Goal: Transaction & Acquisition: Purchase product/service

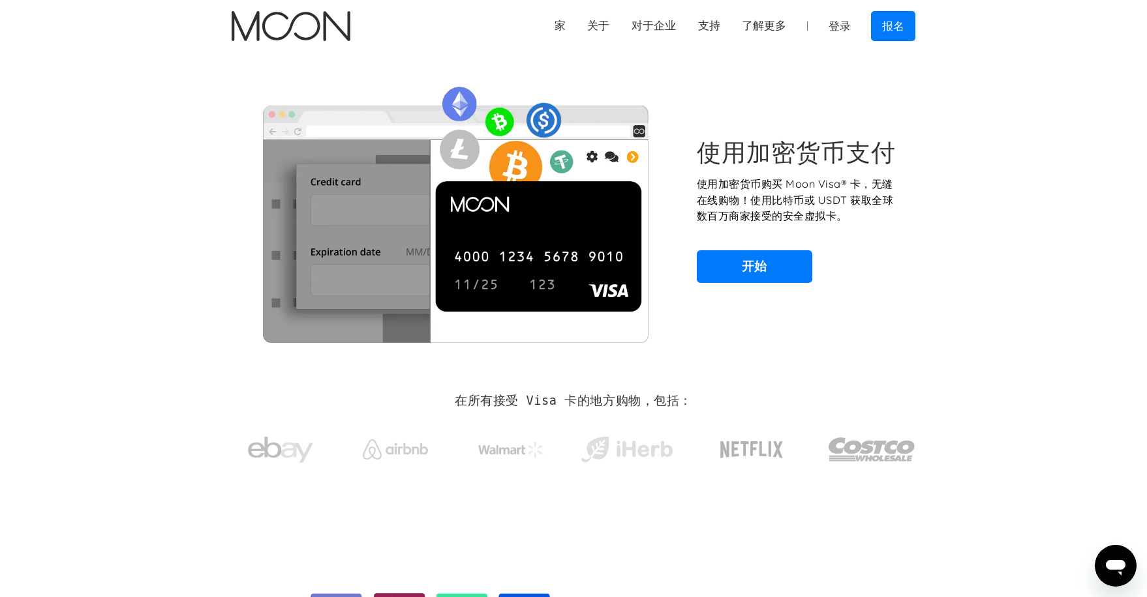
click at [931, 193] on div "使用加密货币支付 使用加密货币购买 Moon Visa® 卡，无缝在线购物！使用比特币或 USDT 获取全球数百万商家接受的安全虚拟卡。 开始" at bounding box center [573, 210] width 722 height 316
drag, startPoint x: 913, startPoint y: 195, endPoint x: 875, endPoint y: 211, distance: 40.6
click at [875, 208] on div "使用加密货币支付 使用加密货币购买 Moon Visa® 卡，无缝在线购物！使用比特币或 USDT 获取全球数百万商家接受的安全虚拟卡。 开始" at bounding box center [574, 210] width 684 height 265
drag, startPoint x: 832, startPoint y: 170, endPoint x: 816, endPoint y: 154, distance: 22.6
click at [824, 164] on div "使用加密货币支付 使用加密货币购买 Moon Visa® 卡，无缝在线购物！使用比特币或 USDT 获取全球数百万商家接受的安全虚拟卡。 开始" at bounding box center [799, 210] width 204 height 145
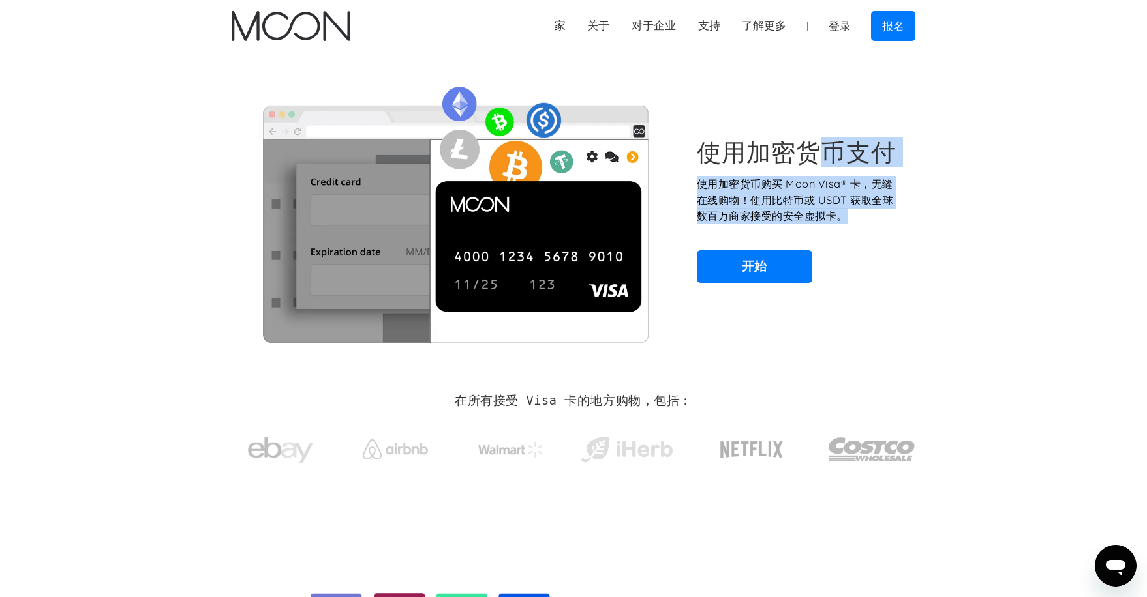
click at [815, 153] on font "使用加密货币支付" at bounding box center [796, 152] width 199 height 30
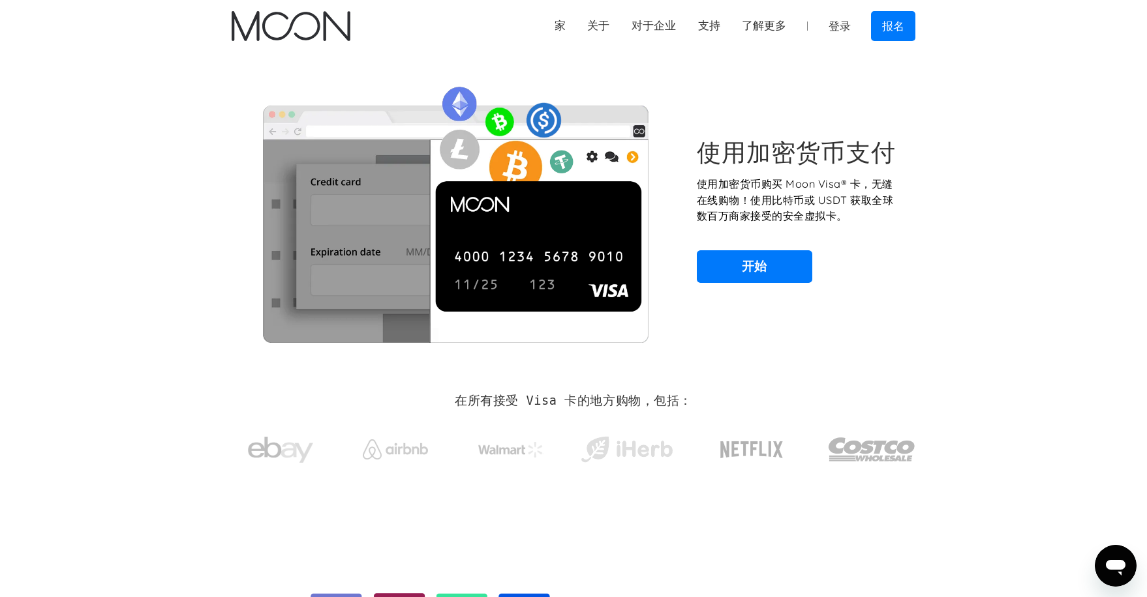
click at [781, 133] on div "使用加密货币支付 使用加密货币购买 Moon Visa® 卡，无缝在线购物！使用比特币或 USDT 获取全球数百万商家接受的安全虚拟卡。 开始" at bounding box center [574, 210] width 684 height 265
click at [787, 250] on link "开始" at bounding box center [754, 266] width 115 height 33
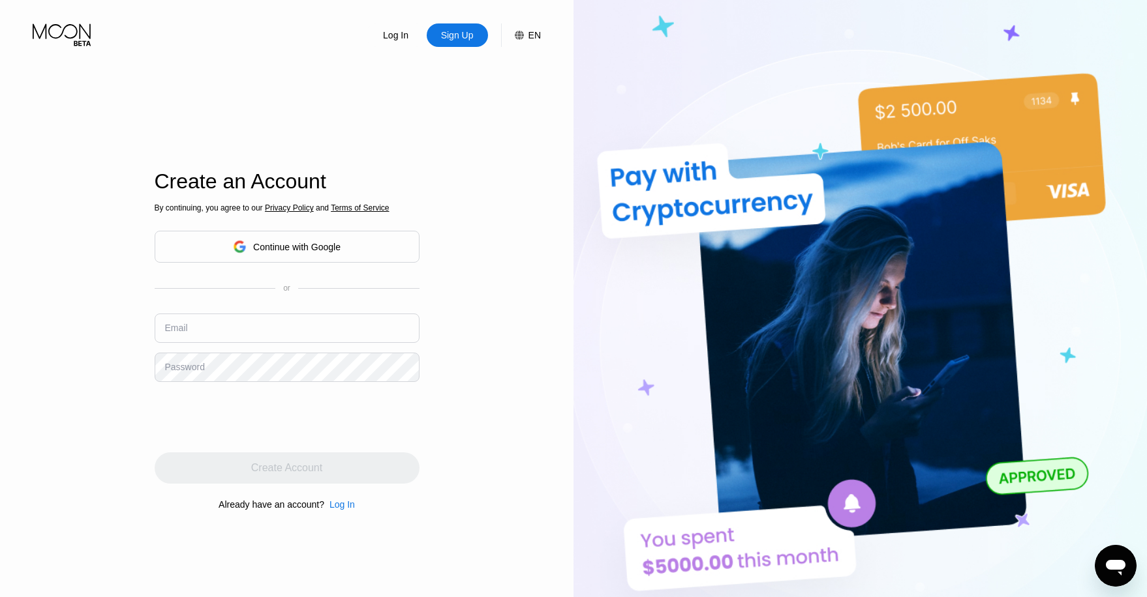
click at [317, 245] on div "Continue with Google" at bounding box center [296, 247] width 87 height 10
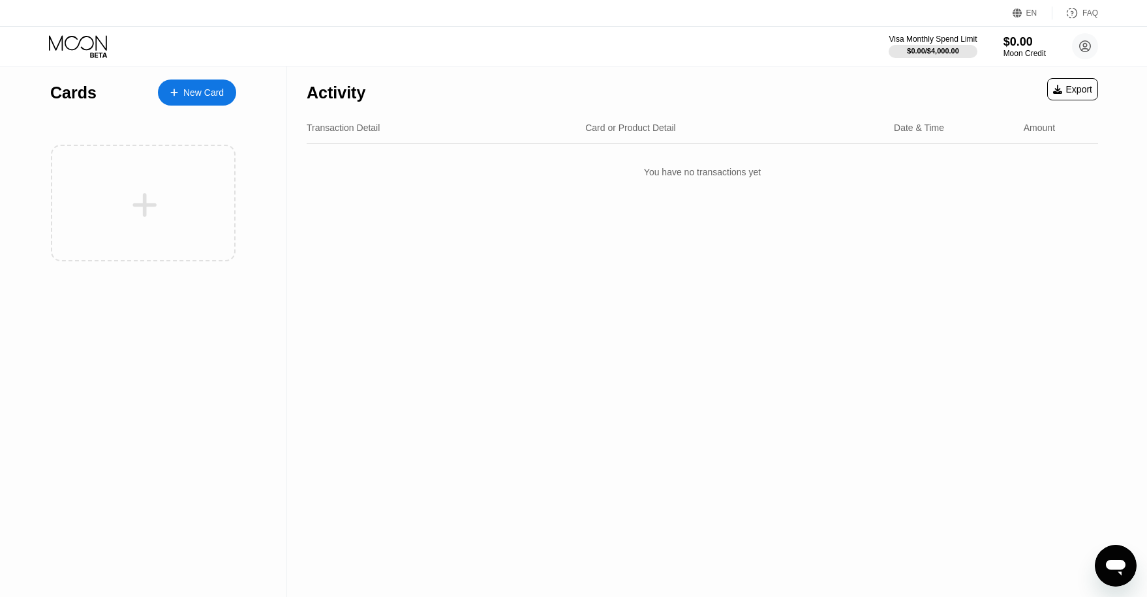
click at [1027, 10] on div "EN" at bounding box center [1031, 12] width 11 height 9
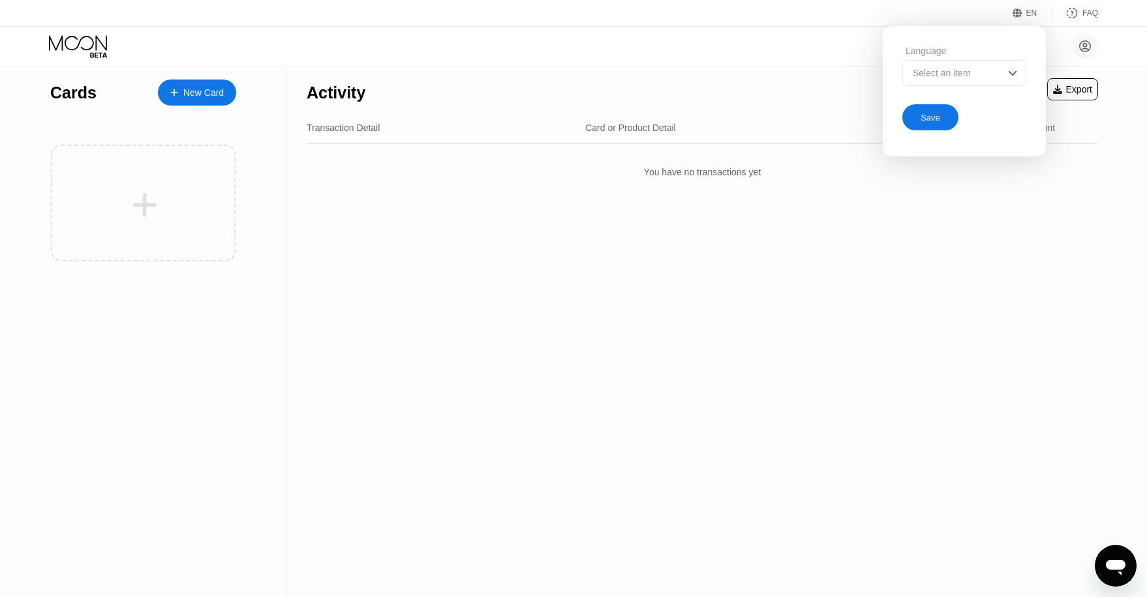
click at [991, 66] on div "Select an item" at bounding box center [964, 73] width 124 height 26
click at [989, 66] on div "Select an item" at bounding box center [964, 73] width 124 height 26
click at [988, 70] on div "Select an item" at bounding box center [954, 73] width 90 height 10
click at [986, 70] on div "Select an item" at bounding box center [954, 73] width 90 height 10
click at [934, 112] on div "Save" at bounding box center [930, 117] width 20 height 11
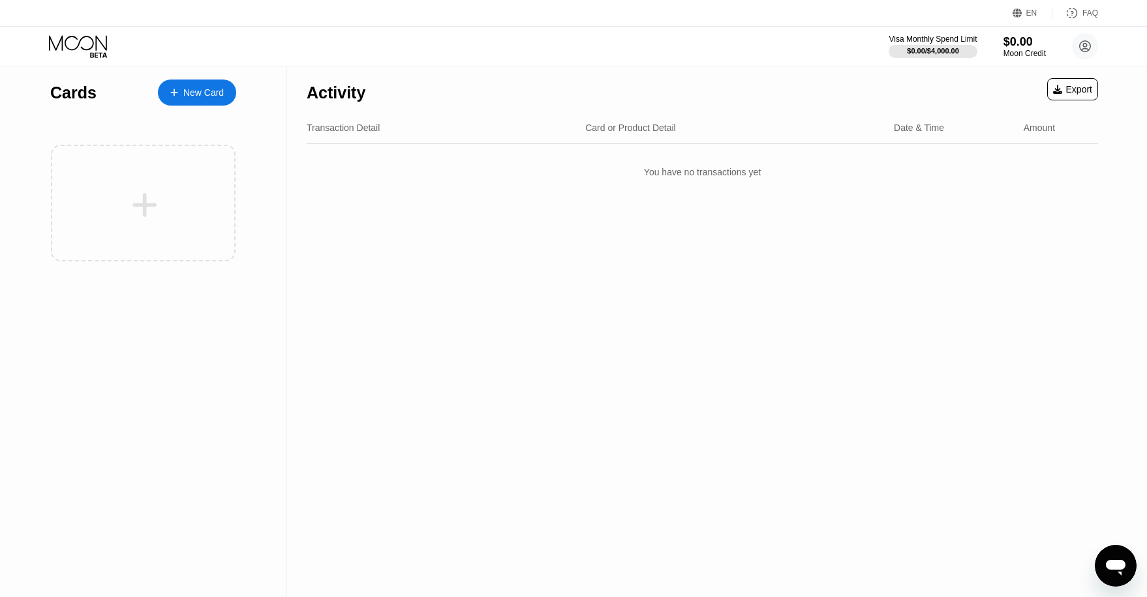
click at [1090, 14] on div "FAQ" at bounding box center [1090, 12] width 16 height 9
click at [200, 95] on div "New Card" at bounding box center [203, 92] width 40 height 11
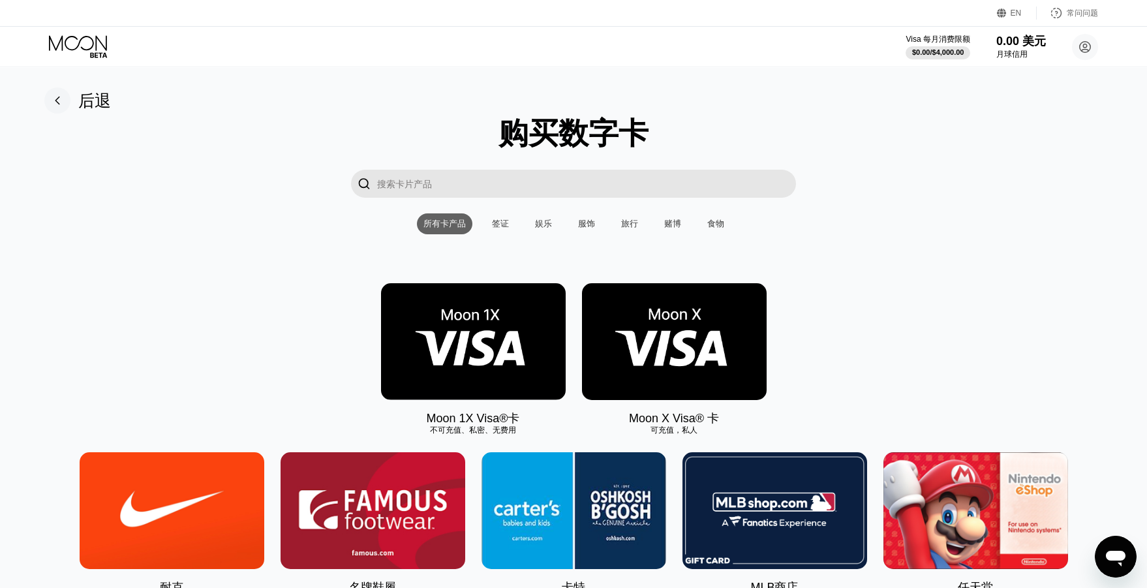
click at [958, 172] on div "" at bounding box center [573, 184] width 1117 height 28
drag, startPoint x: 933, startPoint y: 166, endPoint x: 489, endPoint y: 197, distance: 445.9
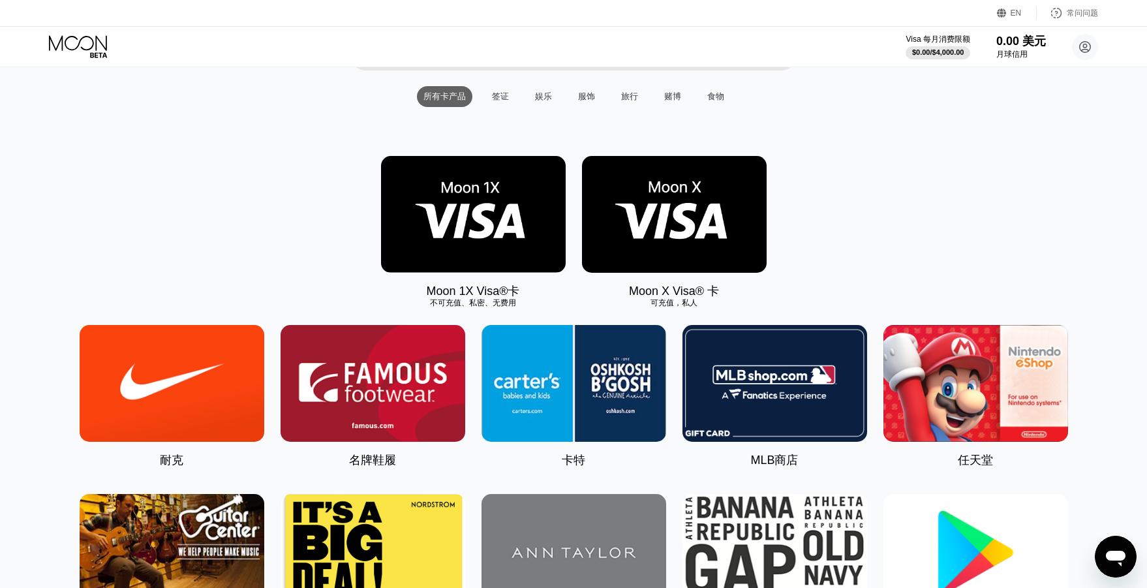
scroll to position [155, 0]
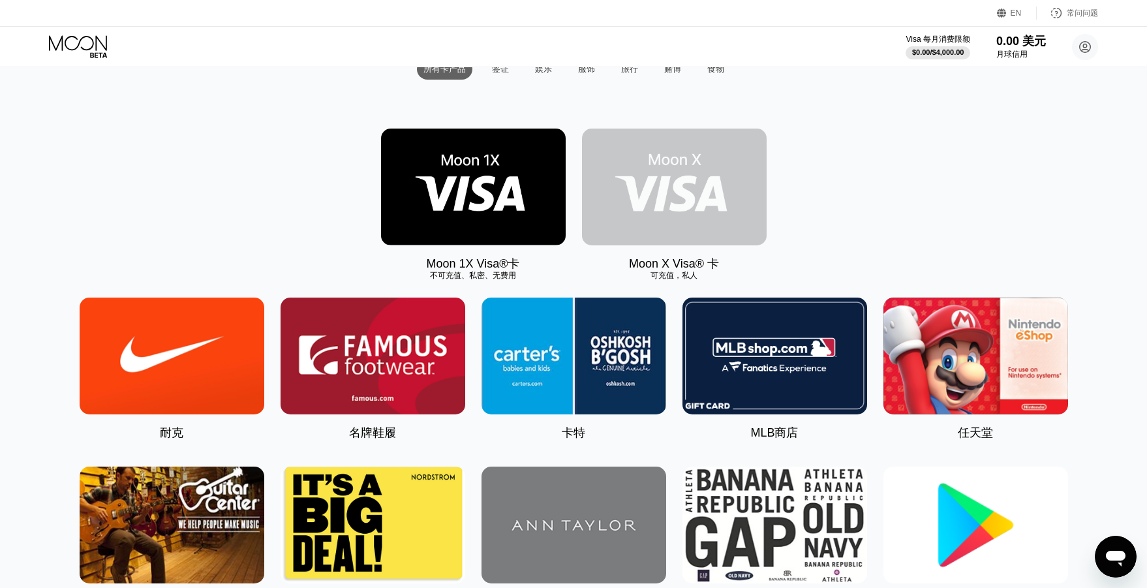
click at [691, 194] on img at bounding box center [674, 186] width 185 height 117
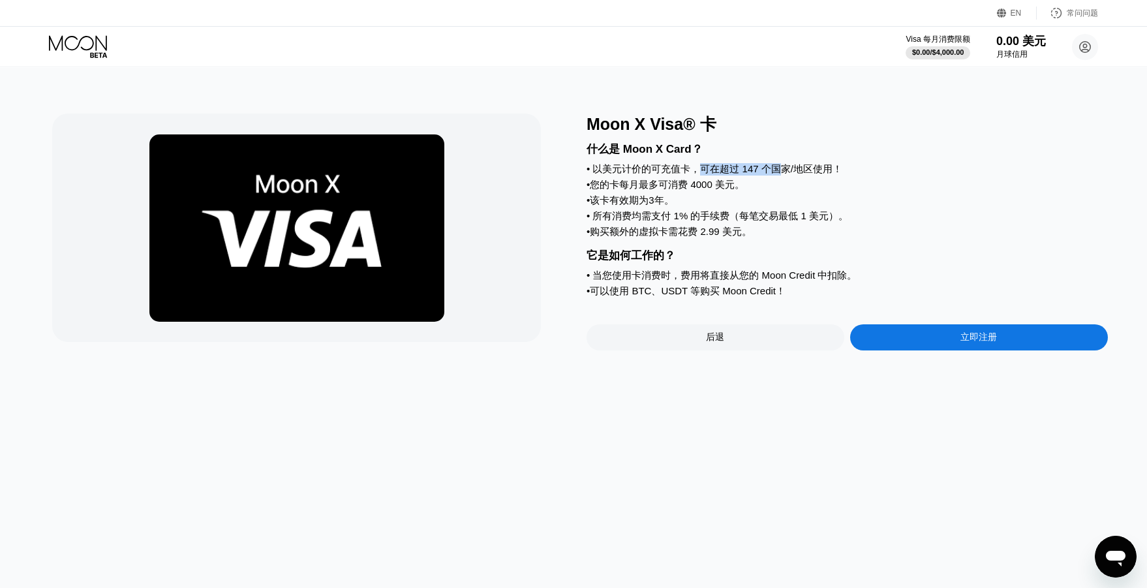
drag, startPoint x: 702, startPoint y: 171, endPoint x: 793, endPoint y: 179, distance: 91.0
click at [793, 179] on div "什么是 Moon X Card？ • 以美元计价的可充值卡，可在超过 147 个国家/地区使用！ • 您的卡每月最多可消费 4000 美元。 • 该卡有效期为…" at bounding box center [846, 218] width 521 height 166
drag, startPoint x: 764, startPoint y: 196, endPoint x: 747, endPoint y: 198, distance: 17.1
click at [763, 196] on div "什么是 Moon X Card？ • 以美元计价的可充值卡，可在超过 147 个国家/地区使用！ • 您的卡每月最多可消费 4000 美元。 • 该卡有效期为…" at bounding box center [846, 218] width 521 height 166
drag, startPoint x: 746, startPoint y: 198, endPoint x: 702, endPoint y: 199, distance: 44.4
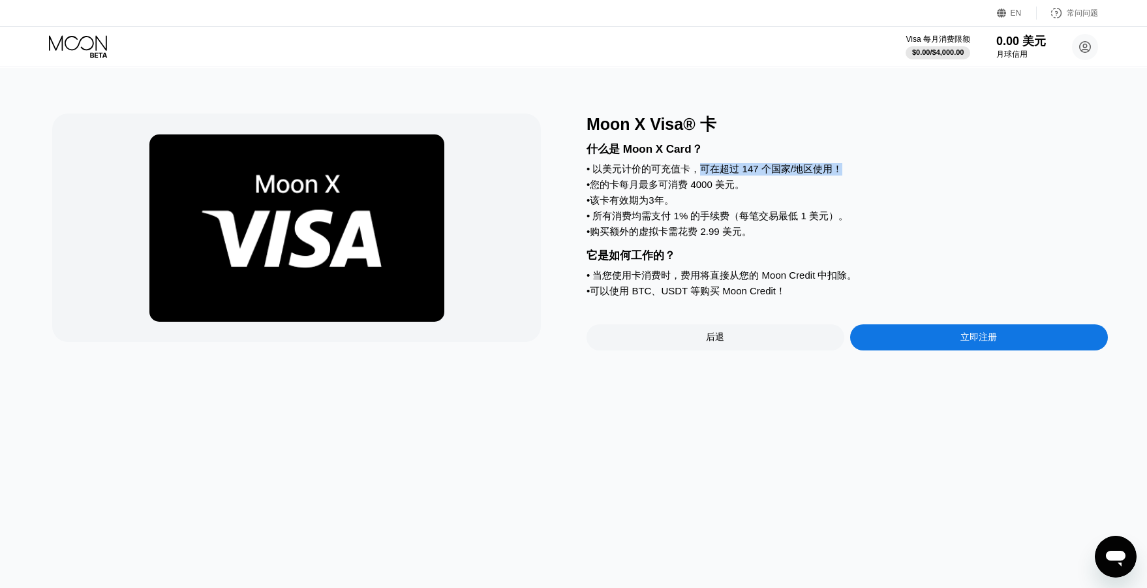
click at [714, 199] on div "什么是 Moon X Card？ • 以美元计价的可充值卡，可在超过 147 个国家/地区使用！ • 您的卡每月最多可消费 4000 美元。 • 该卡有效期为…" at bounding box center [846, 218] width 521 height 166
drag, startPoint x: 611, startPoint y: 187, endPoint x: 715, endPoint y: 190, distance: 104.4
click at [714, 187] on font "您的卡每月最多可消费 4000 美元。" at bounding box center [667, 184] width 155 height 11
click at [704, 204] on div "• 该卡有效期为3年。" at bounding box center [846, 200] width 521 height 12
drag, startPoint x: 677, startPoint y: 204, endPoint x: 669, endPoint y: 204, distance: 8.5
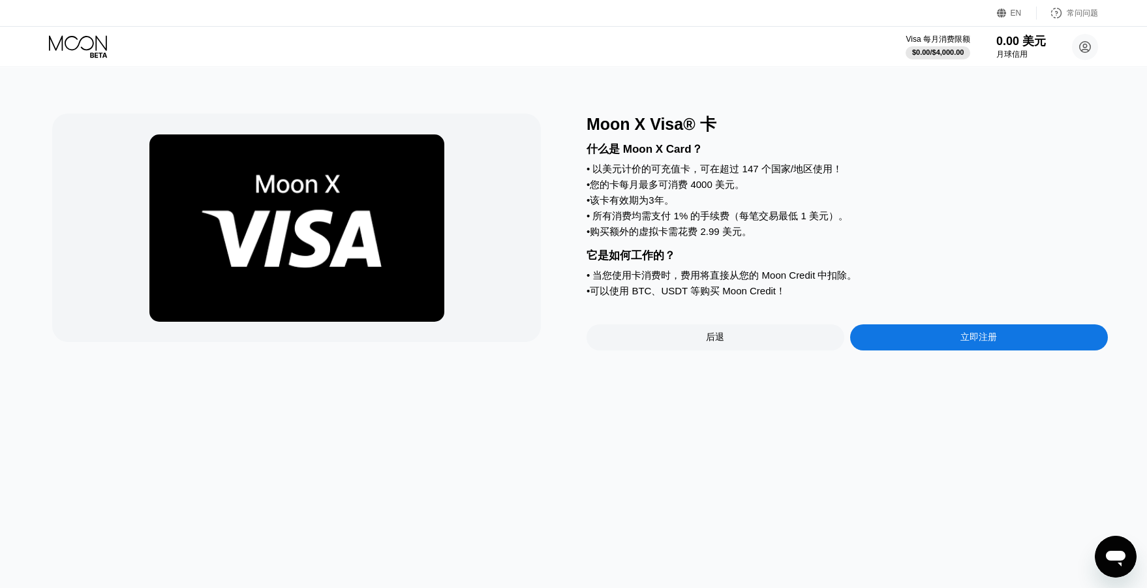
click at [669, 205] on div "• 该卡有效期为3年。" at bounding box center [846, 200] width 521 height 12
click at [659, 202] on font "该卡有效期为3年。" at bounding box center [631, 199] width 83 height 11
drag, startPoint x: 599, startPoint y: 185, endPoint x: 699, endPoint y: 206, distance: 101.3
click at [699, 206] on div "什么是 Moon X Card？ • 以美元计价的可充值卡，可在超过 147 个国家/地区使用！ • 您的卡每月最多可消费 4000 美元。 • 该卡有效期为…" at bounding box center [846, 218] width 521 height 166
click at [678, 220] on font "所有消费均需支付 1% 的手续费（每笔交易最低 1 美元）。" at bounding box center [720, 215] width 256 height 11
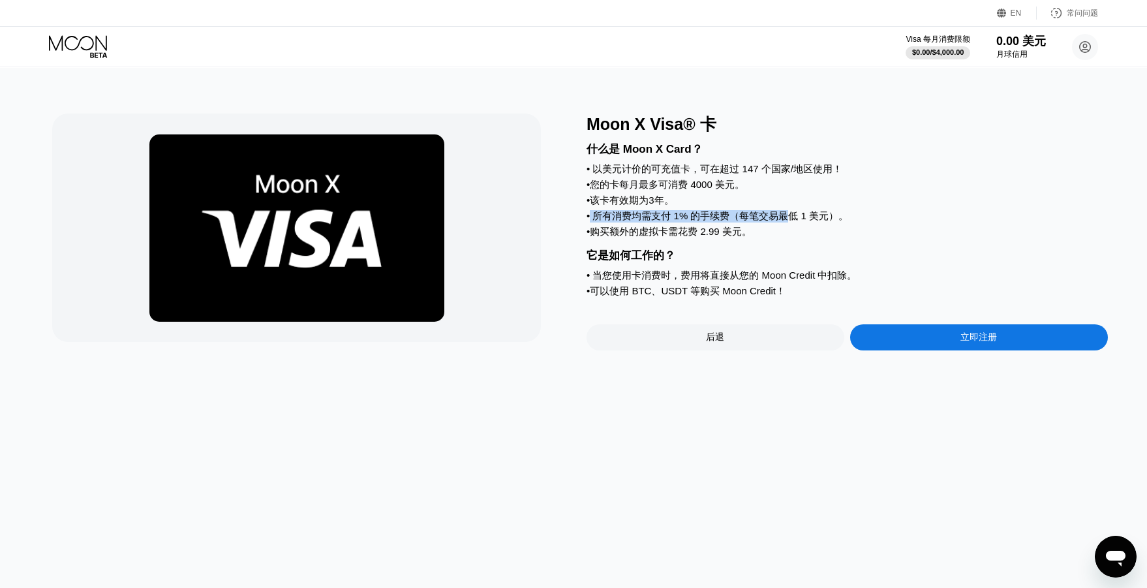
drag, startPoint x: 592, startPoint y: 222, endPoint x: 789, endPoint y: 227, distance: 196.4
click at [789, 222] on div "• 所有消费均需支付 1% 的手续费（每笔交易最低 1 美元）。" at bounding box center [846, 216] width 521 height 12
click at [757, 233] on div "• 购买额外的虚拟卡需花费 2.99 美元。" at bounding box center [846, 232] width 521 height 12
drag, startPoint x: 740, startPoint y: 222, endPoint x: 762, endPoint y: 241, distance: 29.6
click at [776, 234] on div "什么是 Moon X Card？ • 以美元计价的可充值卡，可在超过 147 个国家/地区使用！ • 您的卡每月最多可消费 4000 美元。 • 该卡有效期为…" at bounding box center [846, 218] width 521 height 166
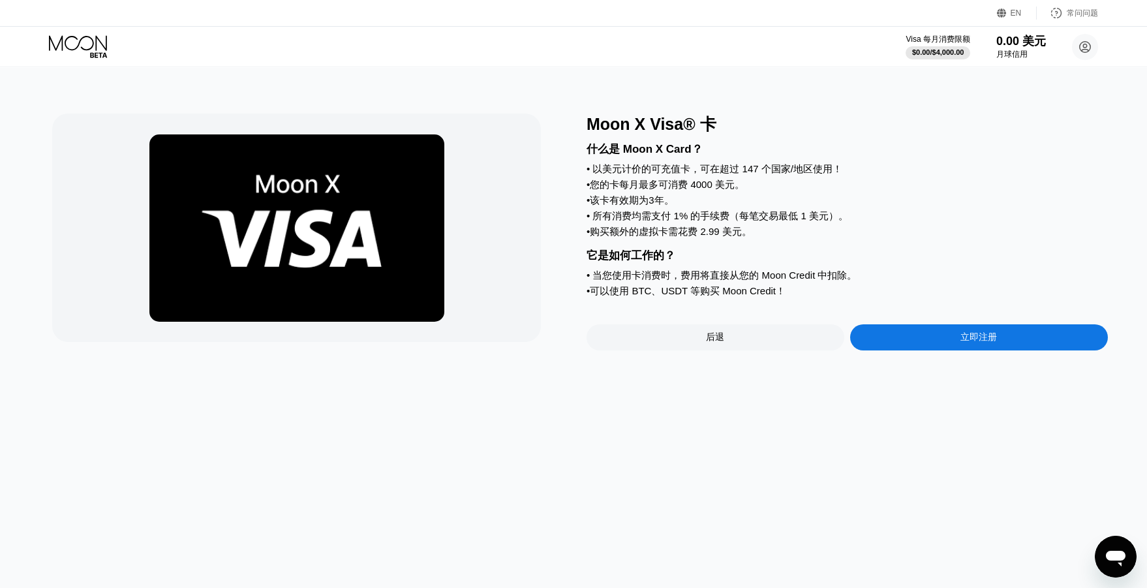
drag, startPoint x: 761, startPoint y: 241, endPoint x: 740, endPoint y: 241, distance: 20.2
click at [760, 238] on div "• 购买额外的虚拟卡需花费 2.99 美元。" at bounding box center [846, 232] width 521 height 12
drag, startPoint x: 726, startPoint y: 222, endPoint x: 697, endPoint y: 211, distance: 31.2
click at [699, 212] on div "什么是 Moon X Card？ • 以美元计价的可充值卡，可在超过 147 个国家/地区使用！ • 您的卡每月最多可消费 4000 美元。 • 该卡有效期为…" at bounding box center [846, 218] width 521 height 166
click at [686, 207] on div "• 该卡有效期为3年。" at bounding box center [846, 200] width 521 height 12
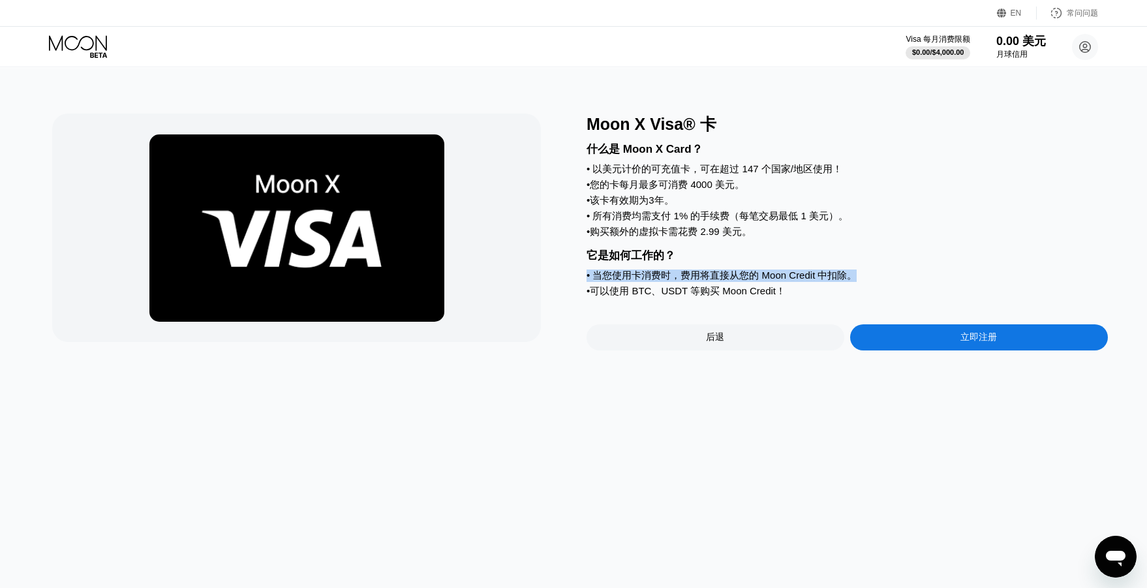
drag, startPoint x: 743, startPoint y: 264, endPoint x: 802, endPoint y: 294, distance: 65.9
click at [802, 294] on div "什么是 Moon X Card？ • 以美元计价的可充值卡，可在超过 147 个国家/地区使用！ • 您的卡每月最多可消费 4000 美元。 • 该卡有效期为…" at bounding box center [846, 218] width 521 height 166
drag, startPoint x: 802, startPoint y: 301, endPoint x: 787, endPoint y: 301, distance: 14.4
click at [799, 297] on div "• 可以使用 BTC、USDT 等购买 Moon Credit！" at bounding box center [846, 291] width 521 height 12
drag, startPoint x: 787, startPoint y: 301, endPoint x: 795, endPoint y: 301, distance: 7.9
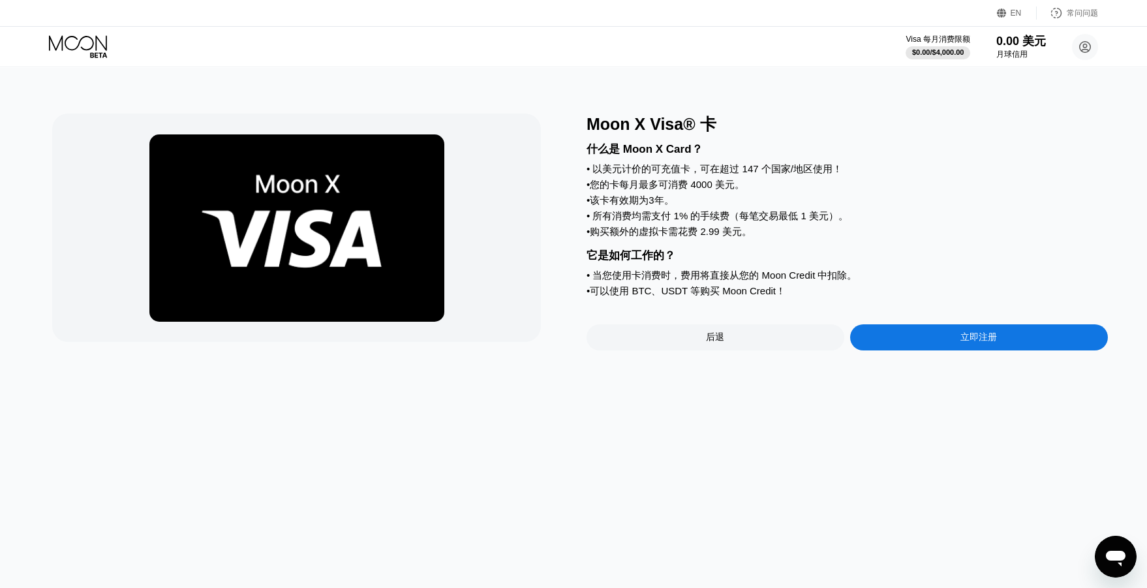
click at [777, 297] on div "• 可以使用 BTC、USDT 等购买 Moon Credit！" at bounding box center [846, 291] width 521 height 12
drag, startPoint x: 795, startPoint y: 301, endPoint x: 758, endPoint y: 275, distance: 45.4
click at [772, 281] on div "什么是 Moon X Card？ • 以美元计价的可充值卡，可在超过 147 个国家/地区使用！ • 您的卡每月最多可消费 4000 美元。 • 该卡有效期为…" at bounding box center [846, 218] width 521 height 166
click at [756, 273] on div "什么是 Moon X Card？ • 以美元计价的可充值卡，可在超过 147 个国家/地区使用！ • 您的卡每月最多可消费 4000 美元。 • 该卡有效期为…" at bounding box center [846, 218] width 521 height 166
drag, startPoint x: 742, startPoint y: 269, endPoint x: 729, endPoint y: 269, distance: 13.7
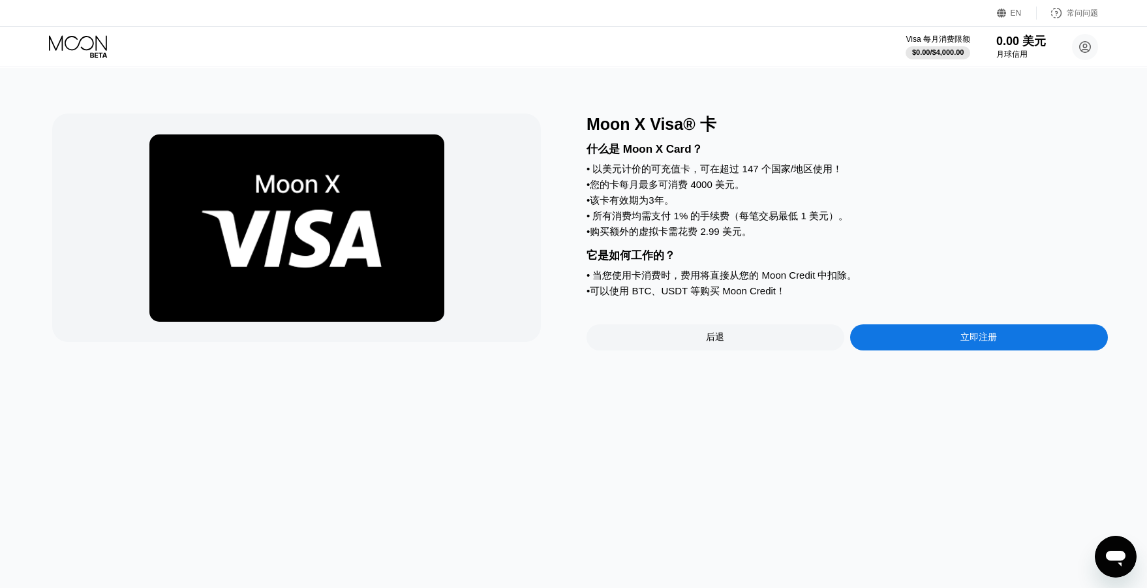
click at [729, 263] on div "它是如何工作的？" at bounding box center [846, 255] width 521 height 15
click at [742, 247] on div "什么是 Moon X Card？ • 以美元计价的可充值卡，可在超过 147 个国家/地区使用！ • 您的卡每月最多可消费 4000 美元。 • 该卡有效期为…" at bounding box center [846, 218] width 521 height 166
drag, startPoint x: 735, startPoint y: 247, endPoint x: 732, endPoint y: 239, distance: 7.6
click at [727, 243] on div "什么是 Moon X Card？ • 以美元计价的可充值卡，可在超过 147 个国家/地区使用！ • 您的卡每月最多可消费 4000 美元。 • 该卡有效期为…" at bounding box center [846, 218] width 521 height 166
drag, startPoint x: 669, startPoint y: 213, endPoint x: 797, endPoint y: 248, distance: 132.6
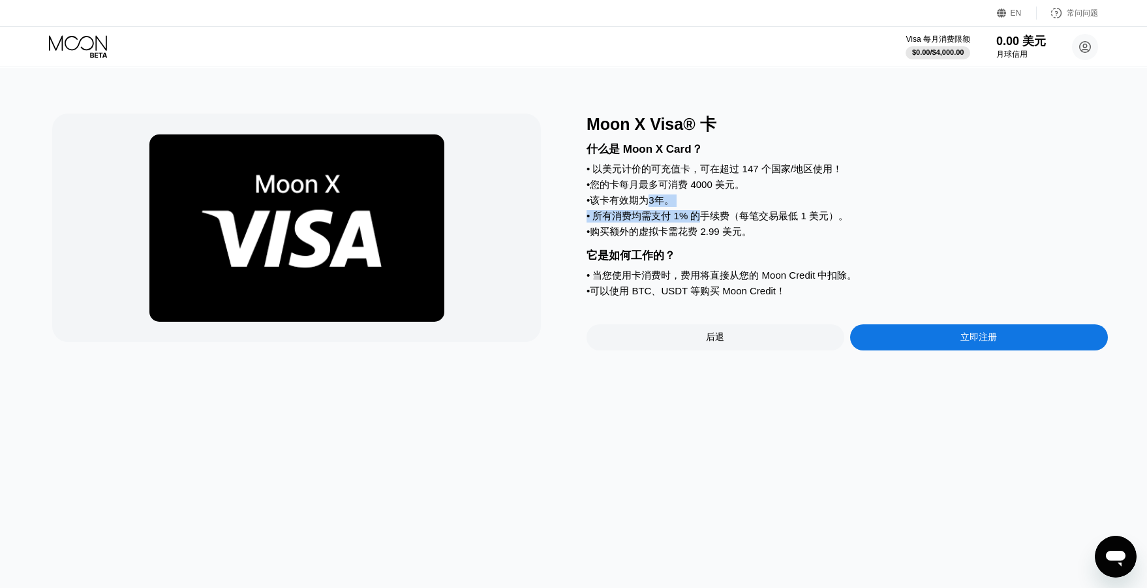
click at [795, 247] on div "什么是 Moon X Card？ • 以美元计价的可充值卡，可在超过 147 个国家/地区使用！ • 您的卡每月最多可消费 4000 美元。 • 该卡有效期为…" at bounding box center [846, 218] width 521 height 166
drag, startPoint x: 790, startPoint y: 257, endPoint x: 768, endPoint y: 251, distance: 22.3
click at [789, 257] on div "它是如何工作的？" at bounding box center [846, 255] width 521 height 15
click at [744, 243] on div "什么是 Moon X Card？ • 以美元计价的可充值卡，可在超过 147 个国家/地区使用！ • 您的卡每月最多可消费 4000 美元。 • 该卡有效期为…" at bounding box center [846, 218] width 521 height 166
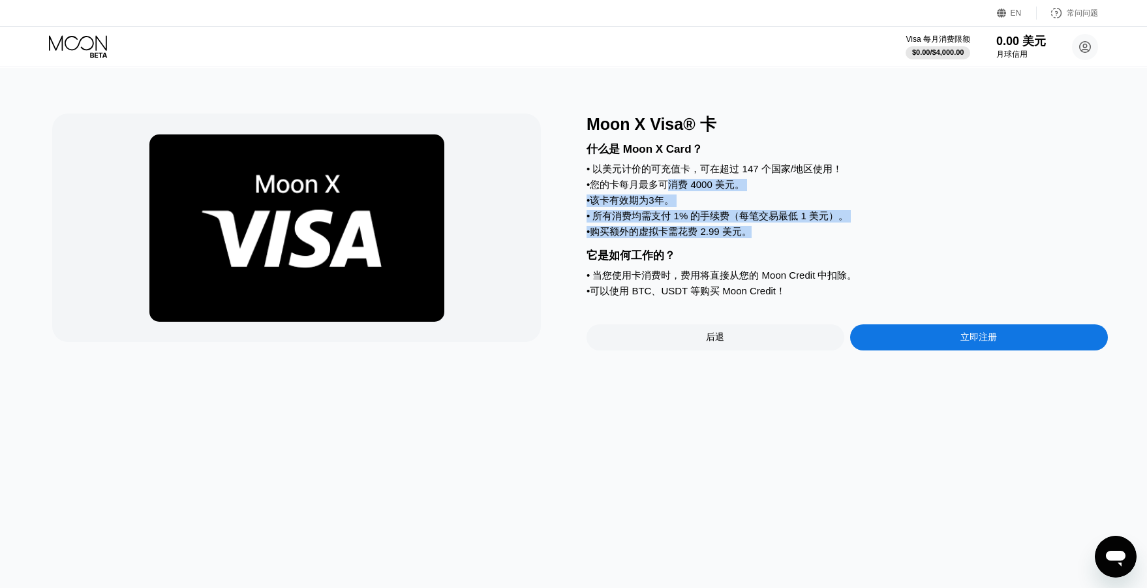
drag, startPoint x: 706, startPoint y: 203, endPoint x: 783, endPoint y: 241, distance: 85.8
click at [664, 184] on div "什么是 Moon X Card？ • 以美元计价的可充值卡，可在超过 147 个国家/地区使用！ • 您的卡每月最多可消费 4000 美元。 • 该卡有效期为…" at bounding box center [846, 218] width 521 height 166
click at [801, 248] on div "什么是 Moon X Card？ • 以美元计价的可充值卡，可在超过 147 个国家/地区使用！ • 您的卡每月最多可消费 4000 美元。 • 该卡有效期为…" at bounding box center [846, 218] width 521 height 166
drag, startPoint x: 789, startPoint y: 247, endPoint x: 772, endPoint y: 204, distance: 46.3
click at [775, 235] on div "什么是 Moon X Card？ • 以美元计价的可充值卡，可在超过 147 个国家/地区使用！ • 您的卡每月最多可消费 4000 美元。 • 该卡有效期为…" at bounding box center [846, 218] width 521 height 166
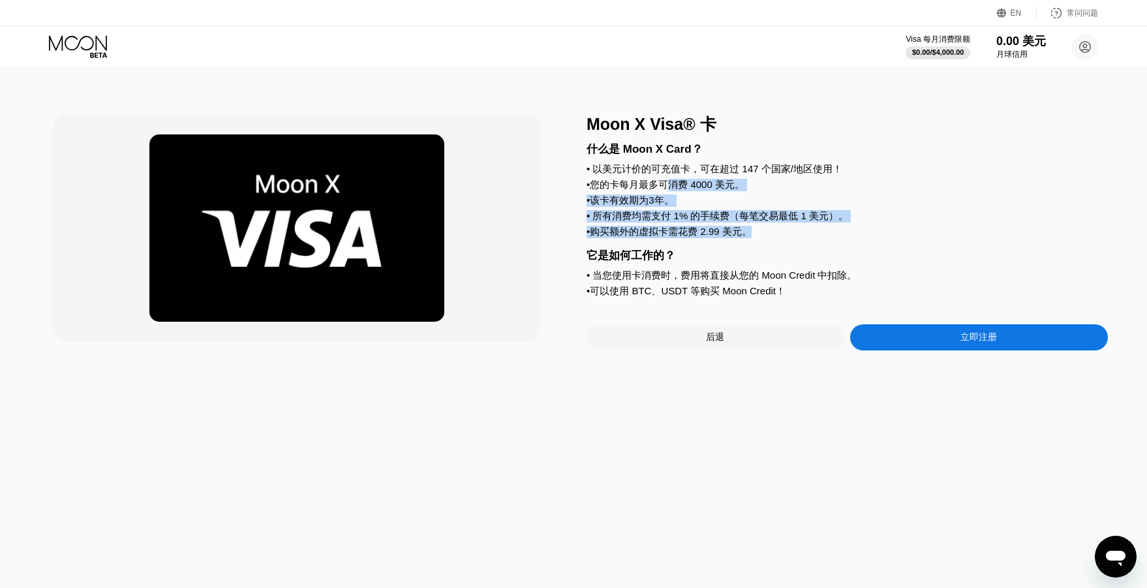
click at [770, 201] on div "• 该卡有效期为3年。" at bounding box center [846, 200] width 521 height 12
drag, startPoint x: 802, startPoint y: 256, endPoint x: 833, endPoint y: 278, distance: 37.5
click at [833, 278] on div "什么是 Moon X Card？ • 以美元计价的可充值卡，可在超过 147 个国家/地区使用！ • 您的卡每月最多可消费 4000 美元。 • 该卡有效期为…" at bounding box center [846, 218] width 521 height 166
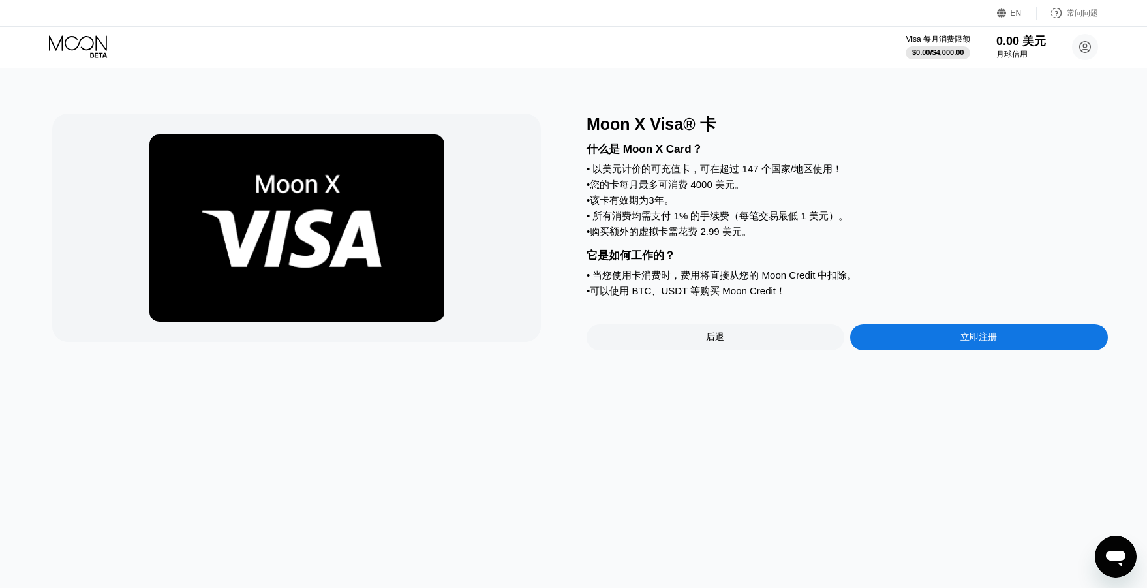
click at [834, 280] on font "当您使用卡消费时，费用将直接从您的 Moon Credit 中扣除。" at bounding box center [724, 274] width 264 height 11
drag, startPoint x: 800, startPoint y: 273, endPoint x: 798, endPoint y: 288, distance: 14.5
click at [776, 267] on div "什么是 Moon X Card？ • 以美元计价的可充值卡，可在超过 147 个国家/地区使用！ • 您的卡每月最多可消费 4000 美元。 • 该卡有效期为…" at bounding box center [846, 218] width 521 height 166
click at [718, 162] on div "什么是 Moon X Card？ • 以美元计价的可充值卡，可在超过 147 个国家/地区使用！ • 您的卡每月最多可消费 4000 美元。 • 该卡有效期为…" at bounding box center [846, 218] width 521 height 166
drag, startPoint x: 777, startPoint y: 230, endPoint x: 738, endPoint y: 217, distance: 41.3
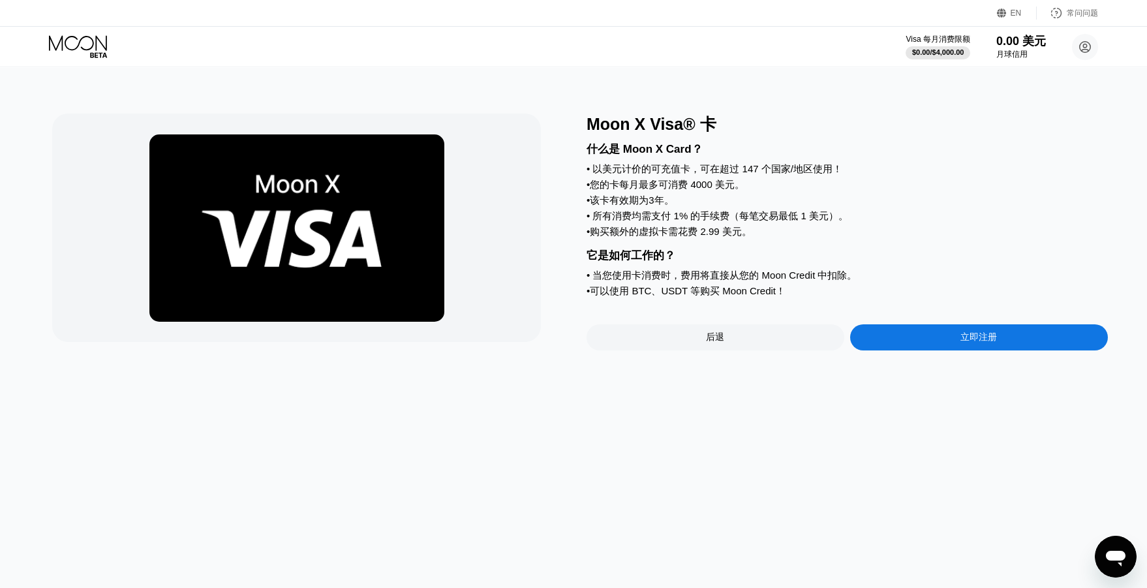
click at [776, 229] on div "什么是 Moon X Card？ • 以美元计价的可充值卡，可在超过 147 个国家/地区使用！ • 您的卡每月最多可消费 4000 美元。 • 该卡有效期为…" at bounding box center [846, 218] width 521 height 166
drag, startPoint x: 738, startPoint y: 217, endPoint x: 662, endPoint y: 178, distance: 85.5
click at [718, 211] on div "什么是 Moon X Card？ • 以美元计价的可充值卡，可在超过 147 个国家/地区使用！ • 您的卡每月最多可消费 4000 美元。 • 该卡有效期为…" at bounding box center [846, 218] width 521 height 166
drag, startPoint x: 742, startPoint y: 219, endPoint x: 785, endPoint y: 218, distance: 42.4
click at [770, 222] on div "什么是 Moon X Card？ • 以美元计价的可充值卡，可在超过 147 个国家/地区使用！ • 您的卡每月最多可消费 4000 美元。 • 该卡有效期为…" at bounding box center [846, 218] width 521 height 166
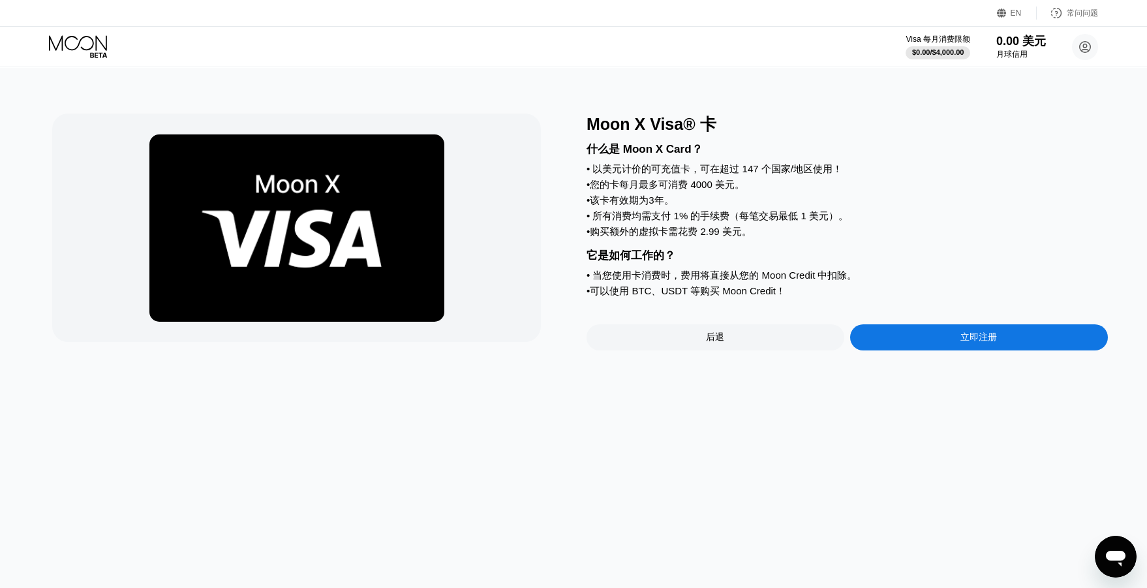
drag, startPoint x: 785, startPoint y: 217, endPoint x: 796, endPoint y: 202, distance: 18.1
click at [787, 213] on div "什么是 Moon X Card？ • 以美元计价的可充值卡，可在超过 147 个国家/地区使用！ • 您的卡每月最多可消费 4000 美元。 • 该卡有效期为…" at bounding box center [846, 218] width 521 height 166
click at [933, 55] on font "$4,000.00" at bounding box center [947, 52] width 33 height 8
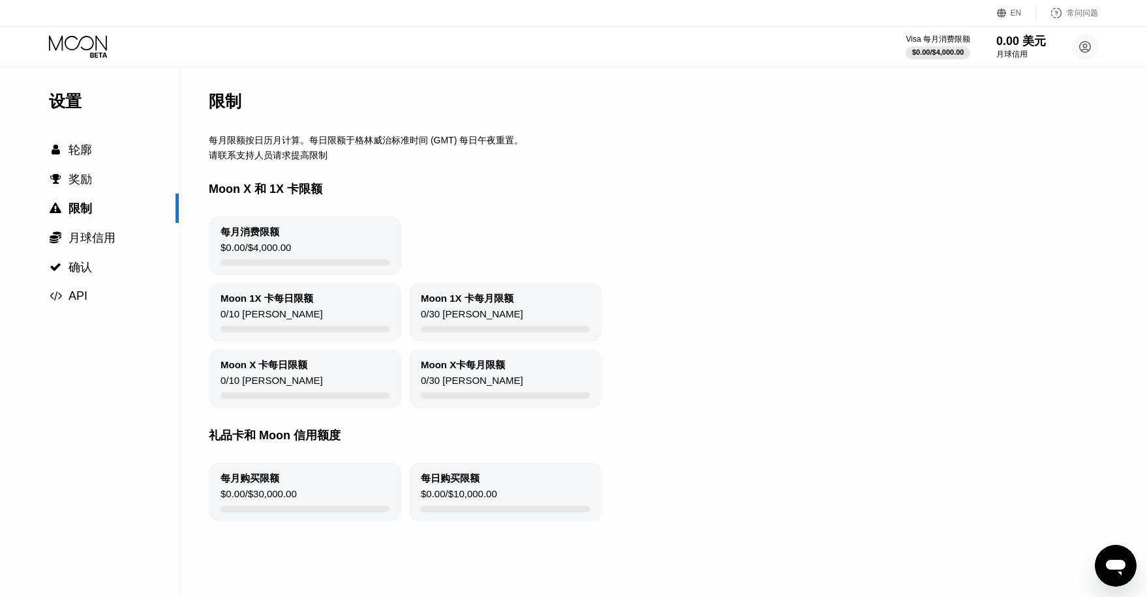
drag, startPoint x: 212, startPoint y: 141, endPoint x: 349, endPoint y: 145, distance: 137.1
click at [319, 143] on font "每月限额按日历月计算。每日限额于格林威治标准时间 (GMT) 每日午夜重置。" at bounding box center [366, 140] width 314 height 10
click at [359, 147] on div "每月限额按日历月计算。每日限额于格林威治标准时间 (GMT) 每日午夜重置。" at bounding box center [667, 141] width 917 height 12
drag, startPoint x: 342, startPoint y: 151, endPoint x: 310, endPoint y: 124, distance: 42.6
click at [329, 148] on div "限制 每月限额按日历月计算。每日限额于格林威治标准时间 (GMT) 每日午夜重置。 请联系支持人员请求提高限制 Moon X 和 1X 卡限额 每月消费限额 …" at bounding box center [667, 333] width 917 height 530
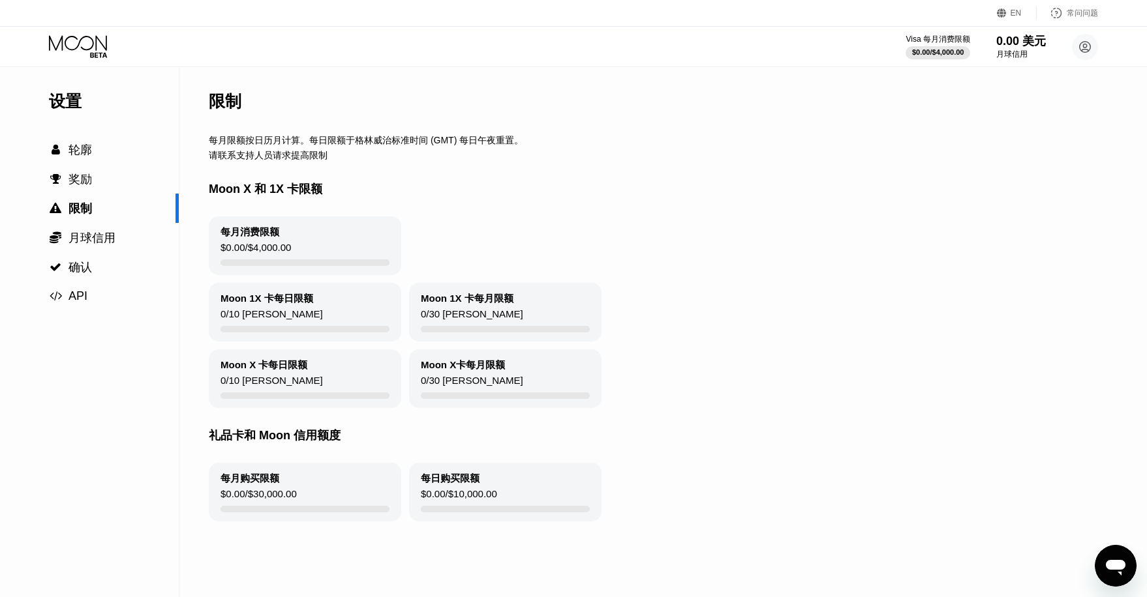
drag, startPoint x: 324, startPoint y: 142, endPoint x: 375, endPoint y: 163, distance: 55.6
click at [363, 158] on div "限制 每月限额按日历月计算。每日限额于格林威治标准时间 (GMT) 每日午夜重置。 请联系支持人员请求提高限制 Moon X 和 1X 卡限额 每月消费限额 …" at bounding box center [667, 333] width 917 height 530
click at [375, 162] on div "请联系支持人员请求提高限制" at bounding box center [667, 156] width 917 height 12
drag, startPoint x: 294, startPoint y: 196, endPoint x: 462, endPoint y: 207, distance: 169.3
click at [452, 206] on div "Moon X 和 1X 卡限额" at bounding box center [667, 189] width 917 height 55
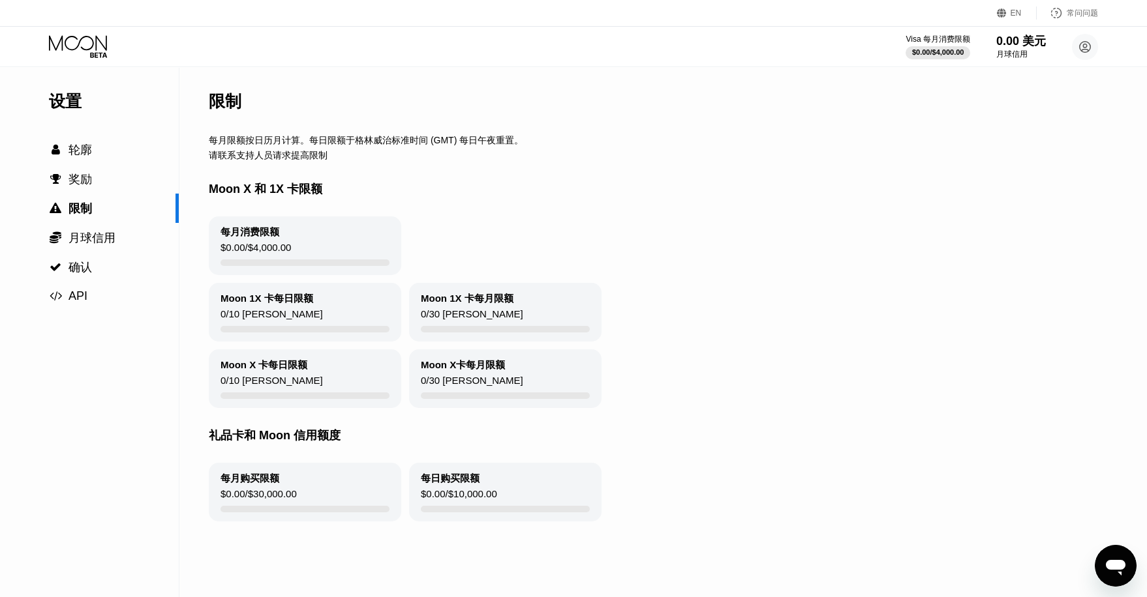
drag
click at [460, 207] on div "Moon X 和 1X 卡限额" at bounding box center [667, 189] width 917 height 55
click at [448, 205] on div "Moon X 和 1X 卡限额" at bounding box center [667, 189] width 917 height 55
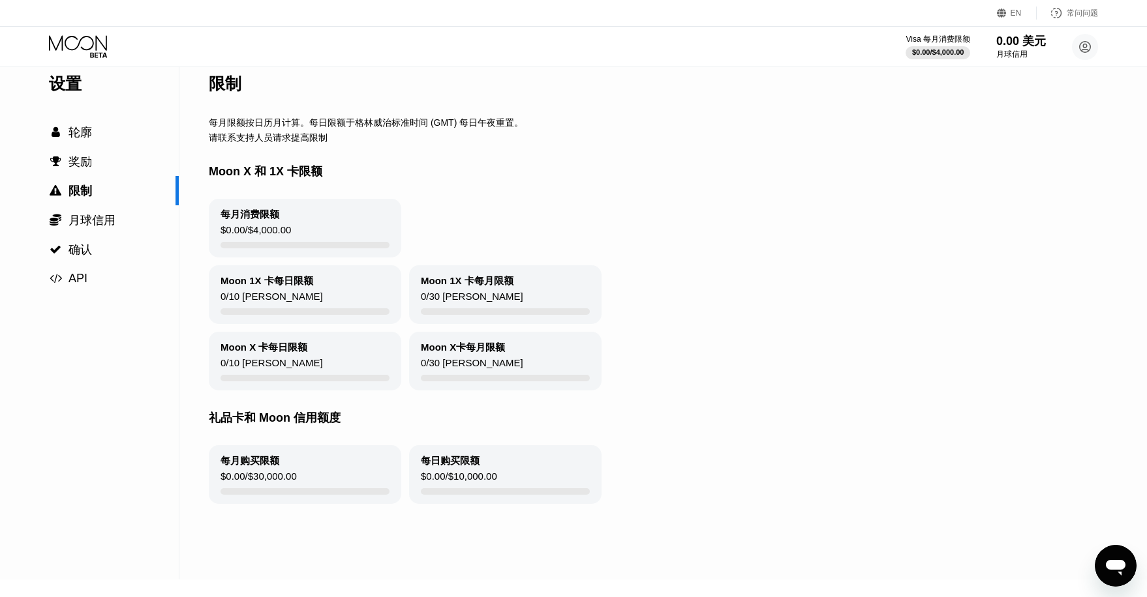
scroll to position [44, 0]
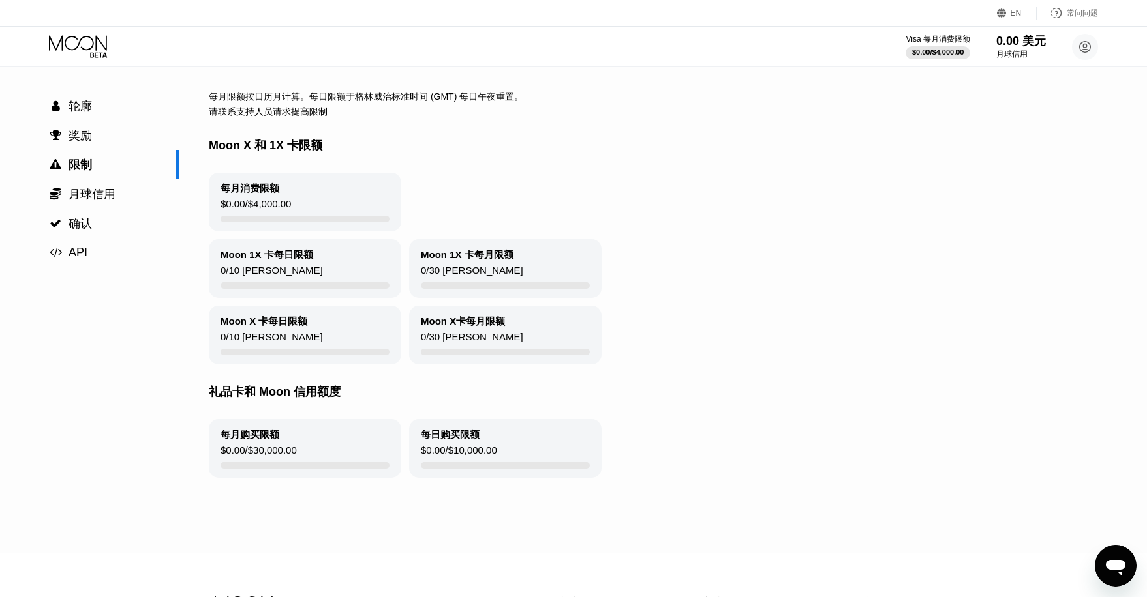
click at [669, 275] on div "Moon 1X 卡每日限额 0 / 10 张卡 Moon 1X 卡每月限额 0 / 30 张卡" at bounding box center [667, 268] width 917 height 59
click at [652, 267] on div "Moon 1X 卡每日限额 0 / 10 张卡 Moon 1X 卡每月限额 0 / 30 张卡" at bounding box center [667, 268] width 917 height 59
click at [633, 255] on div "Moon 1X 卡每日限额 0 / 10 张卡 Moon 1X 卡每月限额 0 / 30 张卡" at bounding box center [667, 268] width 917 height 59
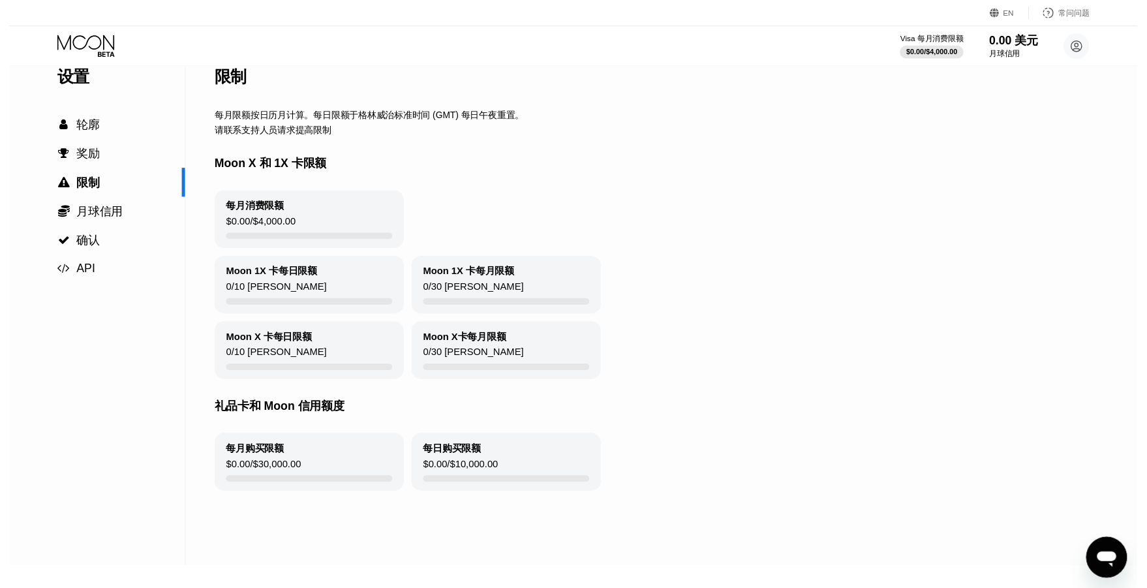
scroll to position [0, 0]
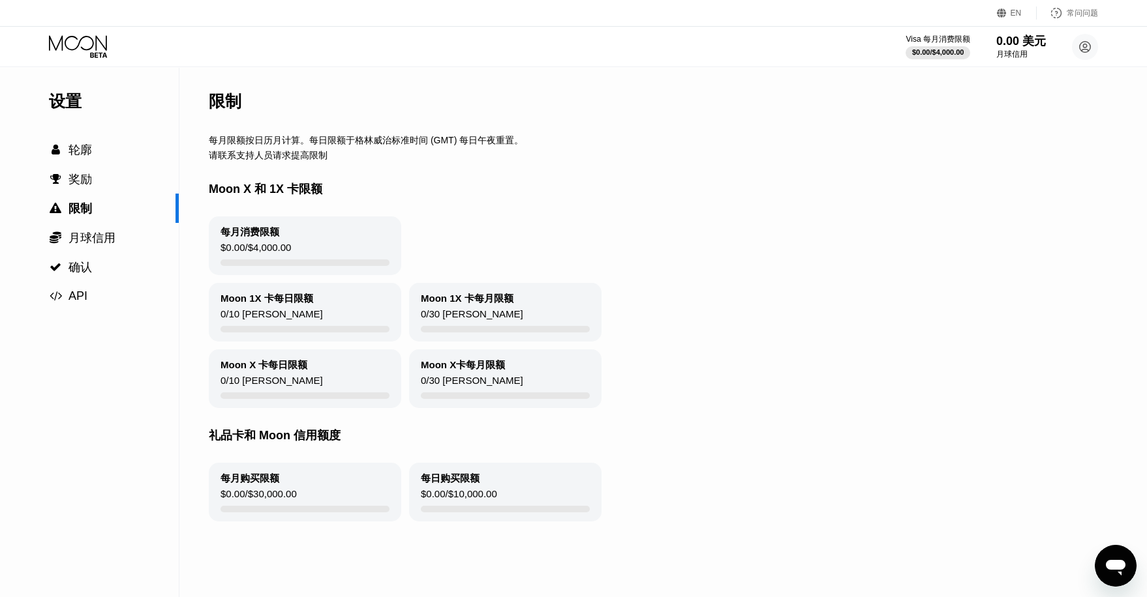
click at [435, 198] on div "Moon X 和 1X 卡限额" at bounding box center [667, 189] width 917 height 55
click at [418, 192] on div "Moon X 和 1X 卡限额" at bounding box center [667, 189] width 917 height 55
drag, startPoint x: 357, startPoint y: 143, endPoint x: 380, endPoint y: 174, distance: 37.3
click at [370, 173] on div "限制 每月限额按日历月计算。每日限额于格林威治标准时间 (GMT) 每日午夜重置。 请联系支持人员请求提高限制 Moon X 和 1X 卡限额 每月消费限额 …" at bounding box center [667, 333] width 917 height 530
click at [417, 185] on div "Moon X 和 1X 卡限额" at bounding box center [667, 189] width 917 height 55
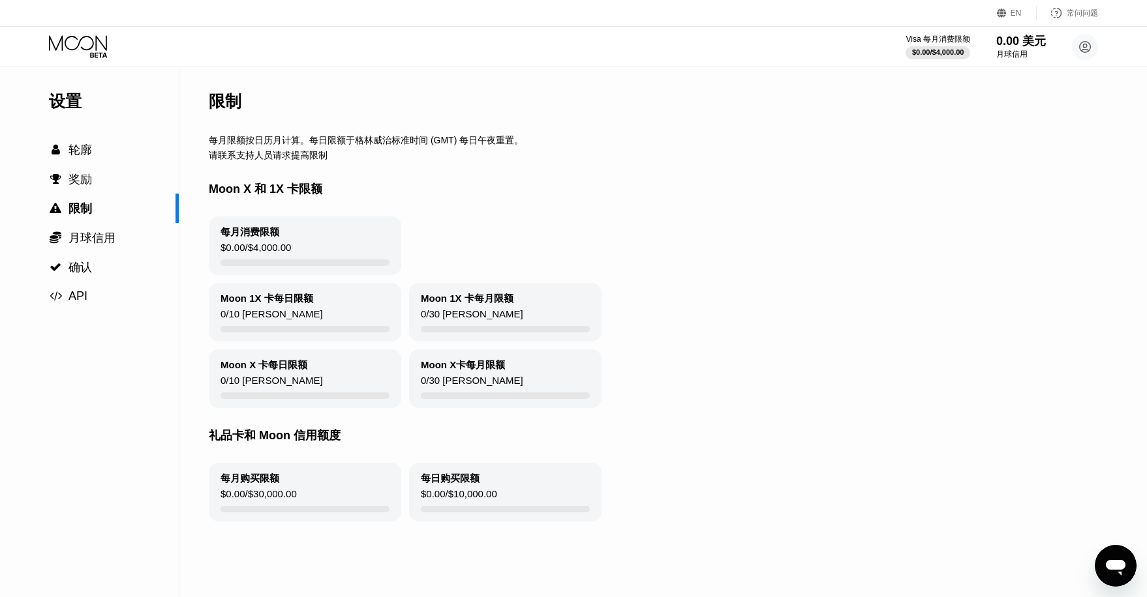
click at [412, 181] on div "Moon X 和 1X 卡限额" at bounding box center [667, 189] width 917 height 55
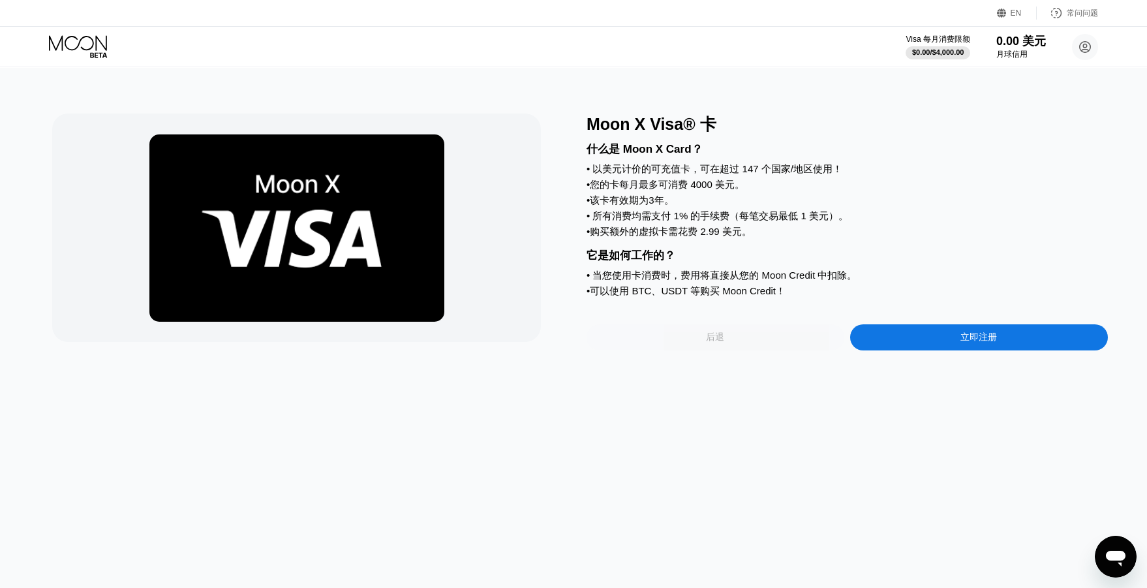
click at [738, 345] on div "后退" at bounding box center [715, 337] width 258 height 26
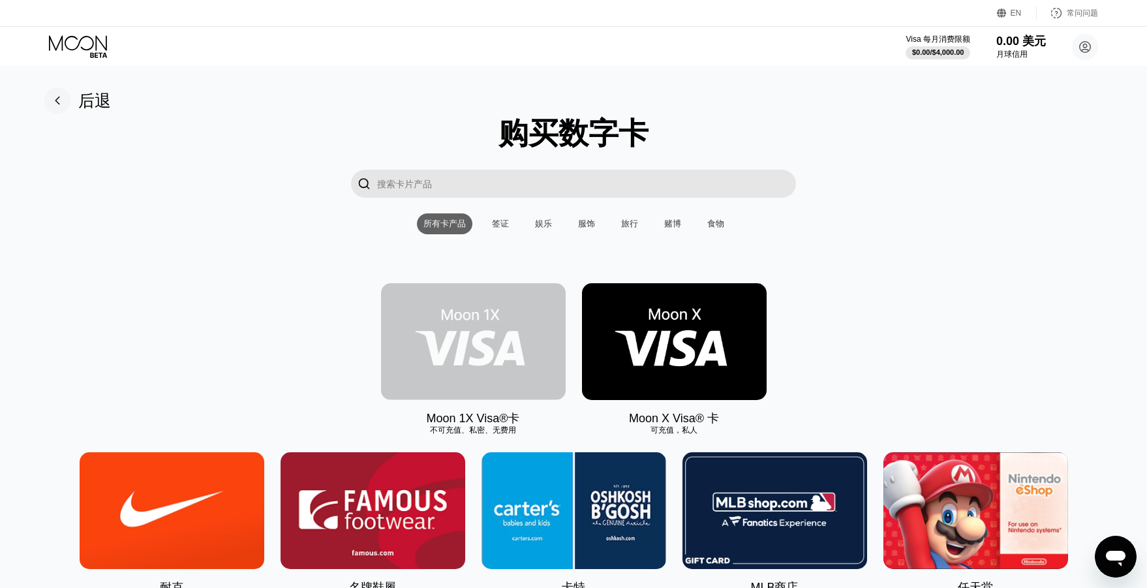
click at [485, 334] on img at bounding box center [473, 341] width 185 height 117
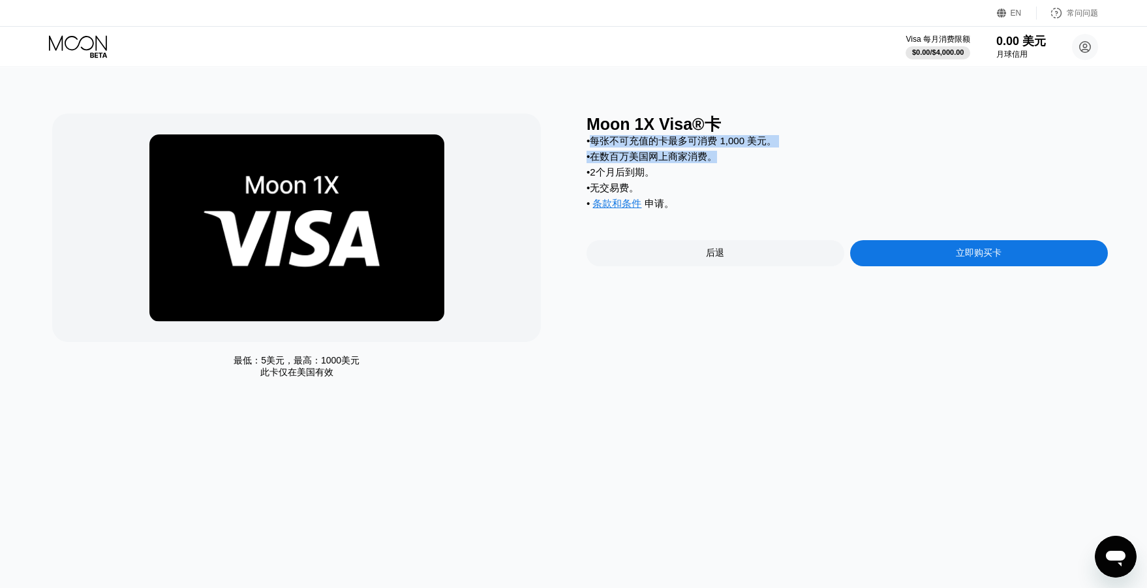
drag, startPoint x: 595, startPoint y: 144, endPoint x: 740, endPoint y: 160, distance: 145.6
click at [740, 158] on div "• 每张不可充值的卡最多可消费 1,000 美元。 • 在数百万美国网上商家消费。 • 2个月后到期。 • 无交易费。 • 条款和条件 申请 。" at bounding box center [846, 176] width 521 height 82
click at [738, 163] on div "• 在数百万美国网上商家消费。" at bounding box center [846, 157] width 521 height 12
click at [723, 163] on div "• 在数百万美国网上商家消费。" at bounding box center [846, 157] width 521 height 12
drag, startPoint x: 731, startPoint y: 161, endPoint x: 715, endPoint y: 150, distance: 19.2
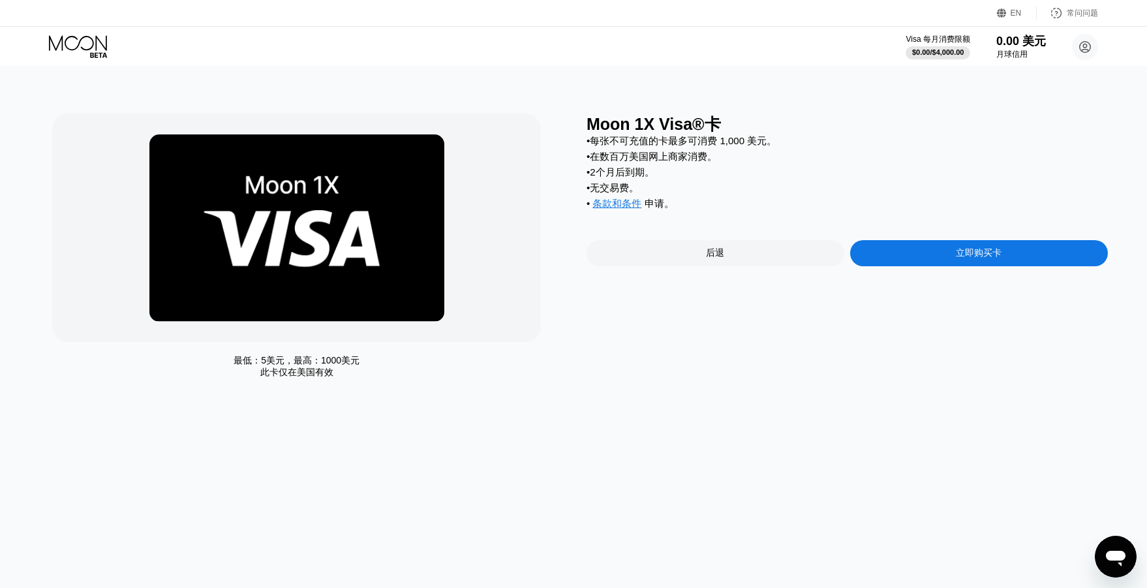
click at [716, 151] on div "• 每张不可充值的卡最多可消费 1,000 美元。 • 在数百万美国网上商家消费。 • 2个月后到期。 • 无交易费。 • 条款和条件 申请 。" at bounding box center [846, 176] width 521 height 82
click at [732, 168] on div "• 每张不可充值的卡最多可消费 1,000 美元。 • 在数百万美国网上商家消费。 • 2个月后到期。 • 无交易费。 • 条款和条件 申请 。" at bounding box center [846, 176] width 521 height 82
drag, startPoint x: 731, startPoint y: 168, endPoint x: 693, endPoint y: 158, distance: 38.3
click at [712, 165] on div "• 每张不可充值的卡最多可消费 1,000 美元。 • 在数百万美国网上商家消费。 • 2个月后到期。 • 无交易费。 • 条款和条件 申请 。" at bounding box center [846, 176] width 521 height 82
click at [626, 160] on font "在数百万美国网上商家消费。" at bounding box center [653, 156] width 127 height 11
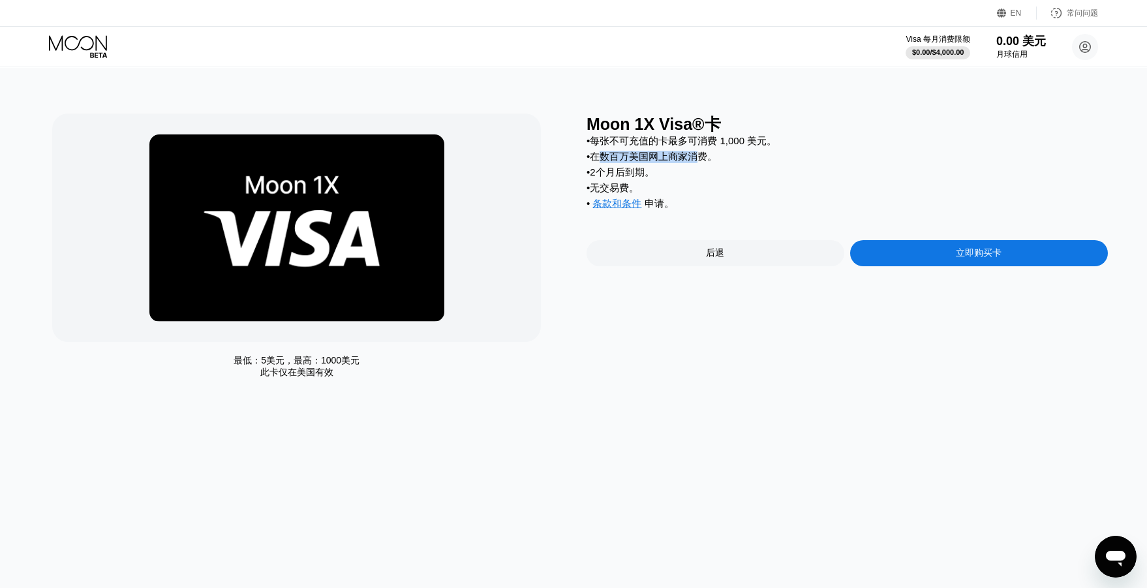
drag, startPoint x: 597, startPoint y: 160, endPoint x: 727, endPoint y: 168, distance: 130.7
click at [727, 163] on div "• 在数百万美国网上商家消费。" at bounding box center [846, 157] width 521 height 12
drag, startPoint x: 707, startPoint y: 178, endPoint x: 693, endPoint y: 180, distance: 13.8
click at [707, 178] on div "• 2个月后到期。" at bounding box center [846, 172] width 521 height 12
click at [684, 179] on div "• 2个月后到期。" at bounding box center [846, 172] width 521 height 12
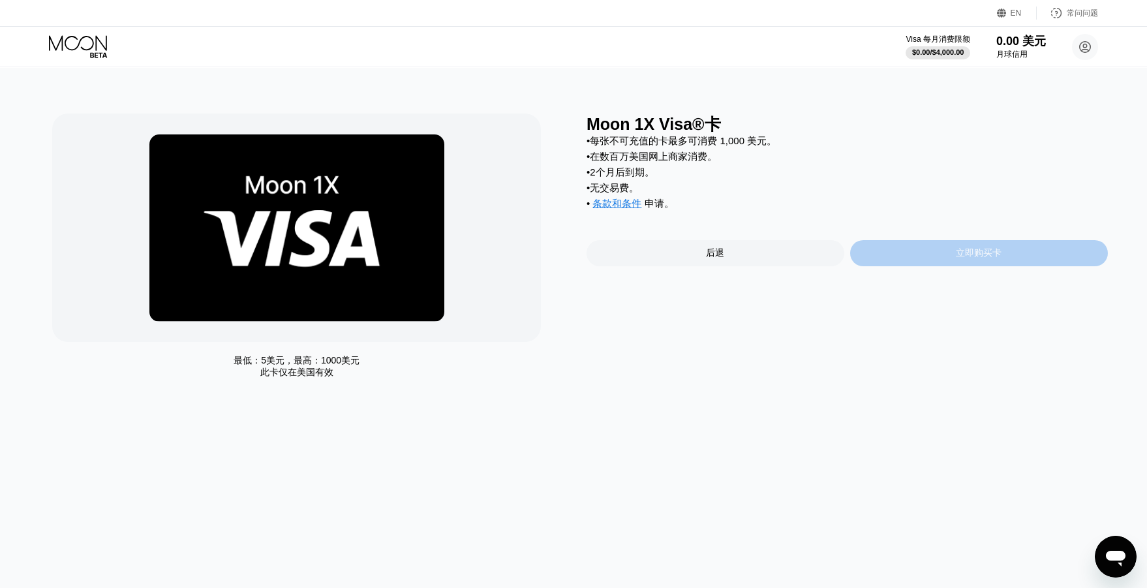
click at [957, 258] on font "立即购买卡" at bounding box center [979, 252] width 46 height 10
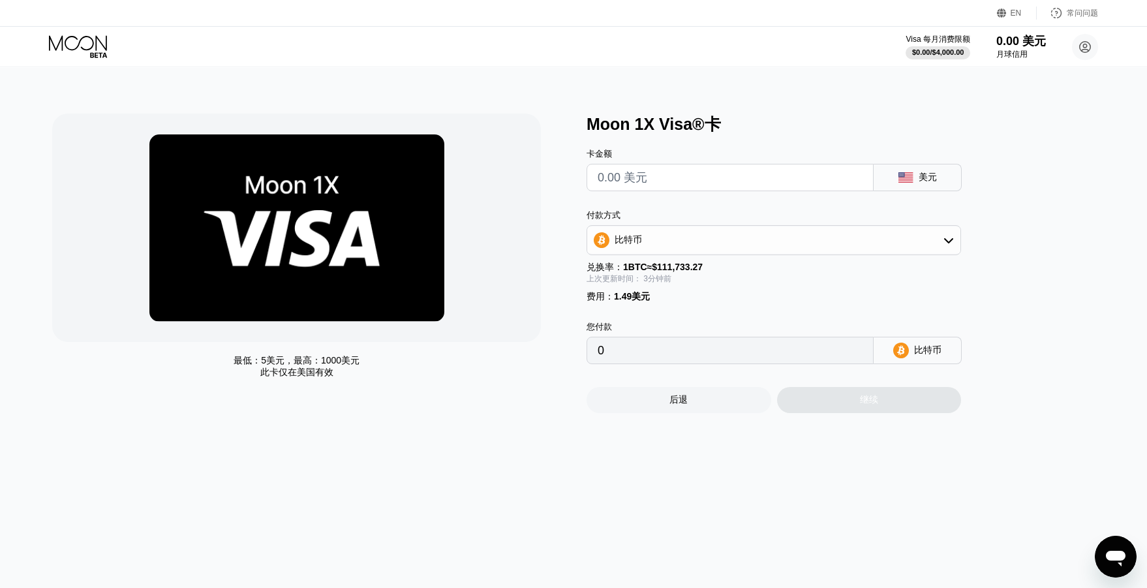
click at [731, 177] on input "text" at bounding box center [729, 177] width 265 height 26
click at [780, 123] on div "Moon 1X Visa®卡" at bounding box center [846, 124] width 521 height 22
drag, startPoint x: 770, startPoint y: 125, endPoint x: 752, endPoint y: 127, distance: 18.4
click at [760, 125] on div "Moon 1X Visa®卡" at bounding box center [846, 124] width 521 height 22
drag, startPoint x: 742, startPoint y: 128, endPoint x: 735, endPoint y: 130, distance: 6.7
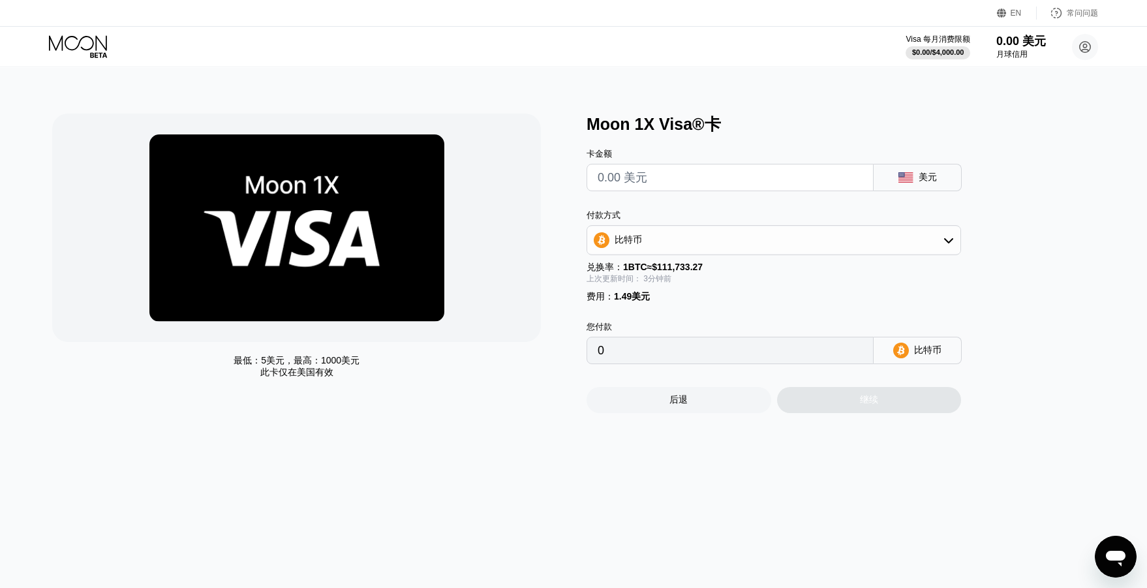
click at [730, 130] on div "Moon 1X Visa®卡" at bounding box center [846, 124] width 521 height 22
drag, startPoint x: 736, startPoint y: 129, endPoint x: 630, endPoint y: 115, distance: 107.3
click at [622, 112] on div "最低： 5美元 ，最高： 1000美元 此卡仅在 美国有效 Moon 1X Visa®卡 卡金额 美元 付款方式 比特币 兑换率： 1 BTC ≈ $111,…" at bounding box center [573, 328] width 1156 height 520
click at [757, 133] on div "Moon 1X Visa®卡" at bounding box center [846, 124] width 521 height 22
drag, startPoint x: 754, startPoint y: 132, endPoint x: 705, endPoint y: 151, distance: 52.2
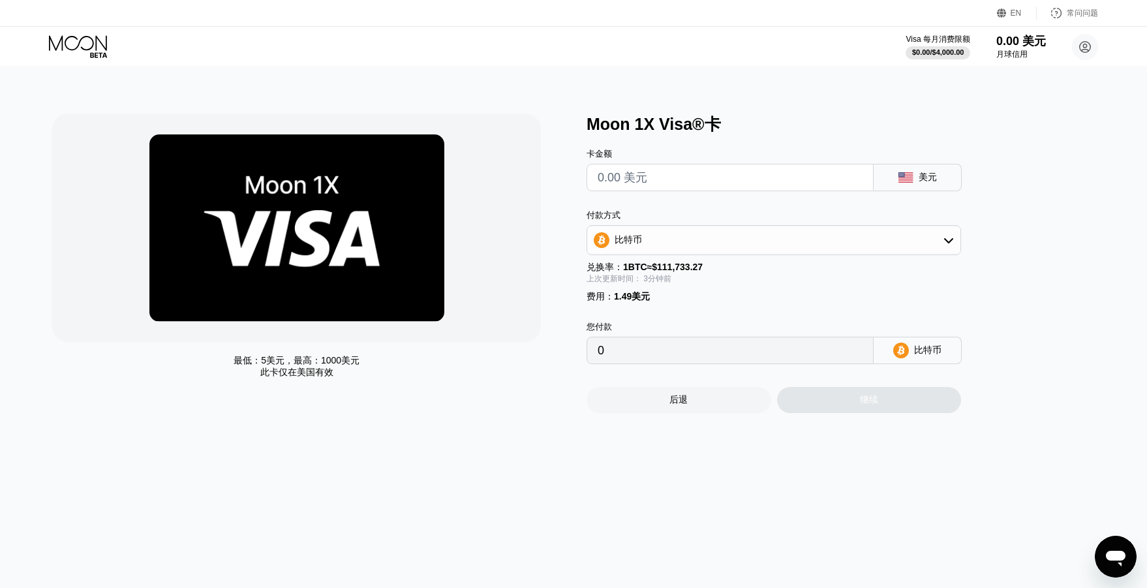
click at [745, 129] on div "Moon 1X Visa®卡" at bounding box center [846, 124] width 521 height 22
click at [691, 158] on div "卡金额" at bounding box center [729, 154] width 287 height 12
drag, startPoint x: 687, startPoint y: 173, endPoint x: 702, endPoint y: 164, distance: 18.1
click at [687, 173] on input "text" at bounding box center [729, 177] width 265 height 26
click at [737, 144] on div "卡金额 美元" at bounding box center [794, 163] width 417 height 56
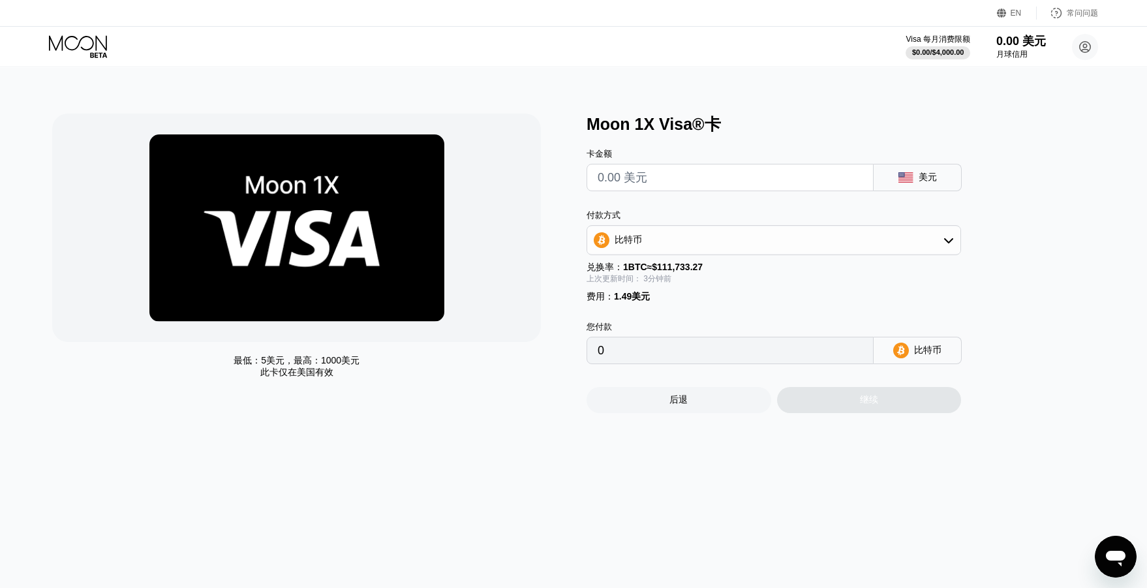
drag, startPoint x: 737, startPoint y: 144, endPoint x: 686, endPoint y: 166, distance: 55.8
click at [729, 145] on div "卡金额 美元" at bounding box center [794, 163] width 417 height 56
click at [658, 177] on input "text" at bounding box center [729, 177] width 265 height 26
click at [718, 143] on div "卡金额 美元" at bounding box center [794, 163] width 417 height 56
drag, startPoint x: 716, startPoint y: 145, endPoint x: 672, endPoint y: 171, distance: 51.5
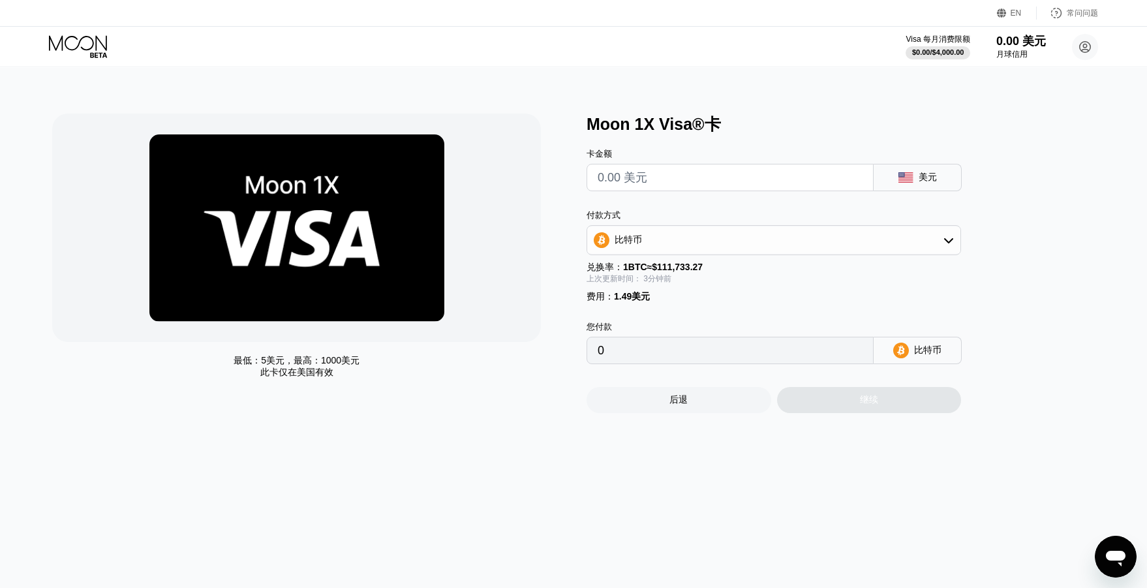
click at [713, 145] on div "卡金额 美元" at bounding box center [794, 163] width 417 height 56
click at [669, 174] on input "text" at bounding box center [729, 177] width 265 height 26
click at [725, 147] on div "卡金额 美元" at bounding box center [794, 163] width 417 height 56
drag, startPoint x: 615, startPoint y: 135, endPoint x: 590, endPoint y: 132, distance: 25.6
click at [590, 132] on div "Moon 1X Visa®卡" at bounding box center [846, 124] width 521 height 22
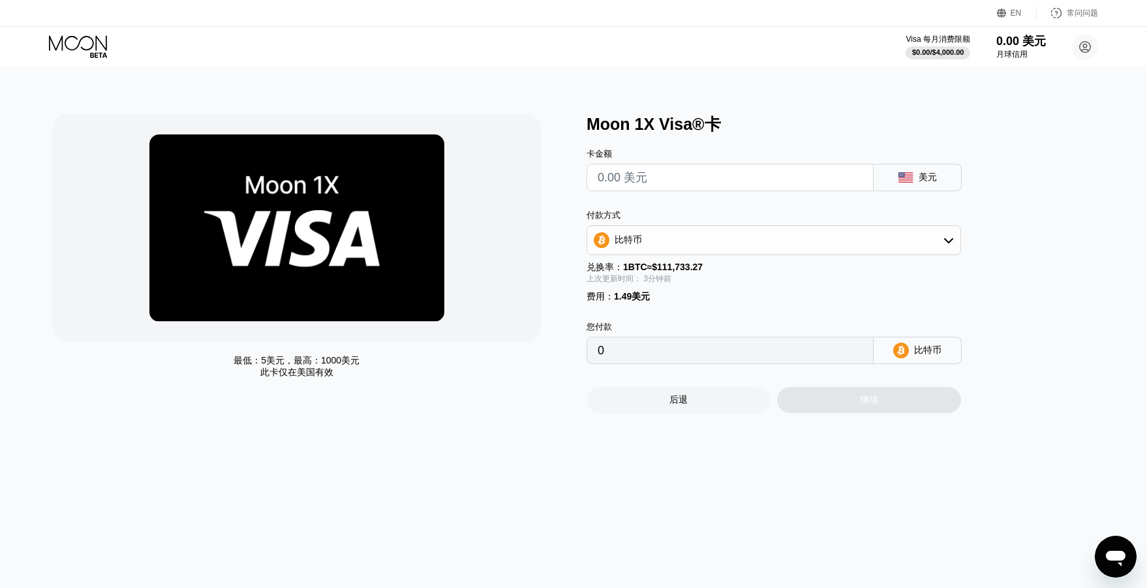
click at [705, 136] on div "Moon 1X Visa®卡 卡金额 美元 付款方式 比特币 兑换率： 1 BTC ≈ $111,733.27 上次更新时间： 3分钟前 费用 ： 1.49美…" at bounding box center [846, 262] width 521 height 299
drag, startPoint x: 705, startPoint y: 136, endPoint x: 718, endPoint y: 127, distance: 15.9
click at [697, 136] on div "Moon 1X Visa®卡 卡金额 美元 付款方式 比特币 兑换率： 1 BTC ≈ $111,733.27 上次更新时间： 3分钟前 费用 ： 1.49美…" at bounding box center [846, 262] width 521 height 299
drag, startPoint x: 726, startPoint y: 124, endPoint x: 583, endPoint y: 128, distance: 142.9
click at [583, 128] on div "最低： 5美元 ，最高： 1000美元 此卡仅在 美国有效 Moon 1X Visa®卡 卡金额 美元 付款方式 比特币 兑换率： 1 BTC ≈ $111,…" at bounding box center [573, 262] width 1042 height 299
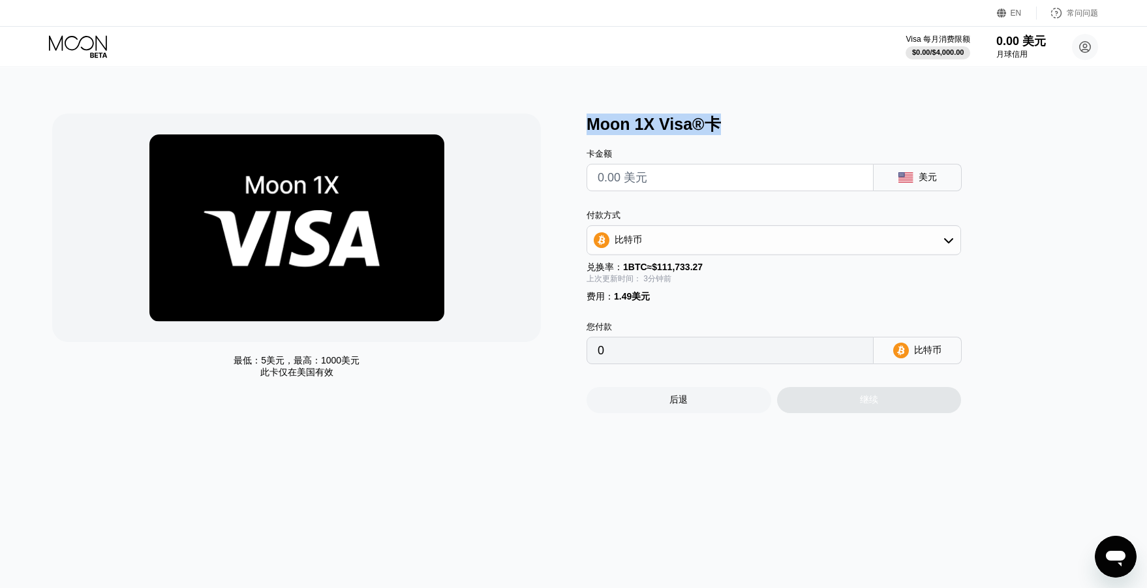
click at [590, 132] on font "Moon 1X Visa®卡" at bounding box center [653, 124] width 134 height 18
drag, startPoint x: 588, startPoint y: 131, endPoint x: 582, endPoint y: 123, distance: 9.4
click at [582, 131] on div "最低： 5美元 ，最高： 1000美元 此卡仅在 美国有效 Moon 1X Visa®卡 卡金额 美元 付款方式 比特币 兑换率： 1 BTC ≈ $111,…" at bounding box center [573, 262] width 1042 height 299
drag, startPoint x: 582, startPoint y: 123, endPoint x: 783, endPoint y: 120, distance: 201.6
click at [778, 120] on div "最低： 5美元 ，最高： 1000美元 此卡仅在 美国有效 Moon 1X Visa®卡 卡金额 美元 付款方式 比特币 兑换率： 1 BTC ≈ $111,…" at bounding box center [573, 262] width 1042 height 299
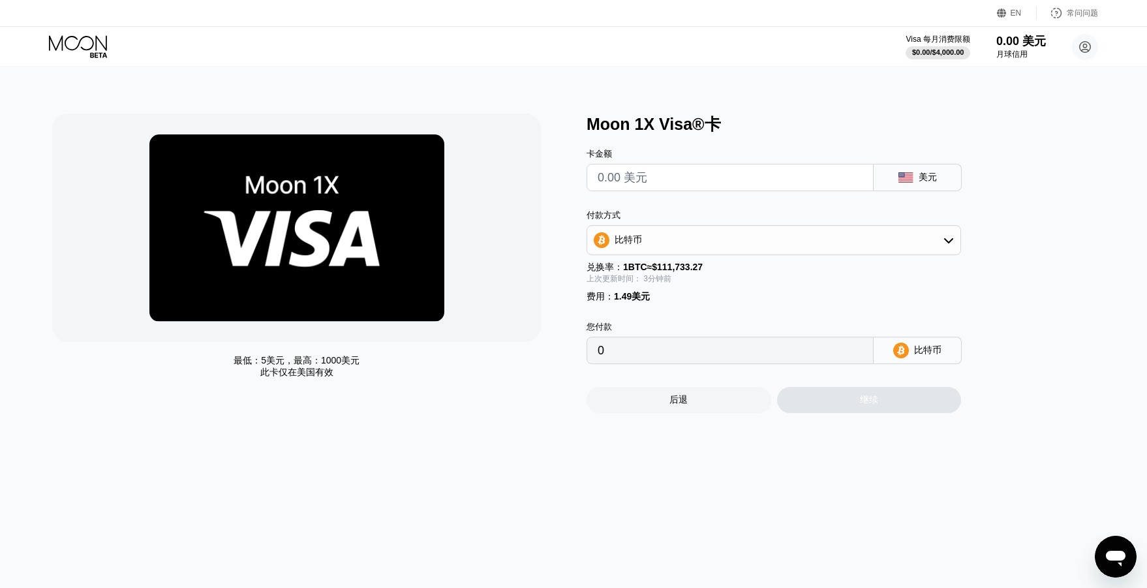
click at [766, 134] on div "Moon 1X Visa®卡" at bounding box center [846, 124] width 521 height 22
click at [750, 179] on input "text" at bounding box center [729, 177] width 265 height 26
type input "$1"
type input "0.00002230"
type input "$10"
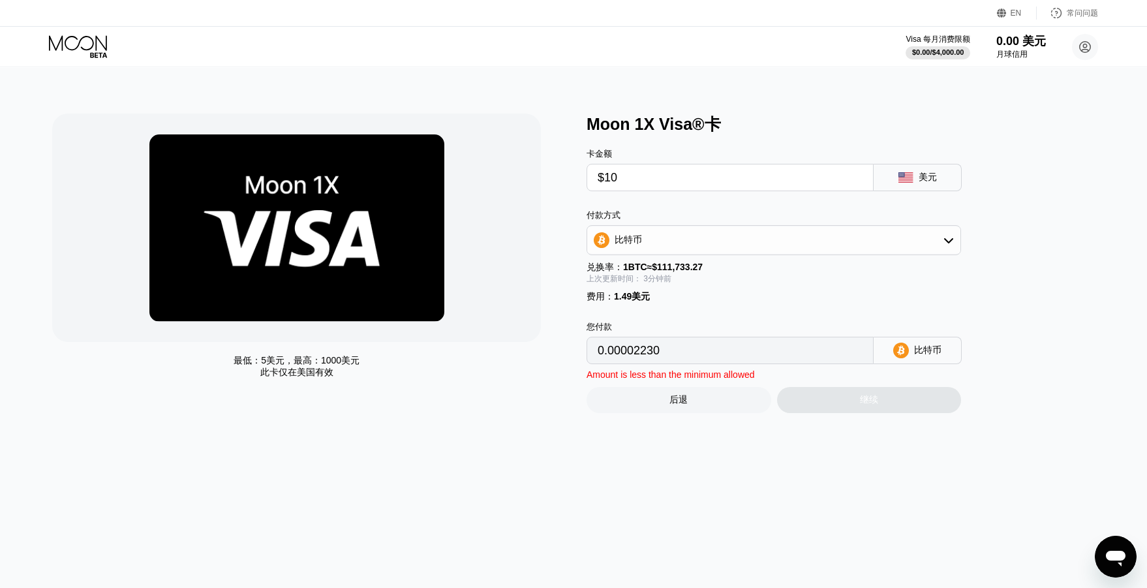
type input "0.00010288"
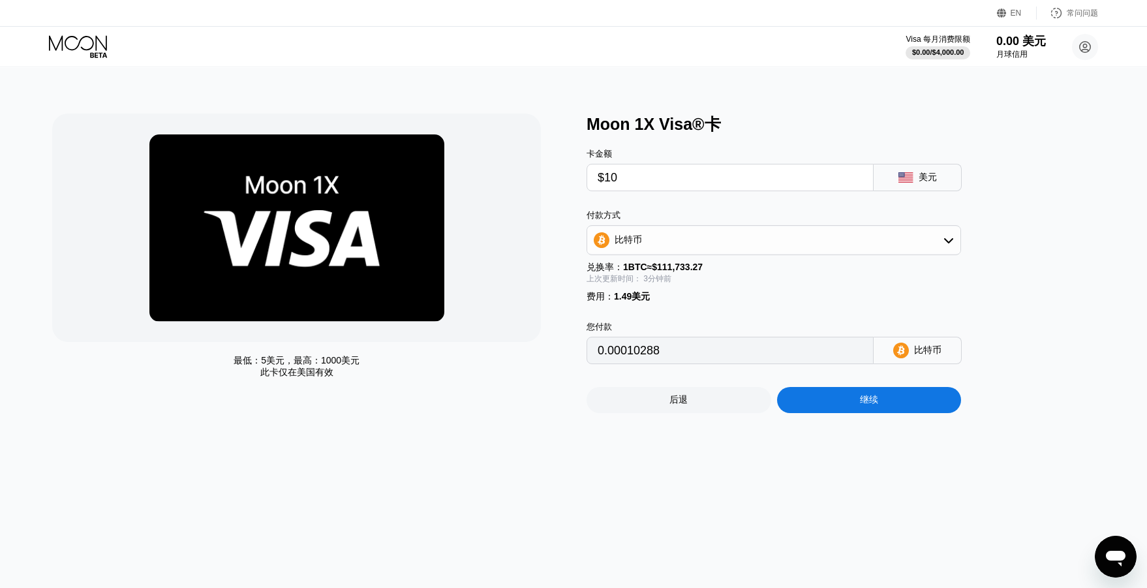
type input "$100"
type input "0.00090868"
type input "$1000"
type input "0.00896672"
type input "$1000"
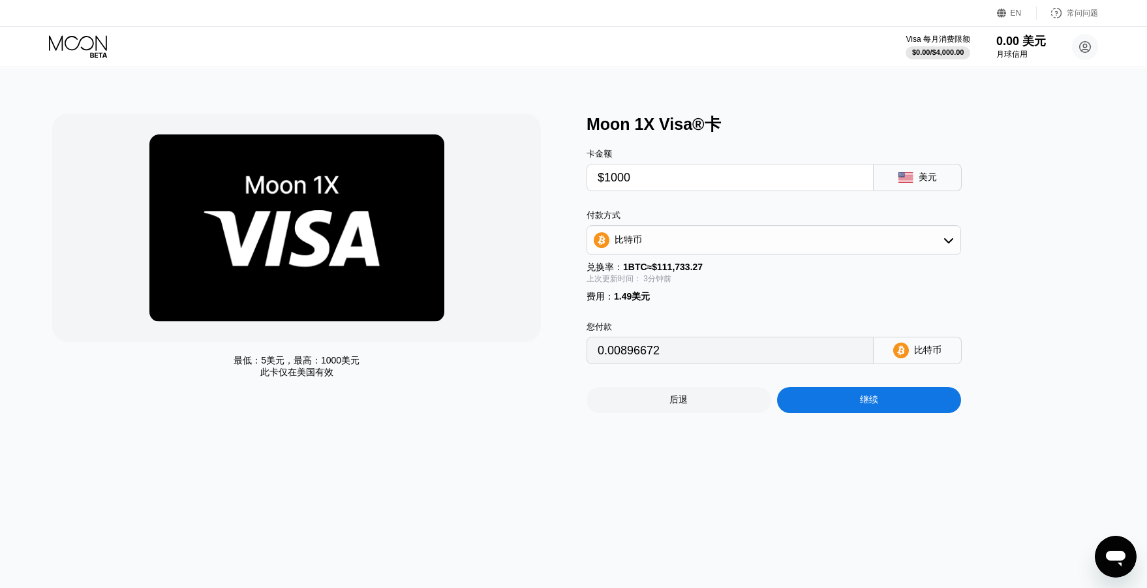
drag, startPoint x: 759, startPoint y: 282, endPoint x: 736, endPoint y: 244, distance: 44.2
click at [750, 279] on div "上次更新时间： 3分钟前" at bounding box center [773, 278] width 374 height 11
click at [734, 241] on div "比特币" at bounding box center [773, 240] width 373 height 26
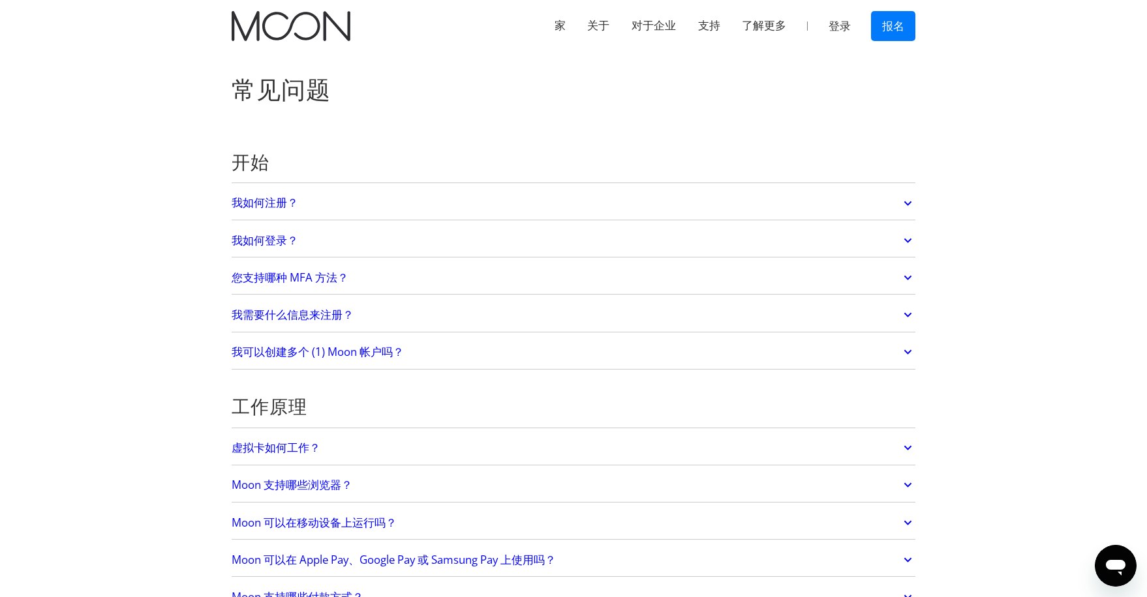
drag, startPoint x: 1012, startPoint y: 112, endPoint x: 943, endPoint y: 103, distance: 70.3
drag, startPoint x: 1016, startPoint y: 100, endPoint x: 1024, endPoint y: 8, distance: 91.7
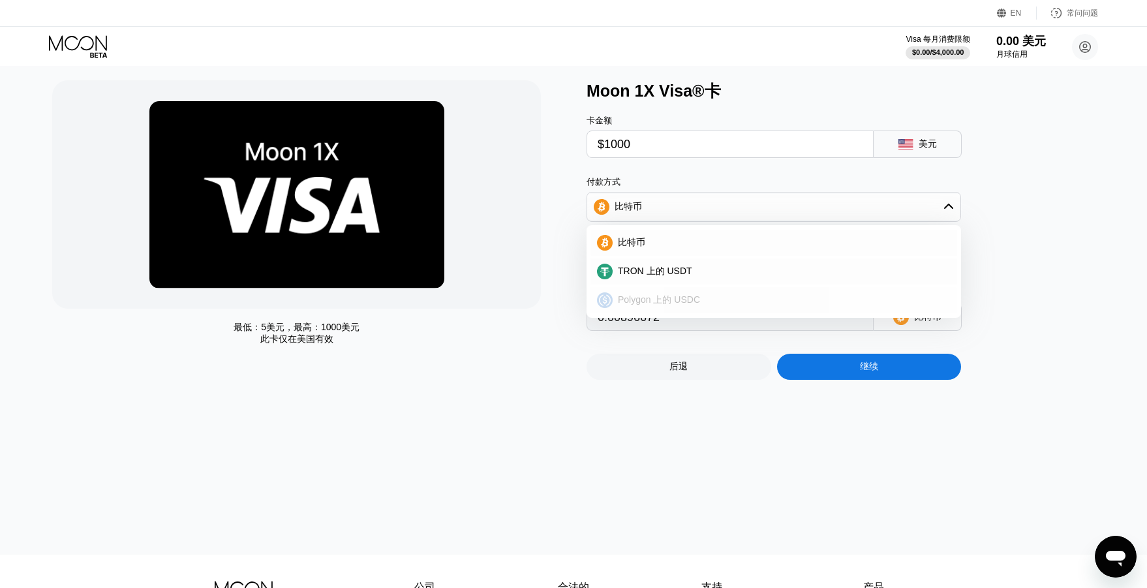
scroll to position [34, 0]
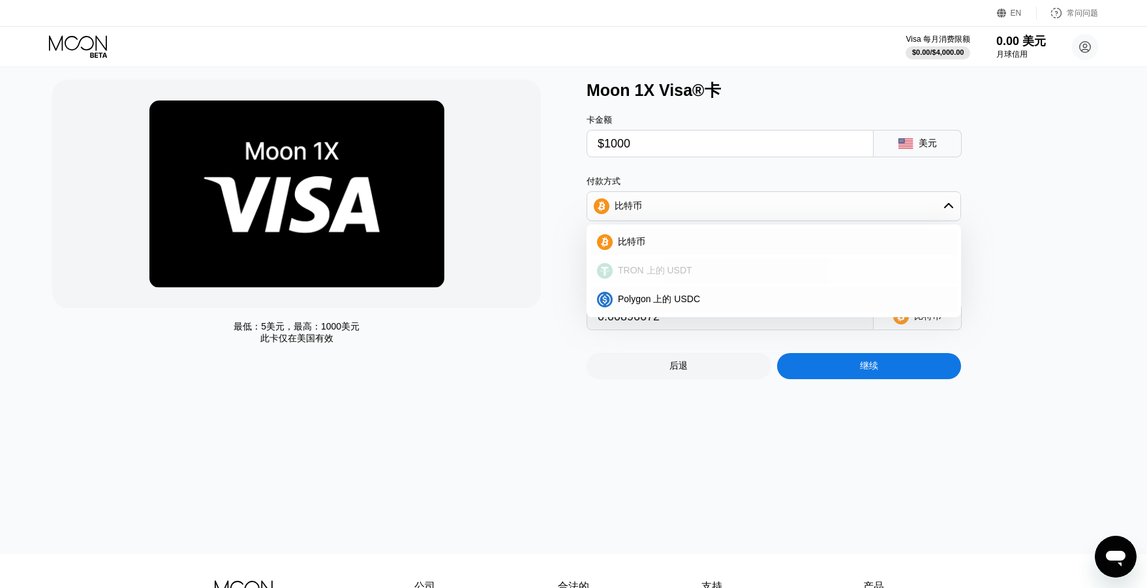
click at [717, 273] on div "TRON 上的 USDT" at bounding box center [781, 271] width 338 height 12
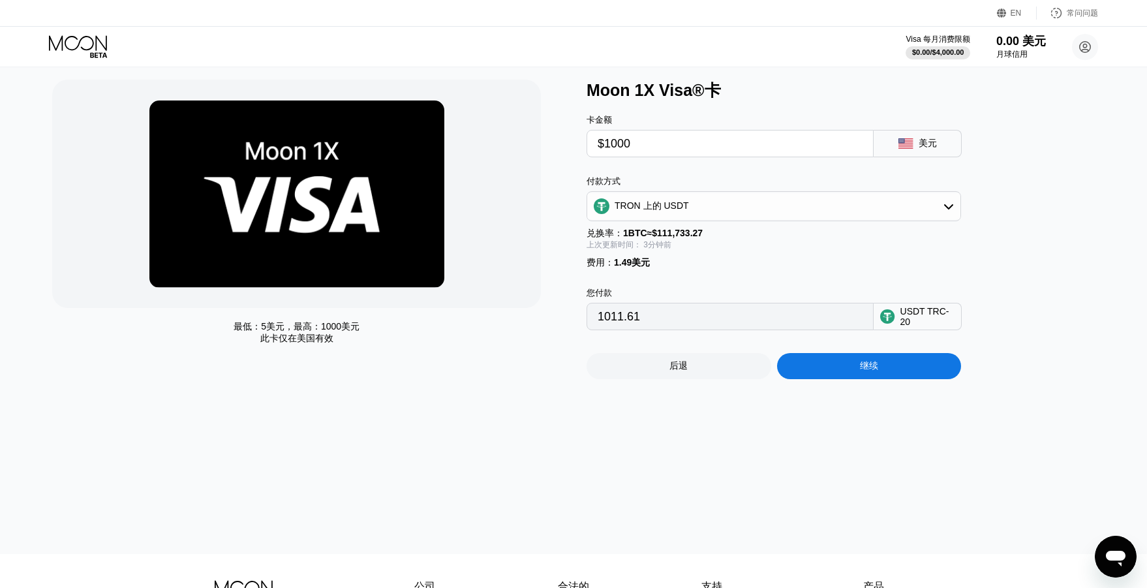
click at [732, 250] on div "上次更新时间： 3分钟前" at bounding box center [773, 244] width 374 height 11
drag, startPoint x: 719, startPoint y: 251, endPoint x: 708, endPoint y: 254, distance: 11.6
click at [708, 254] on div "付款方式 TRON 上的 USDT 兑换率： 1 BTC ≈ $111,733.27 上次更新时间： 3分钟前 费用 ： 1.49美元" at bounding box center [773, 221] width 374 height 93
drag, startPoint x: 710, startPoint y: 259, endPoint x: 682, endPoint y: 240, distance: 33.8
click at [683, 240] on div "付款方式 TRON 上的 USDT 兑换率： 1 BTC ≈ $111,733.27 上次更新时间： 3分钟前 费用 ： 1.49美元" at bounding box center [773, 221] width 374 height 93
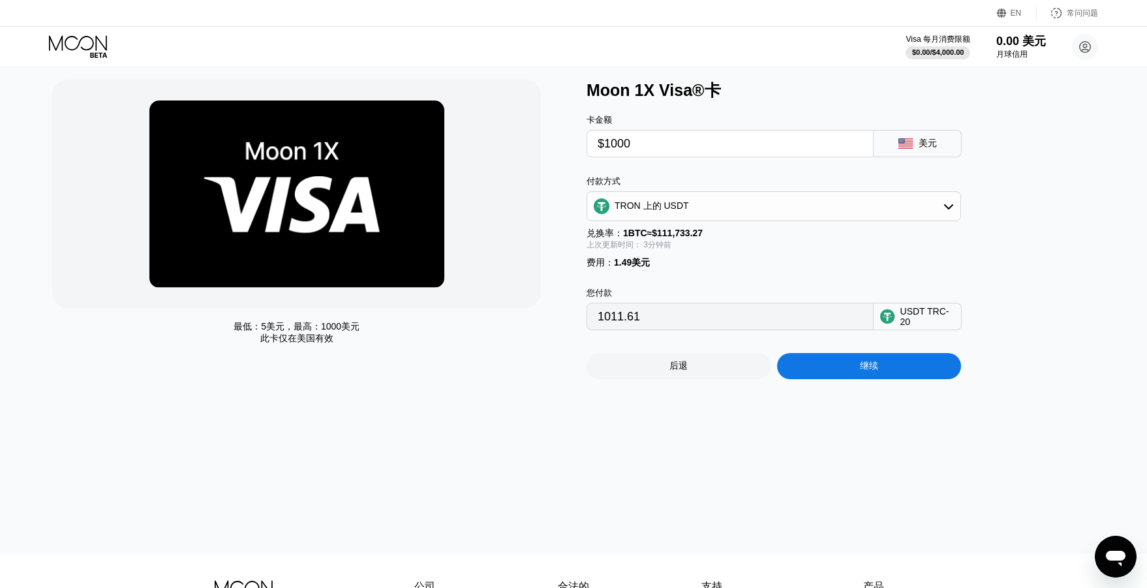
click at [707, 264] on div "费用 ： 1.49美元" at bounding box center [773, 263] width 374 height 12
click at [697, 265] on div "费用 ： 1.49美元" at bounding box center [773, 263] width 374 height 12
click at [693, 260] on div "费用 ： 1.49美元" at bounding box center [773, 263] width 374 height 12
click at [687, 259] on div "付款方式 TRON 上的 USDT 兑换率： 1 BTC ≈ $111,733.27 上次更新时间： 3分钟前 费用 ： 1.49美元" at bounding box center [773, 221] width 374 height 93
click at [714, 260] on div "费用 ： 1.49美元" at bounding box center [773, 263] width 374 height 12
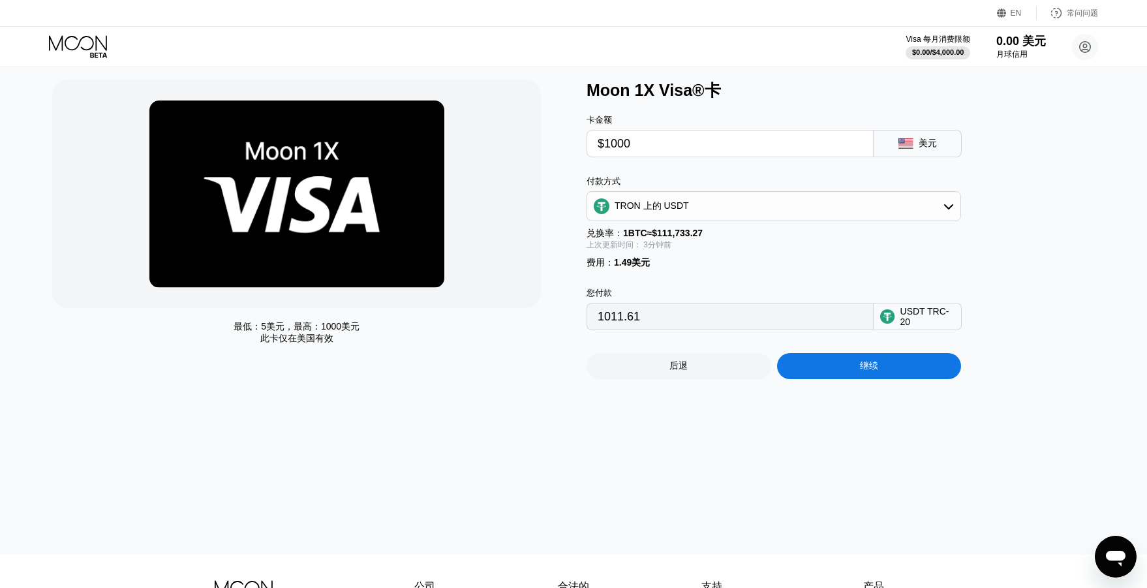
drag, startPoint x: 704, startPoint y: 260, endPoint x: 686, endPoint y: 248, distance: 22.1
click at [693, 262] on div "费用 ： 1.49美元" at bounding box center [773, 263] width 374 height 12
drag, startPoint x: 665, startPoint y: 233, endPoint x: 674, endPoint y: 266, distance: 34.7
click at [671, 264] on div "付款方式 TRON 上的 USDT 兑换率： 1 BTC ≈ $111,733.27 上次更新时间： 3分钟前 费用 ： 1.49美元" at bounding box center [773, 221] width 374 height 93
click at [676, 267] on div "费用 ： 1.49美元" at bounding box center [773, 263] width 374 height 12
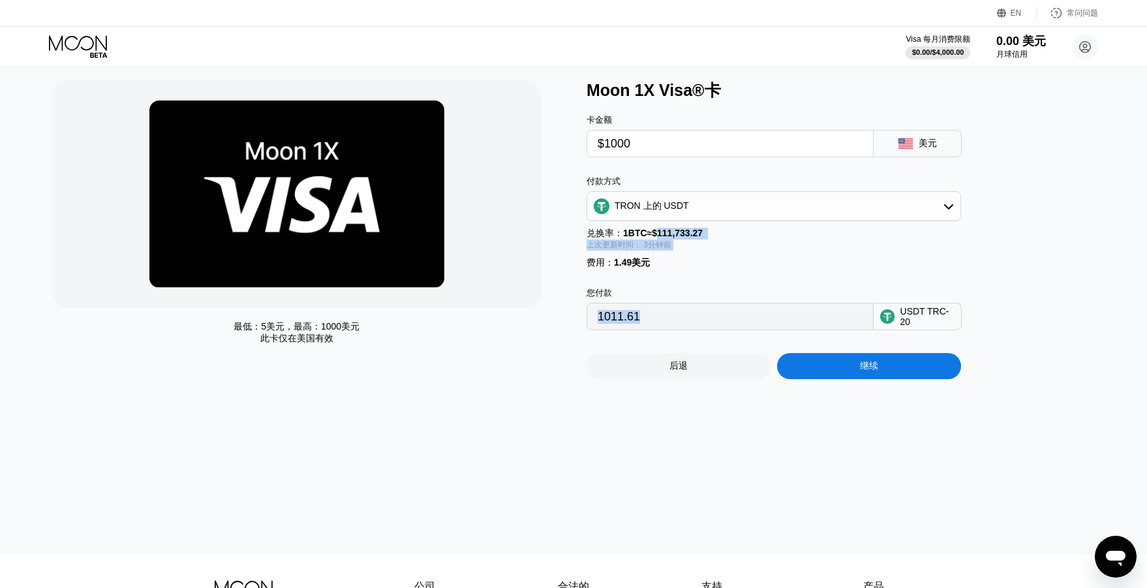
drag, startPoint x: 669, startPoint y: 266, endPoint x: 644, endPoint y: 265, distance: 24.8
click at [652, 264] on div "费用 ： 1.49美元" at bounding box center [773, 263] width 374 height 12
drag, startPoint x: 641, startPoint y: 264, endPoint x: 622, endPoint y: 249, distance: 24.1
click at [622, 249] on div "付款方式 TRON 上的 USDT 兑换率： 1 BTC ≈ $111,733.27 上次更新时间： 3分钟前 费用 ： 1.49美元" at bounding box center [773, 221] width 374 height 93
click at [680, 267] on div "费用 ： 1.49美元" at bounding box center [773, 263] width 374 height 12
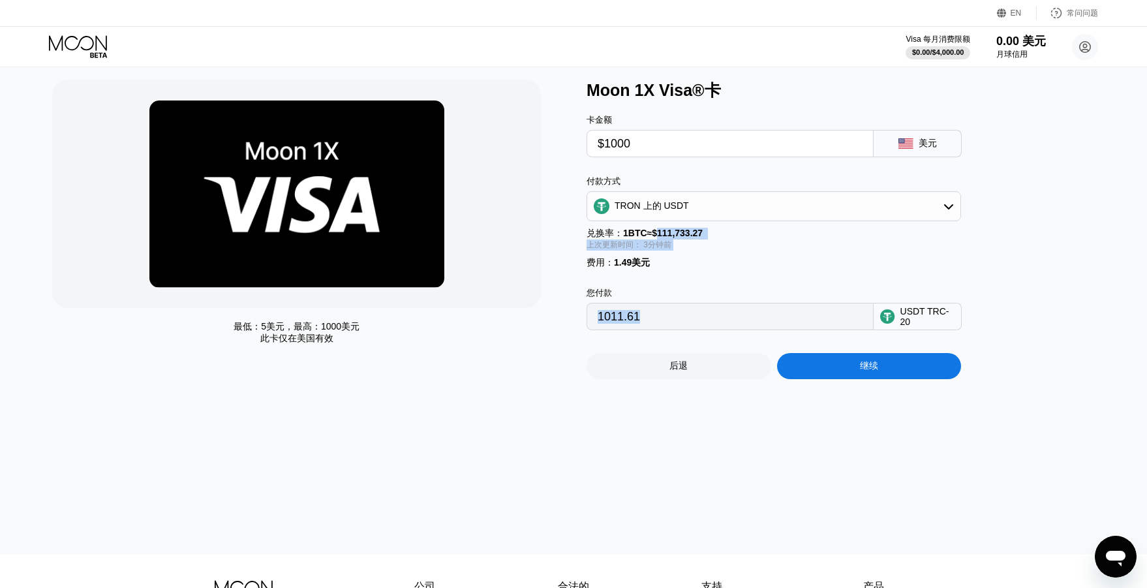
drag, startPoint x: 662, startPoint y: 260, endPoint x: 651, endPoint y: 256, distance: 12.0
click at [651, 256] on div "付款方式 TRON 上的 USDT 兑换率： 1 BTC ≈ $111,733.27 上次更新时间： 3分钟前 费用 ： 1.49美元" at bounding box center [773, 221] width 374 height 93
click at [691, 230] on div "兑换率： 1 BTC ≈ $111,733.27" at bounding box center [773, 234] width 374 height 12
drag, startPoint x: 641, startPoint y: 232, endPoint x: 731, endPoint y: 232, distance: 90.7
click at [723, 230] on div "兑换率： 1 BTC ≈ $111,733.27" at bounding box center [773, 234] width 374 height 12
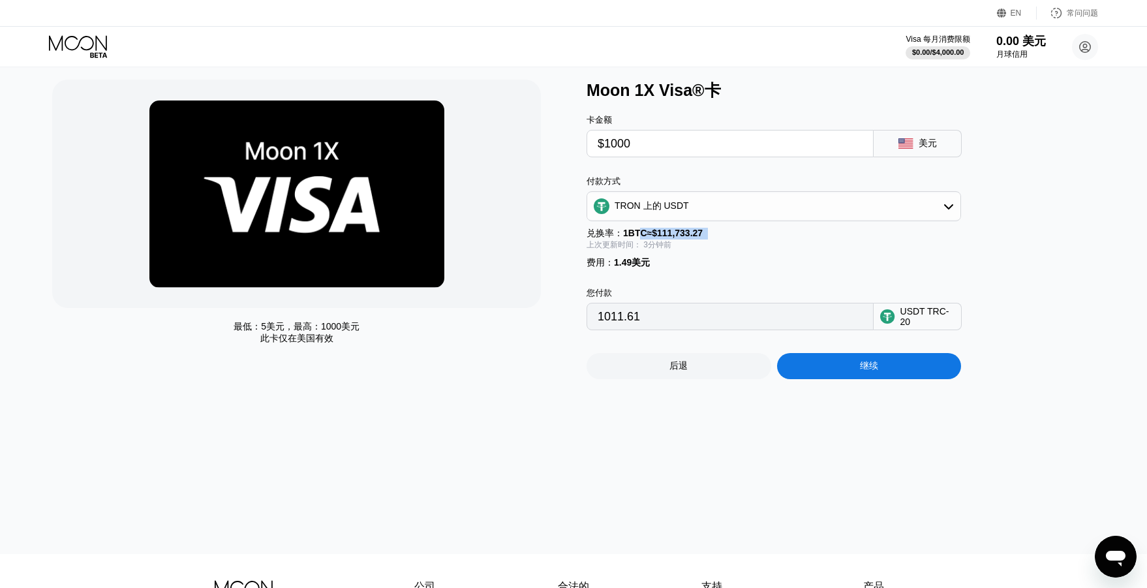
drag, startPoint x: 731, startPoint y: 258, endPoint x: 709, endPoint y: 256, distance: 21.6
click at [730, 258] on div "付款方式 TRON 上的 USDT 兑换率： 1 BTC ≈ $111,733.27 上次更新时间： 3分钟前 费用 ： 1.49美元" at bounding box center [773, 221] width 374 height 93
click at [668, 249] on font "3分钟前" at bounding box center [657, 244] width 28 height 9
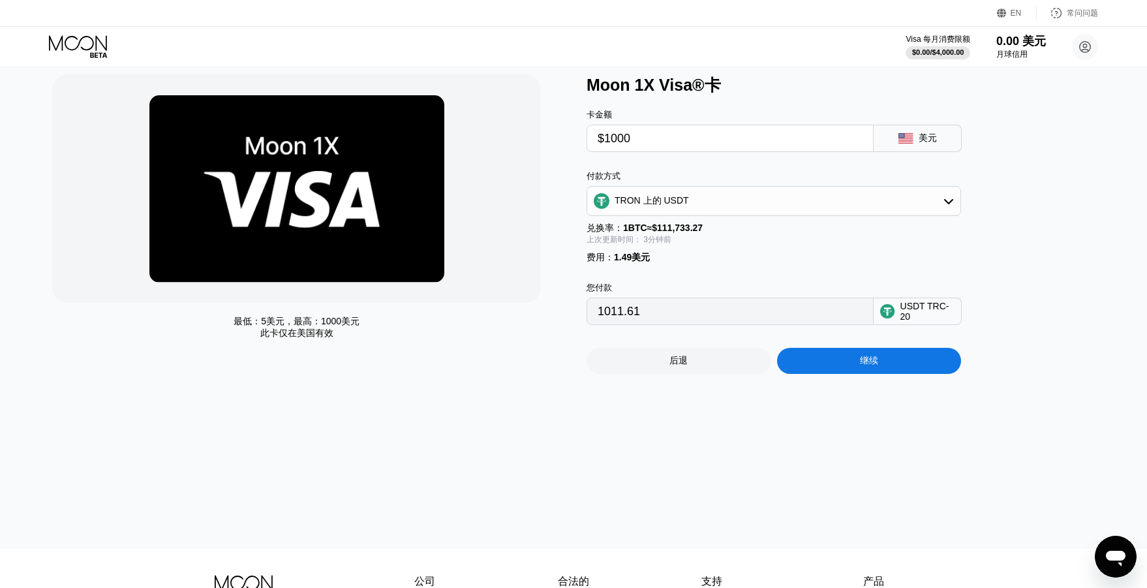
scroll to position [0, 0]
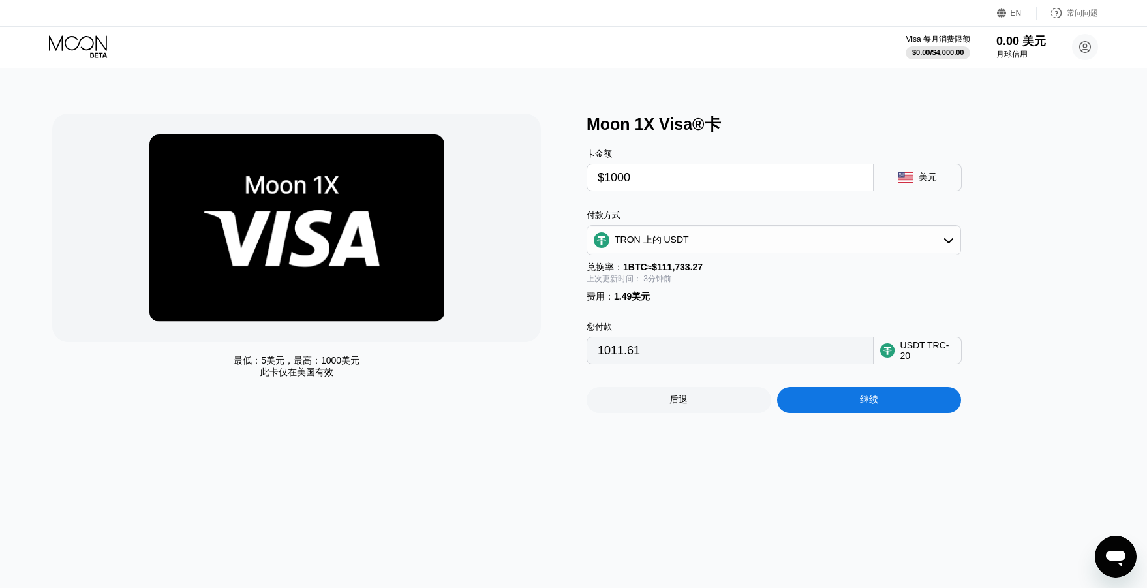
click at [730, 125] on div "Moon 1X Visa®卡" at bounding box center [846, 124] width 521 height 22
drag, startPoint x: 726, startPoint y: 125, endPoint x: 586, endPoint y: 126, distance: 139.6
click at [586, 126] on div "Moon 1X Visa®卡" at bounding box center [846, 124] width 521 height 22
click at [693, 135] on div "Moon 1X Visa®卡" at bounding box center [846, 124] width 521 height 22
drag, startPoint x: 693, startPoint y: 135, endPoint x: 633, endPoint y: 128, distance: 60.4
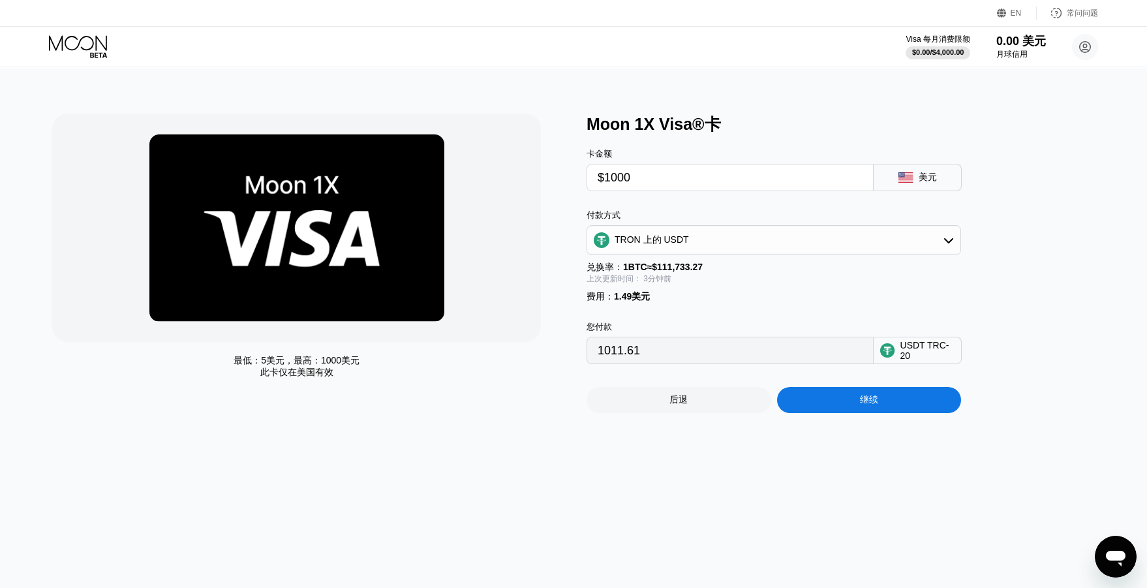
click at [659, 132] on div "Moon 1X Visa®卡" at bounding box center [846, 124] width 521 height 22
drag, startPoint x: 603, startPoint y: 124, endPoint x: 753, endPoint y: 128, distance: 149.4
click at [735, 128] on div "Moon 1X Visa®卡" at bounding box center [846, 124] width 521 height 22
click at [753, 128] on div "Moon 1X Visa®卡" at bounding box center [846, 124] width 521 height 22
drag, startPoint x: 729, startPoint y: 126, endPoint x: 721, endPoint y: 126, distance: 7.8
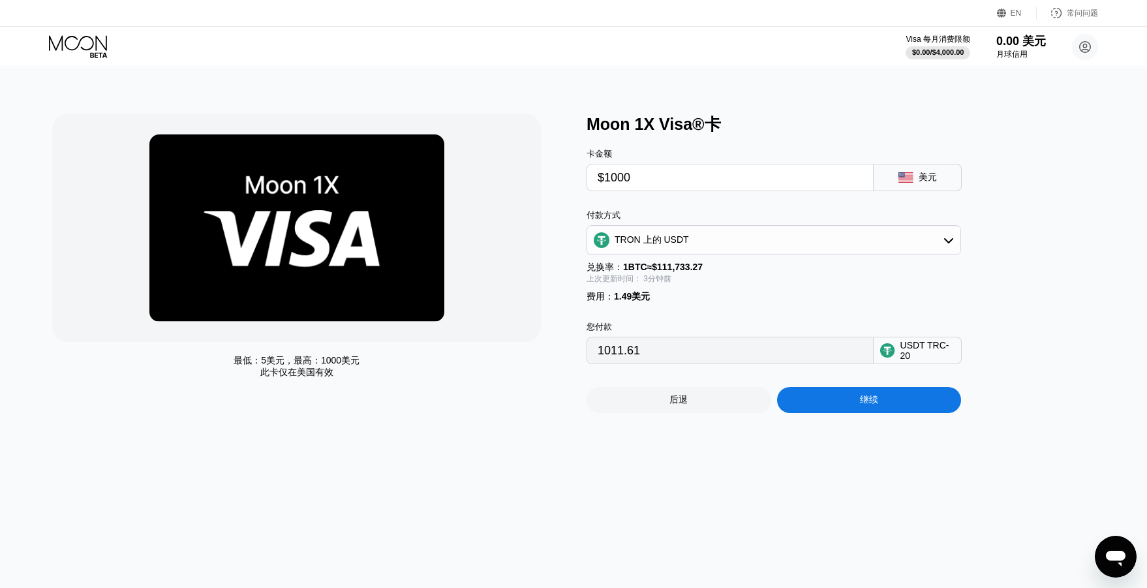
click at [725, 126] on div "Moon 1X Visa®卡" at bounding box center [846, 124] width 521 height 22
click at [719, 125] on div "Moon 1X Visa®卡" at bounding box center [846, 124] width 521 height 22
click at [702, 122] on font "Moon 1X Visa®卡" at bounding box center [653, 124] width 134 height 18
click at [709, 117] on font "Moon 1X Visa®卡" at bounding box center [653, 124] width 134 height 18
click at [686, 122] on font "Moon 1X Visa®卡" at bounding box center [653, 124] width 134 height 18
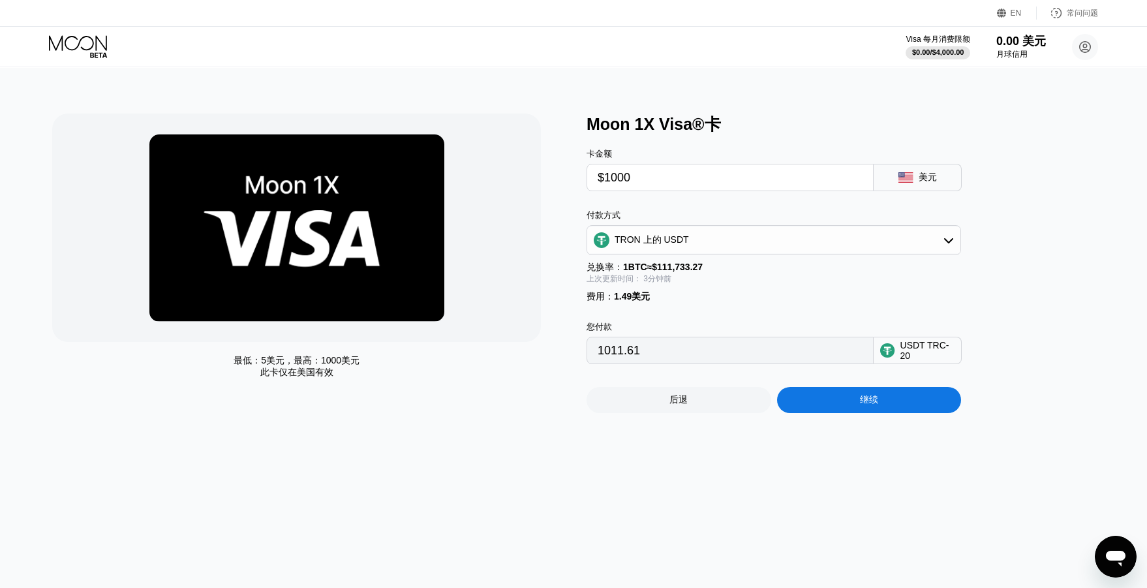
click at [721, 128] on div "Moon 1X Visa®卡" at bounding box center [846, 124] width 521 height 22
drag, startPoint x: 696, startPoint y: 127, endPoint x: 719, endPoint y: 130, distance: 23.1
click at [695, 127] on font "Moon 1X Visa®卡" at bounding box center [653, 124] width 134 height 18
drag, startPoint x: 721, startPoint y: 130, endPoint x: 707, endPoint y: 131, distance: 13.7
click at [707, 131] on div "Moon 1X Visa®卡" at bounding box center [846, 124] width 521 height 22
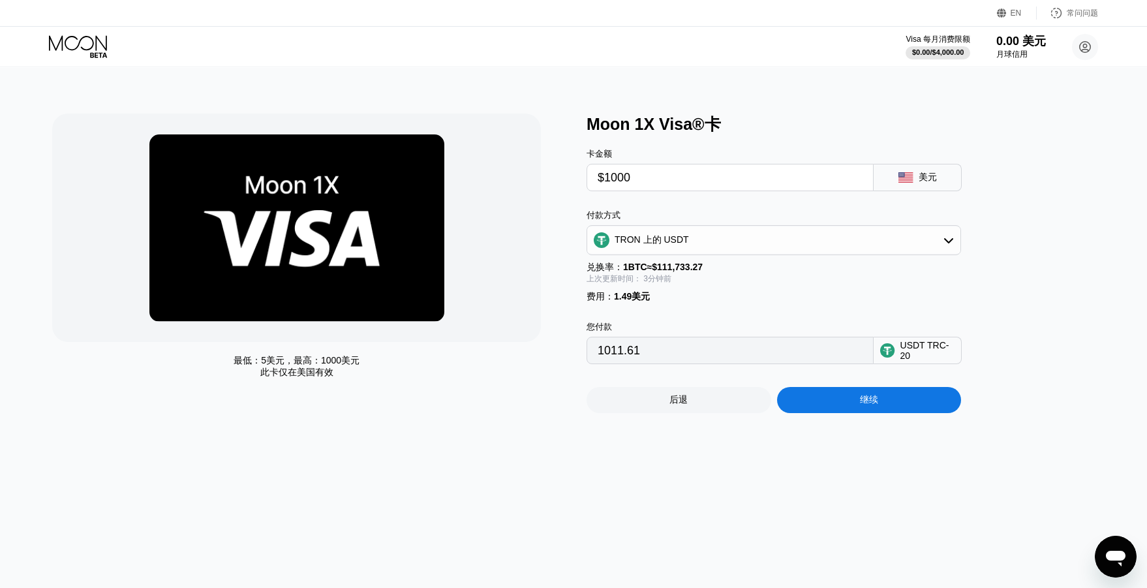
click at [704, 240] on div "TRON 上的 USDT" at bounding box center [773, 240] width 373 height 26
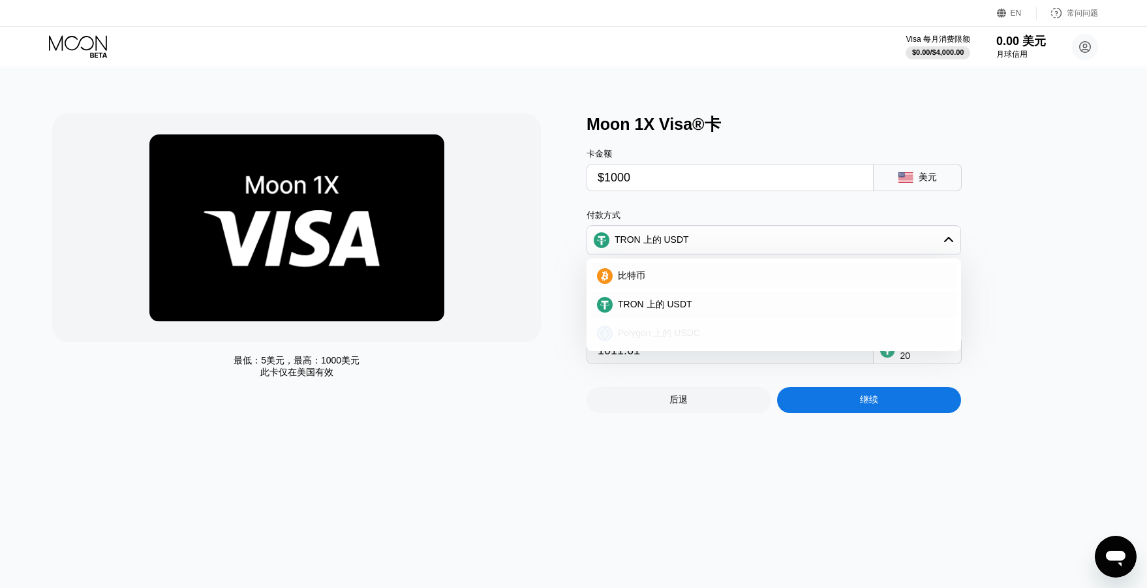
click at [678, 338] on font "Polygon 上的 USDC" at bounding box center [659, 332] width 82 height 10
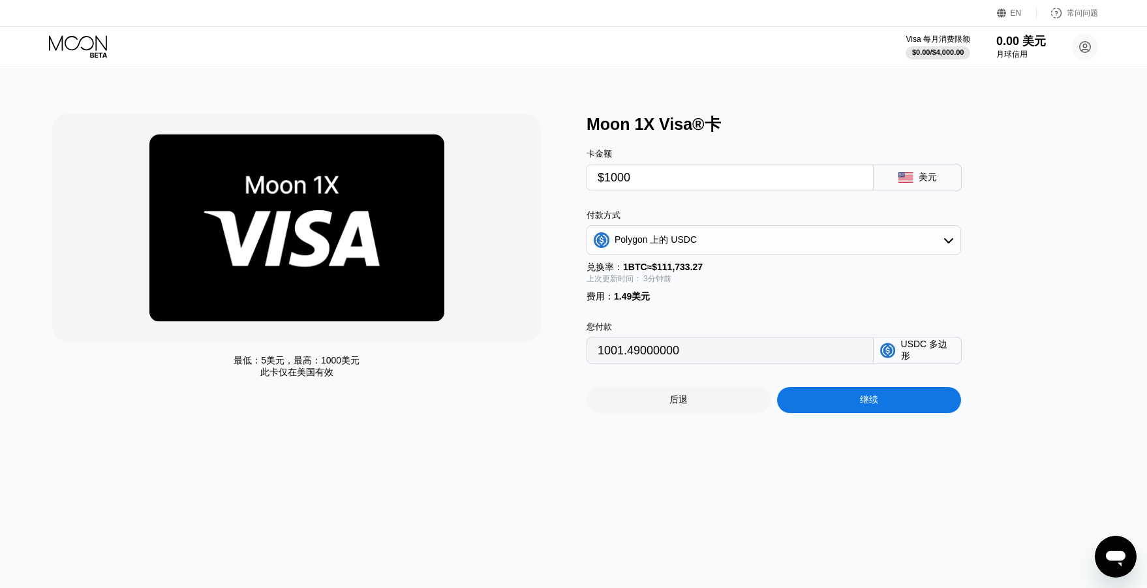
click at [710, 243] on div "Polygon 上的 USDC" at bounding box center [773, 240] width 373 height 26
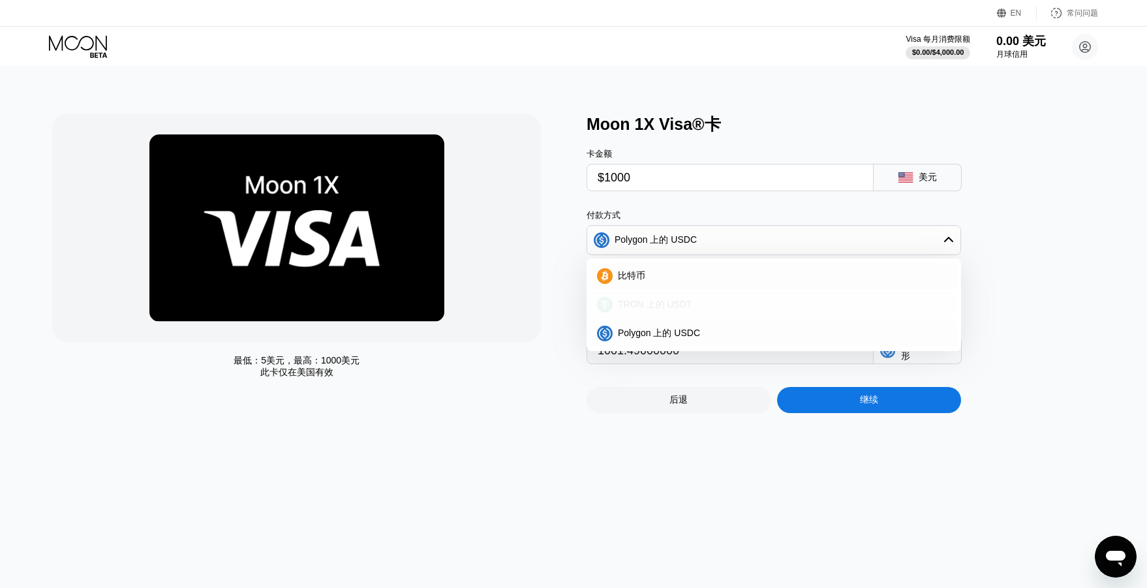
click at [661, 305] on font "TRON 上的 USDT" at bounding box center [655, 304] width 74 height 10
type input "1011.61"
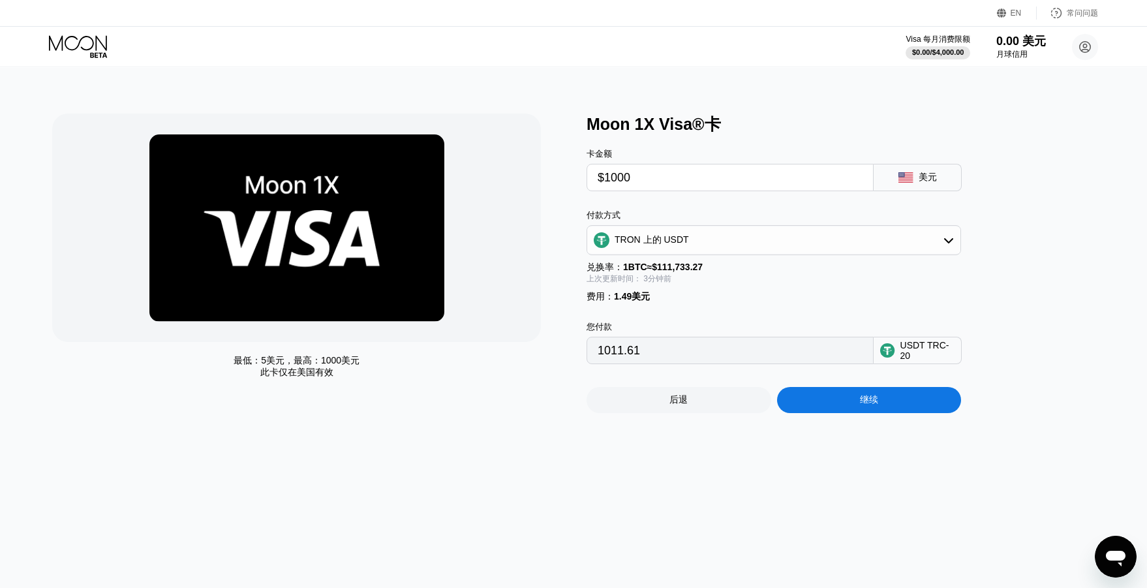
drag, startPoint x: 723, startPoint y: 302, endPoint x: 708, endPoint y: 299, distance: 15.4
click at [722, 302] on div "费用 ： 1.49美元" at bounding box center [773, 297] width 374 height 12
drag, startPoint x: 708, startPoint y: 299, endPoint x: 698, endPoint y: 299, distance: 9.8
click at [697, 299] on div "费用 ： 1.49美元" at bounding box center [773, 297] width 374 height 12
click at [648, 274] on div "付款方式 TRON 上的 USDT 兑换率： 1 BTC ≈ $111,733.27 上次更新时间： 3分钟前 费用 ： 1.49美元" at bounding box center [773, 255] width 374 height 93
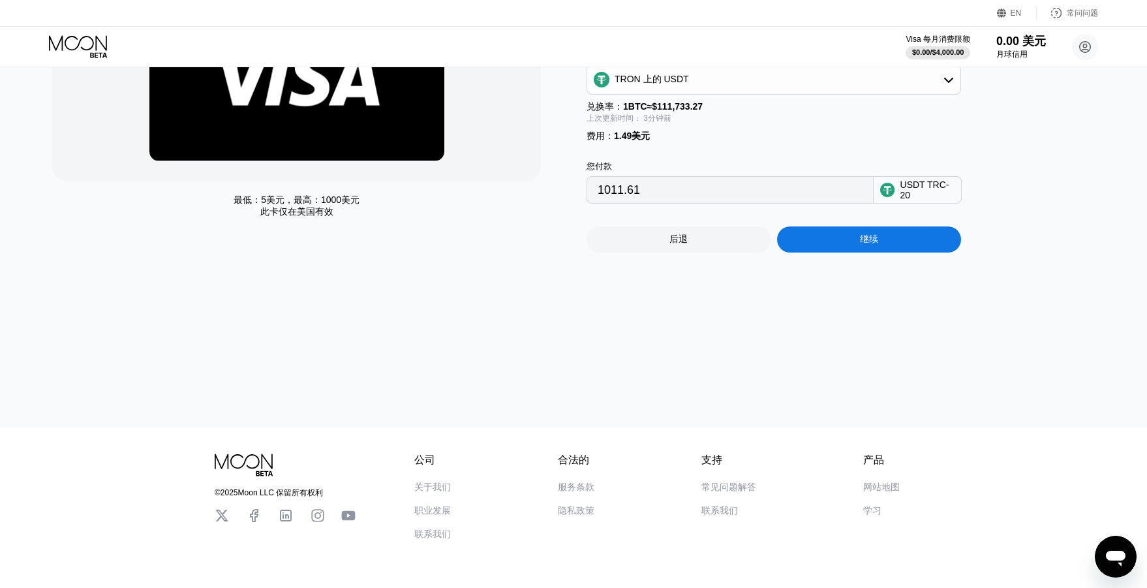
scroll to position [203, 0]
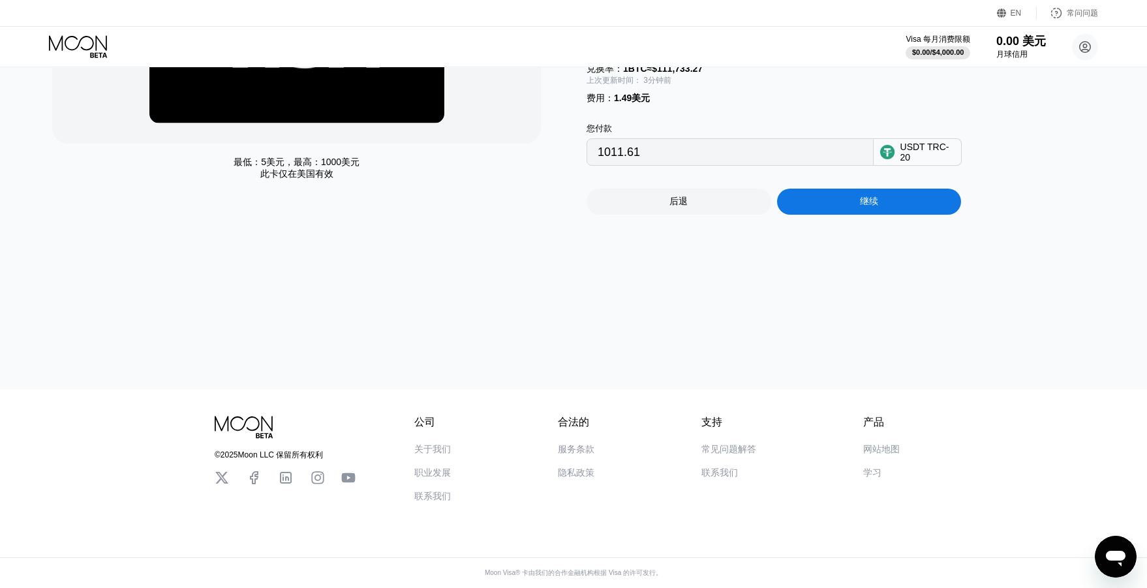
click at [612, 290] on div "最低： 5美元 ，最高： 1000美元 此卡仅在 美国有效 Moon 1X Visa®卡 卡金额 $1000 美元 付款方式 TRON 上的 USDT 兑换率…" at bounding box center [573, 130] width 1156 height 520
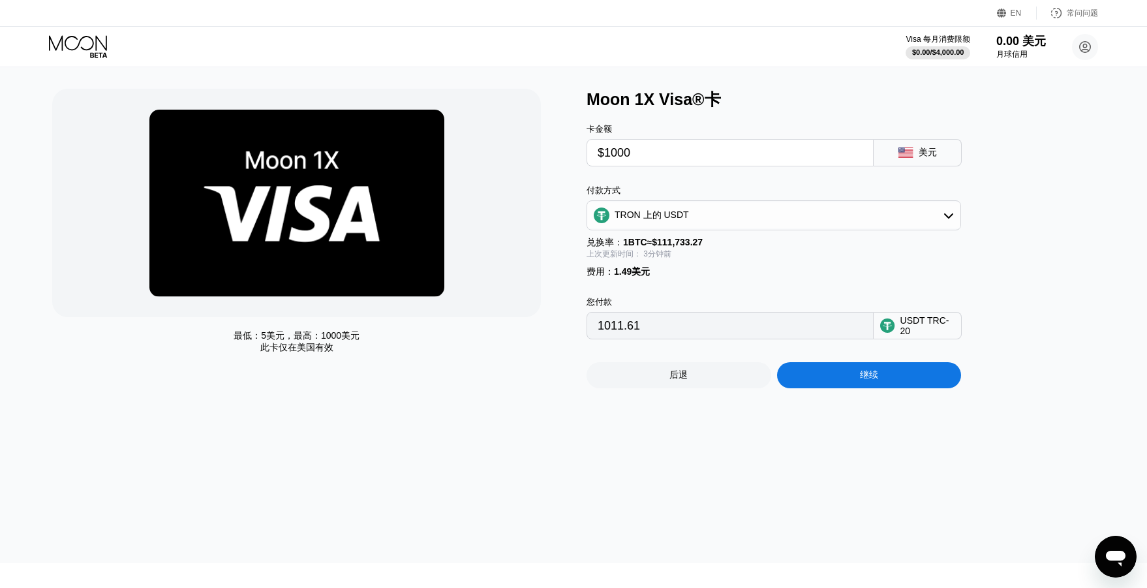
scroll to position [0, 0]
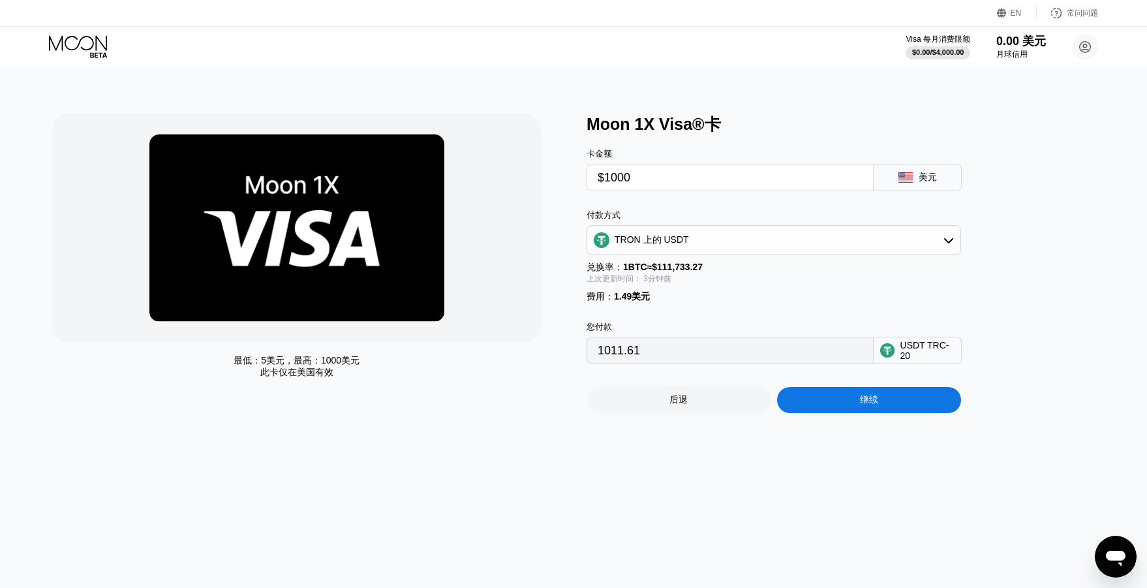
click at [789, 98] on div "最低： 5美元 ，最高： 1000美元 此卡仅在 美国有效 Moon 1X Visa®卡 卡金额 $1000 美元 付款方式 TRON 上的 USDT 兑换率…" at bounding box center [573, 328] width 1156 height 520
drag, startPoint x: 777, startPoint y: 97, endPoint x: 824, endPoint y: 83, distance: 48.1
click at [774, 94] on div "最低： 5美元 ，最高： 1000美元 此卡仅在 美国有效 Moon 1X Visa®卡 卡金额 $1000 美元 付款方式 TRON 上的 USDT 兑换率…" at bounding box center [573, 328] width 1156 height 520
drag, startPoint x: 884, startPoint y: 112, endPoint x: 913, endPoint y: 70, distance: 51.2
click at [875, 102] on div "最低： 5美元 ，最高： 1000美元 此卡仅在 美国有效 Moon 1X Visa®卡 卡金额 $1000 美元 付款方式 TRON 上的 USDT 兑换率…" at bounding box center [573, 328] width 1156 height 520
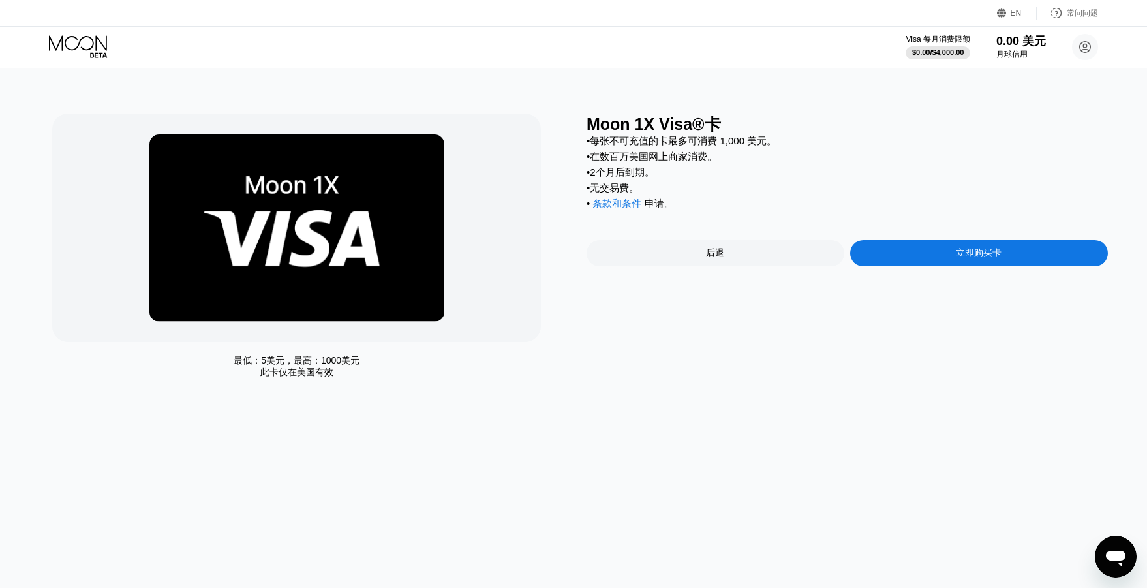
drag, startPoint x: 809, startPoint y: 130, endPoint x: 797, endPoint y: 128, distance: 12.0
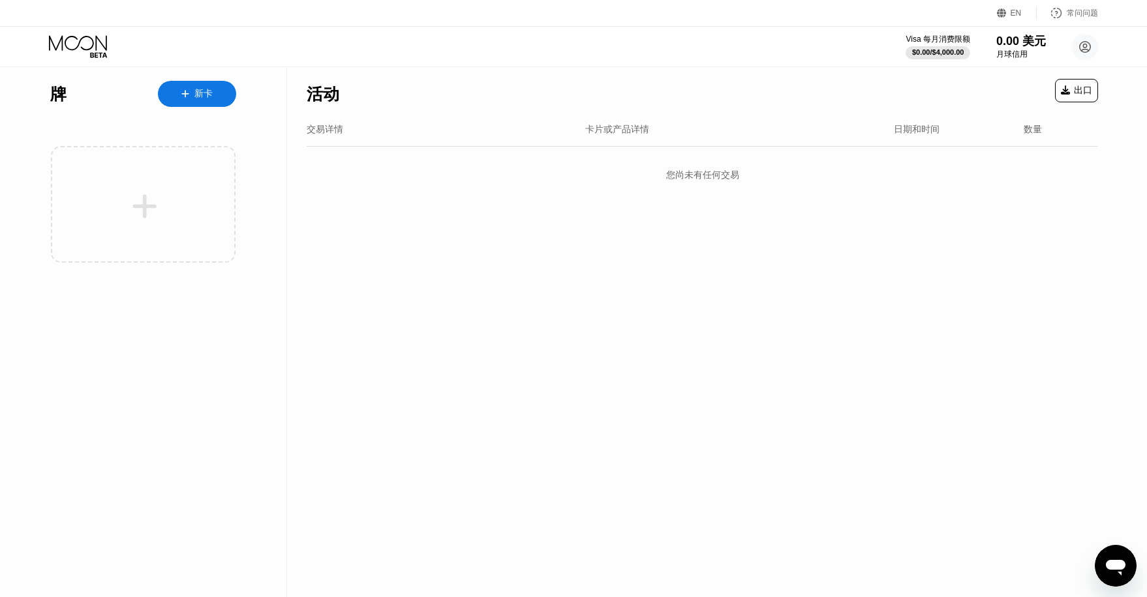
click at [92, 43] on icon at bounding box center [79, 46] width 61 height 23
click at [66, 40] on icon at bounding box center [78, 43] width 58 height 15
click at [1010, 10] on font "EN" at bounding box center [1015, 12] width 11 height 9
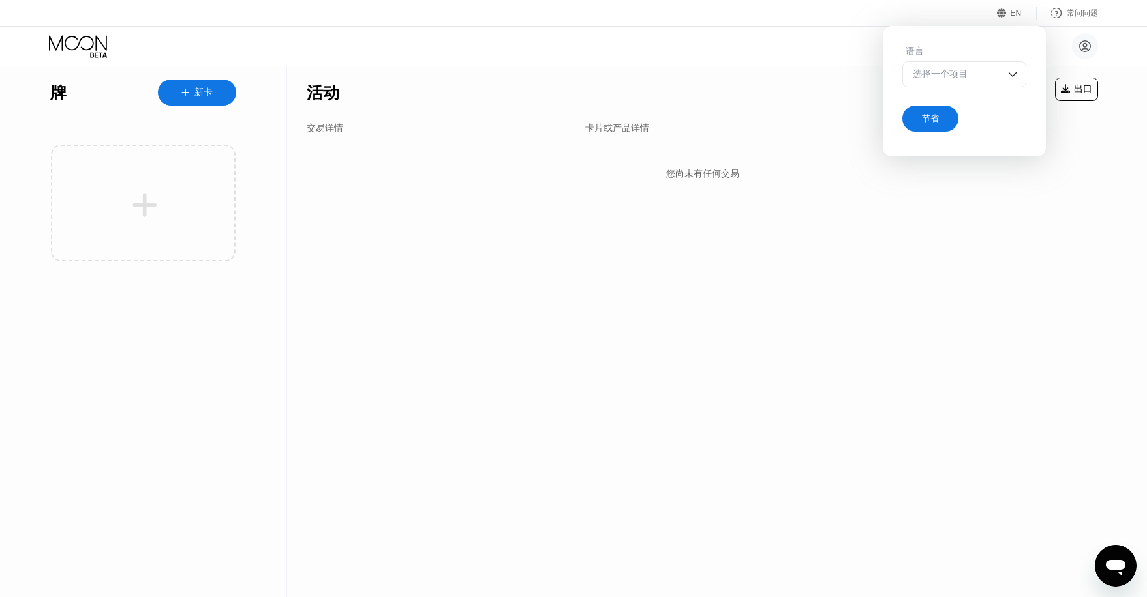
click at [964, 68] on div "选择一个项目" at bounding box center [954, 74] width 90 height 12
click at [965, 68] on div "选择一个项目" at bounding box center [954, 74] width 90 height 12
click at [834, 175] on div "您尚未有任何交易" at bounding box center [702, 174] width 791 height 38
click at [945, 116] on div "节省" at bounding box center [930, 119] width 56 height 26
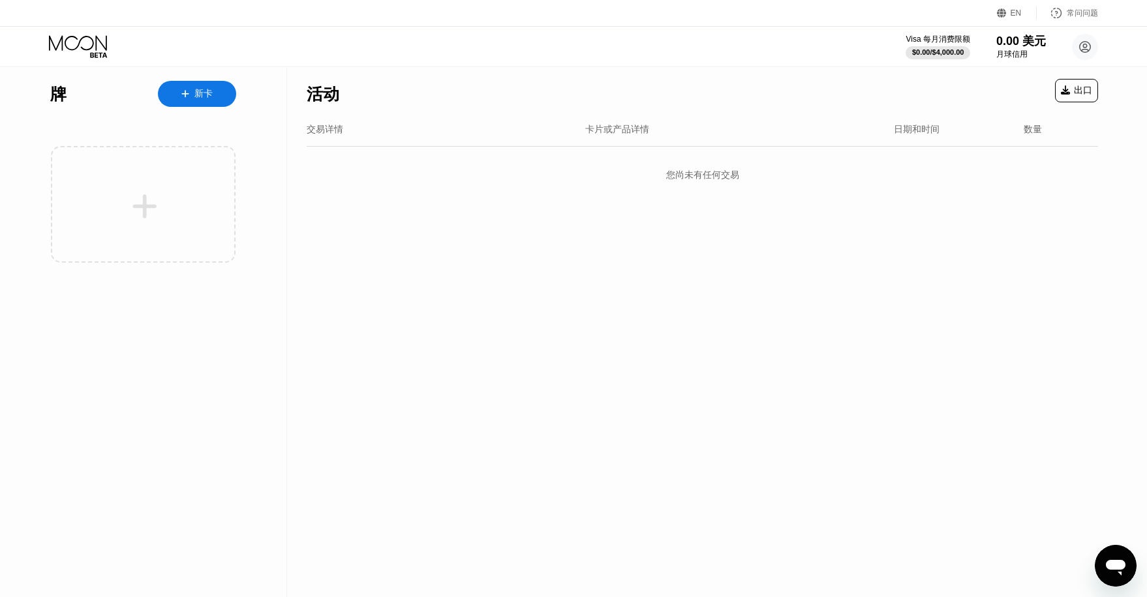
click at [201, 96] on font "新卡" at bounding box center [203, 93] width 18 height 10
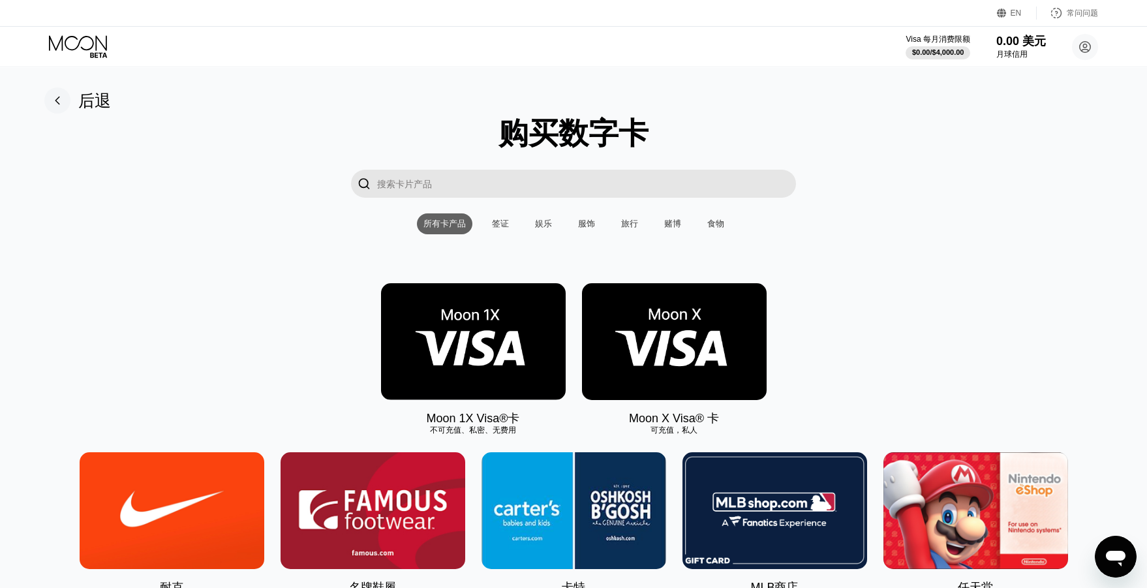
click at [494, 226] on font "签证" at bounding box center [500, 224] width 17 height 10
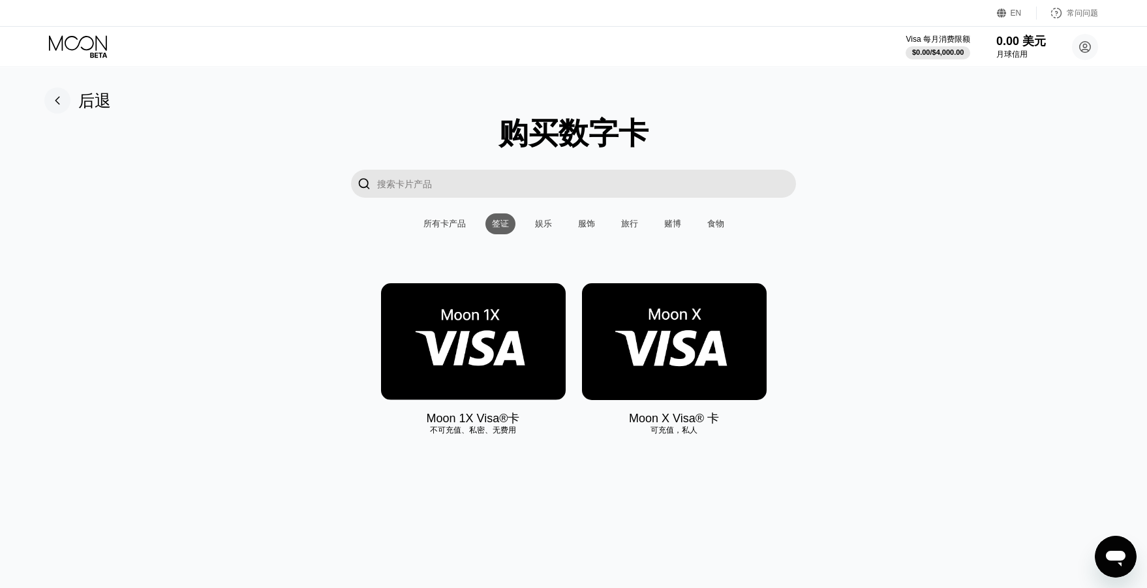
click at [438, 220] on font "所有卡产品" at bounding box center [444, 224] width 42 height 10
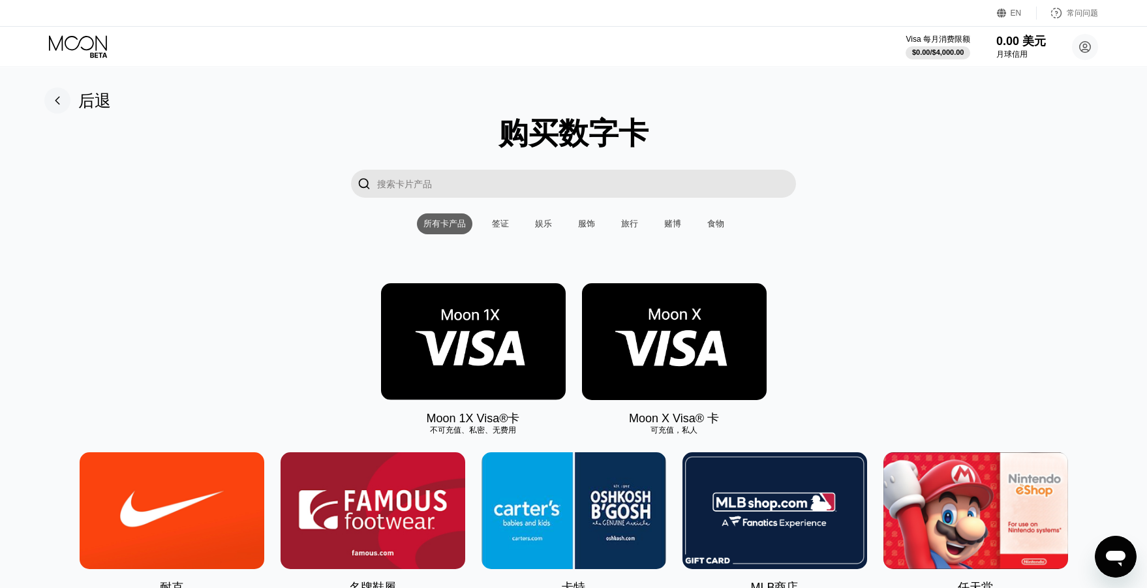
click at [475, 222] on div "所有卡产品 签证 娱乐 服饰 旅行 赌博 食物" at bounding box center [574, 223] width 314 height 21
click at [533, 224] on div "娱乐" at bounding box center [543, 223] width 30 height 21
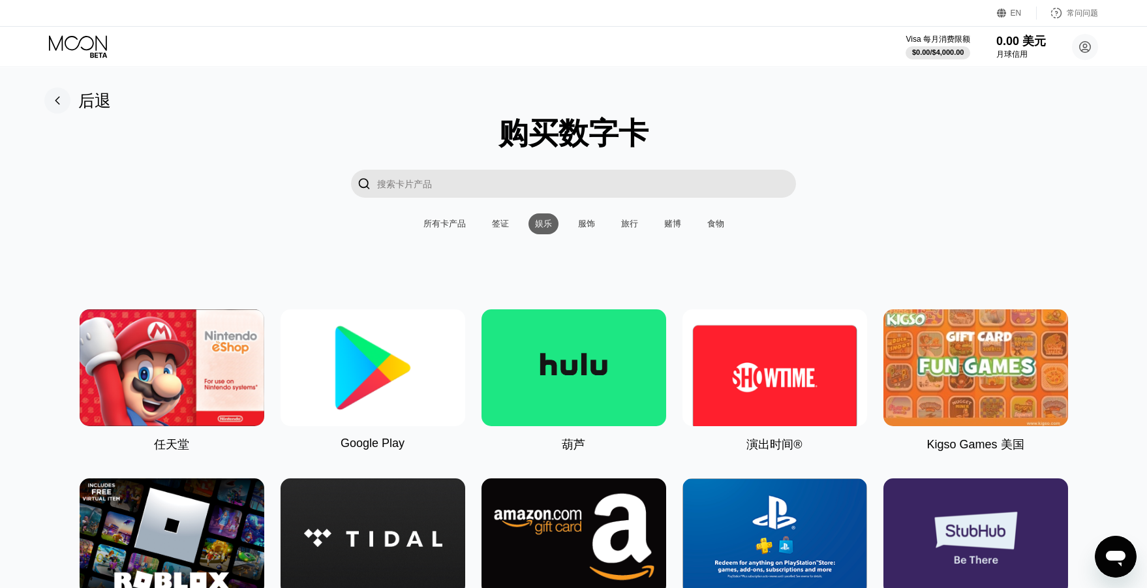
click at [589, 227] on font "服饰" at bounding box center [586, 224] width 17 height 10
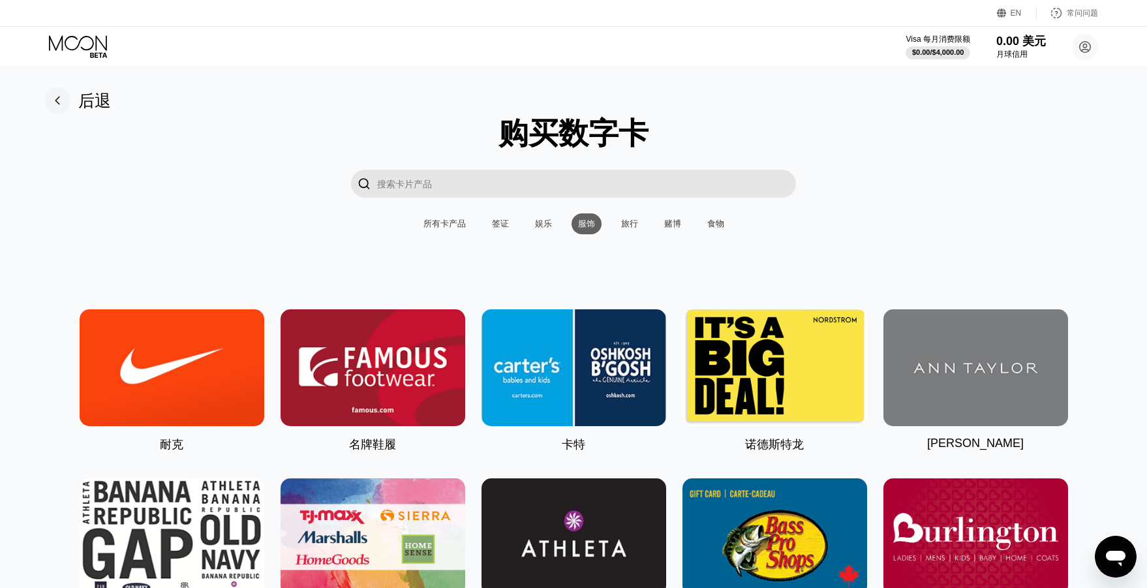
click at [650, 225] on div "所有卡产品 签证 娱乐 服饰 旅行 赌博 食物" at bounding box center [574, 223] width 314 height 21
click at [626, 221] on font "旅行" at bounding box center [629, 224] width 17 height 10
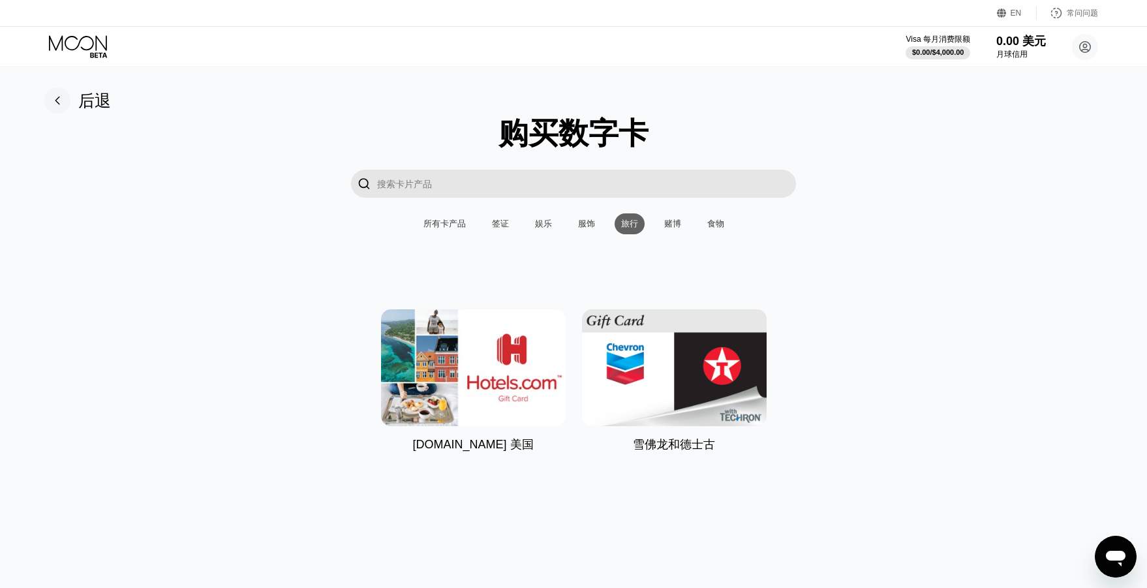
click at [678, 220] on font "赌博" at bounding box center [672, 224] width 17 height 10
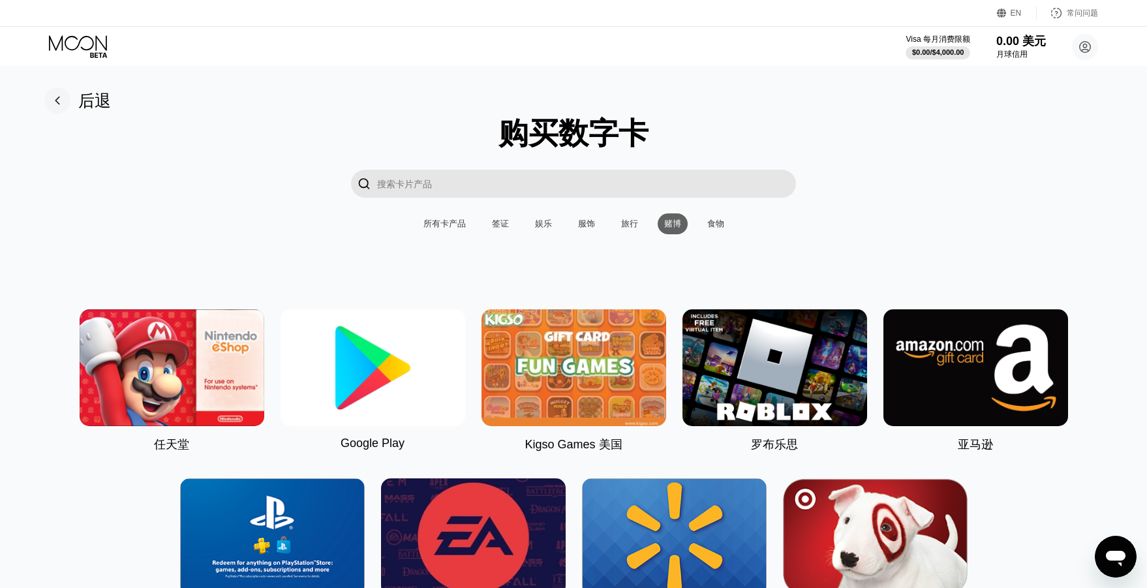
click at [732, 218] on div "购买数字卡  所有卡产品 签证 娱乐 服饰 旅行 赌博 食物 任天堂 Google Play Kigso Games 美国 罗布乐思 亚马逊 PlaySta…" at bounding box center [573, 366] width 1117 height 507
click at [717, 232] on div "食物" at bounding box center [716, 223] width 30 height 21
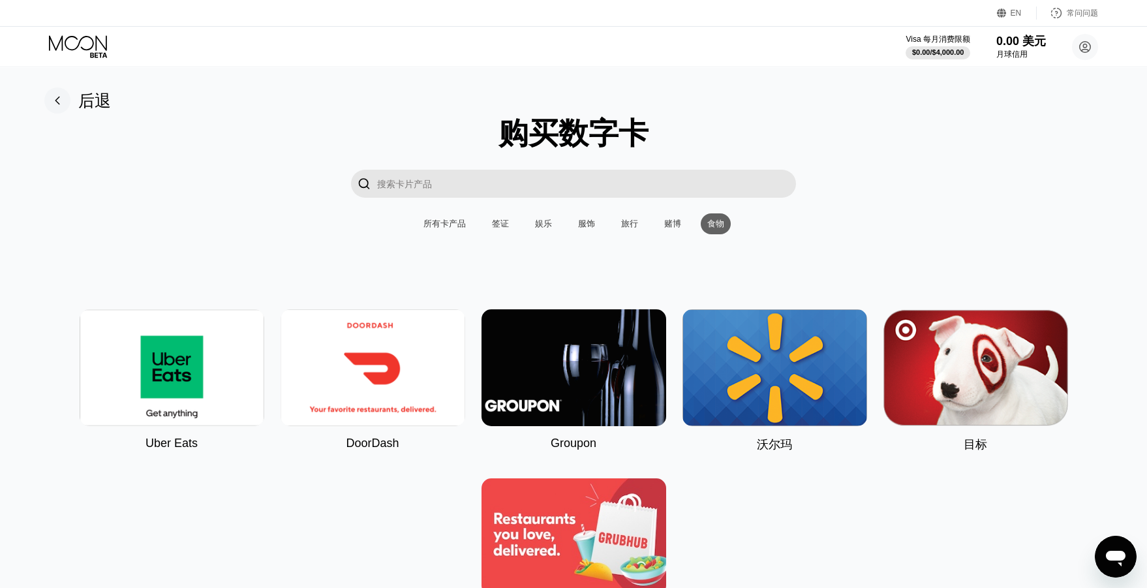
click at [432, 222] on font "所有卡产品" at bounding box center [444, 224] width 42 height 10
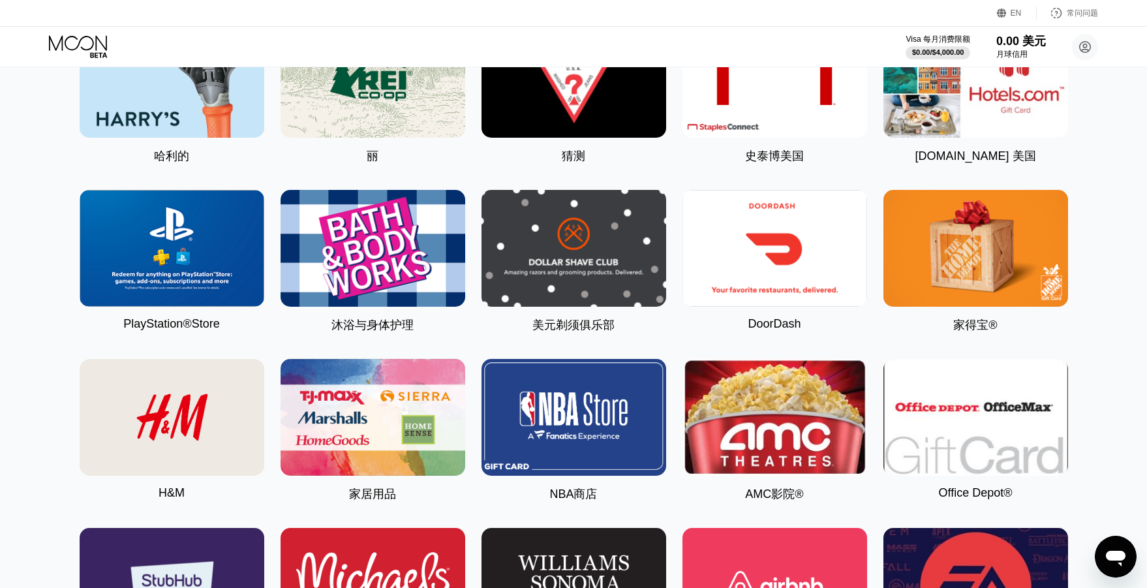
scroll to position [2220, 0]
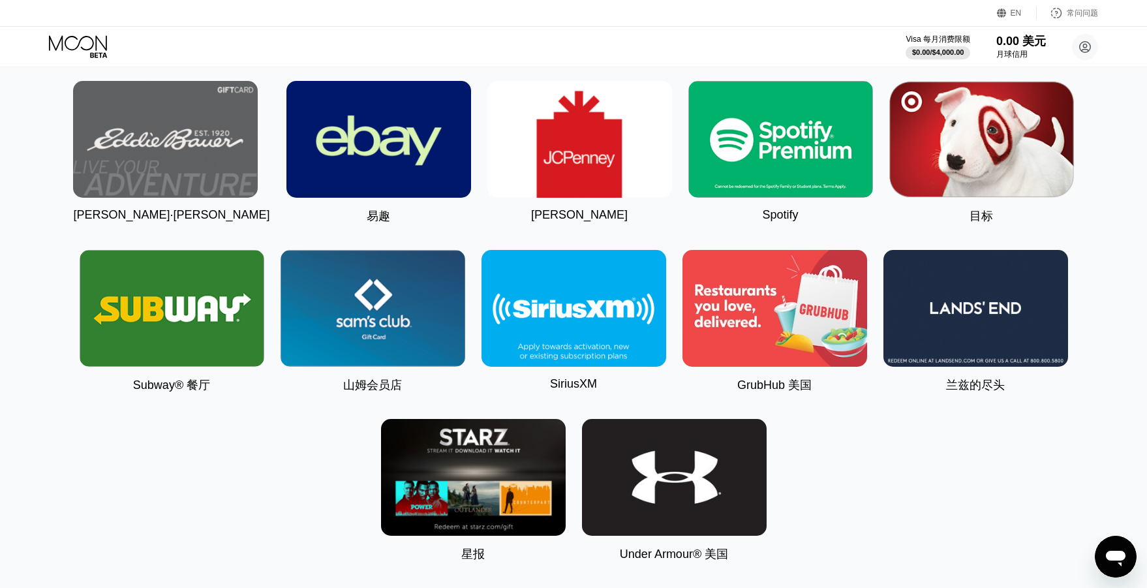
scroll to position [3355, 0]
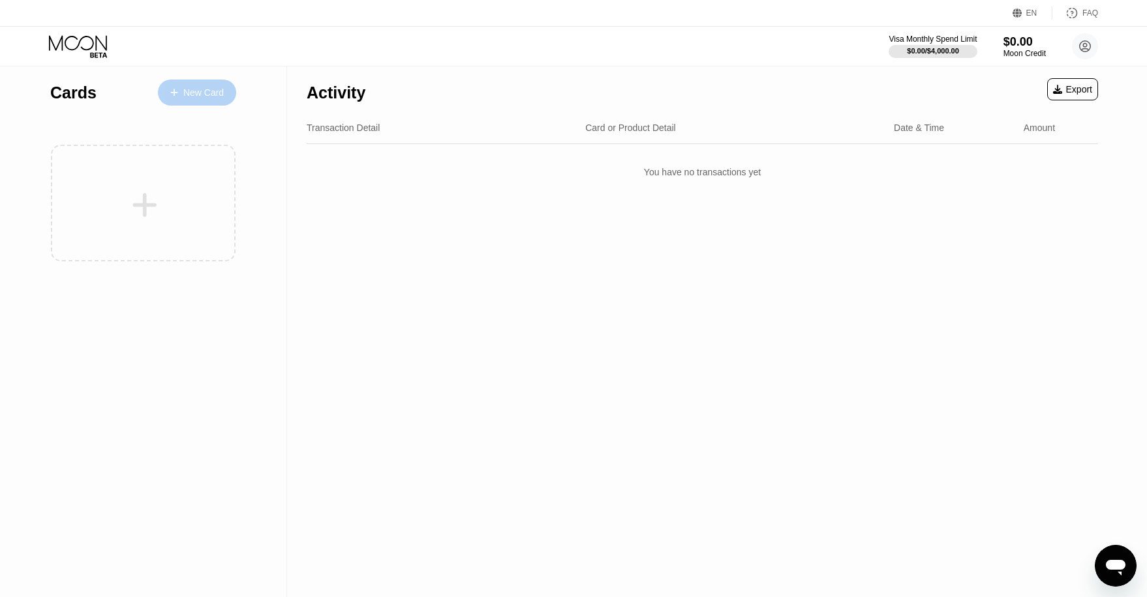
click at [189, 98] on div "New Card" at bounding box center [197, 93] width 78 height 26
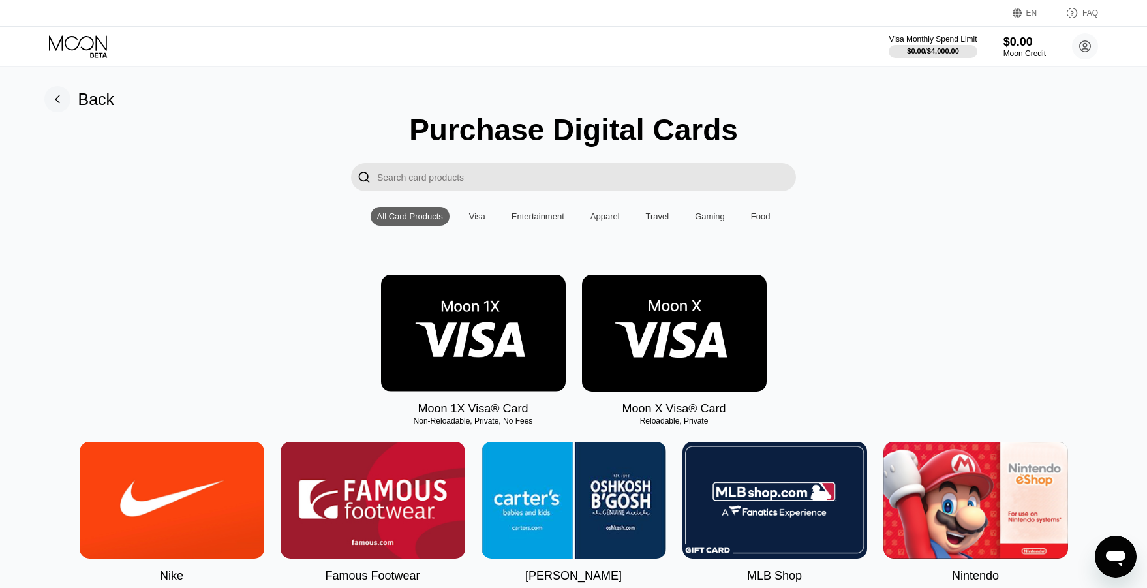
click at [681, 321] on img at bounding box center [674, 333] width 185 height 117
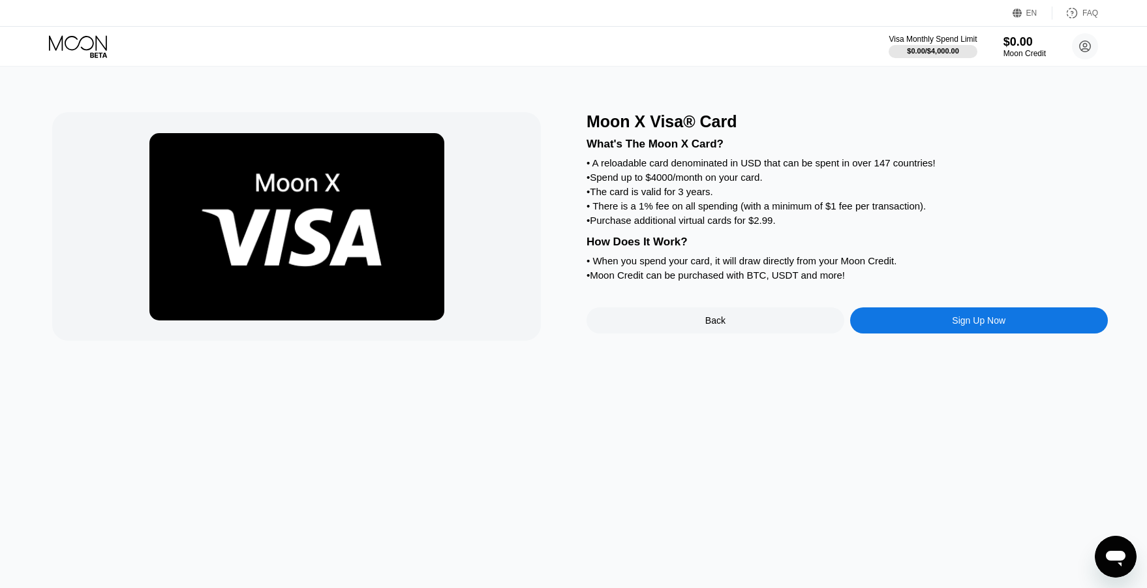
click at [999, 195] on div "• The card is valid for 3 years." at bounding box center [846, 191] width 521 height 11
drag, startPoint x: 962, startPoint y: 125, endPoint x: 931, endPoint y: 108, distance: 35.9
click at [935, 113] on div "Moon X Visa® Card" at bounding box center [846, 121] width 521 height 19
click at [931, 164] on div "• A reloadable card denominated in USD that can be spent in over 147 countries!" at bounding box center [846, 162] width 521 height 11
drag, startPoint x: 894, startPoint y: 153, endPoint x: 498, endPoint y: 65, distance: 405.7
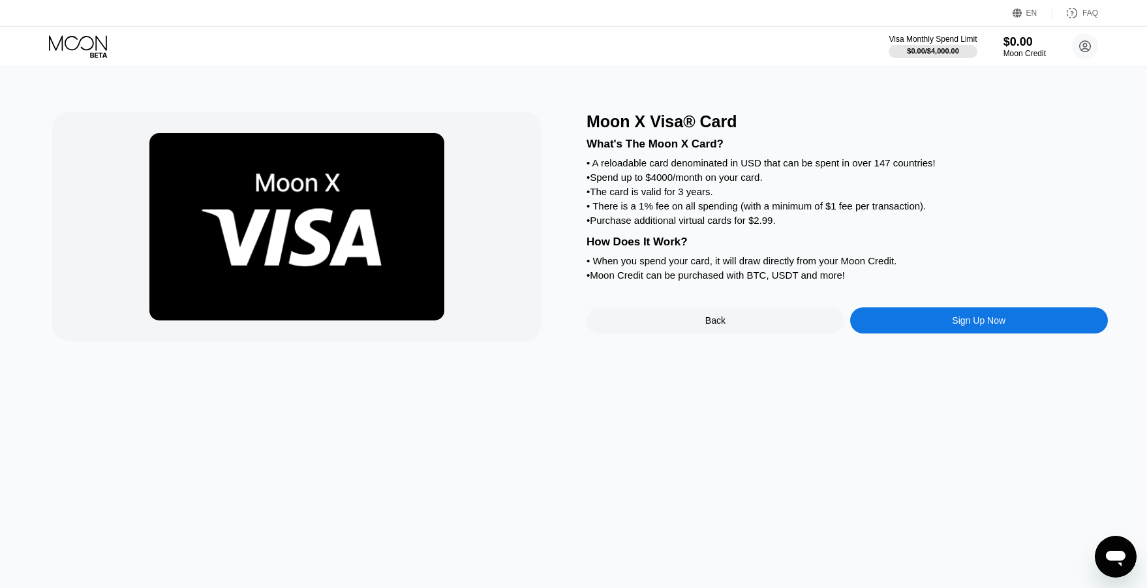
click at [856, 145] on div "What's The Moon X Card? • A reloadable card denominated in USD that can be spen…" at bounding box center [846, 207] width 521 height 153
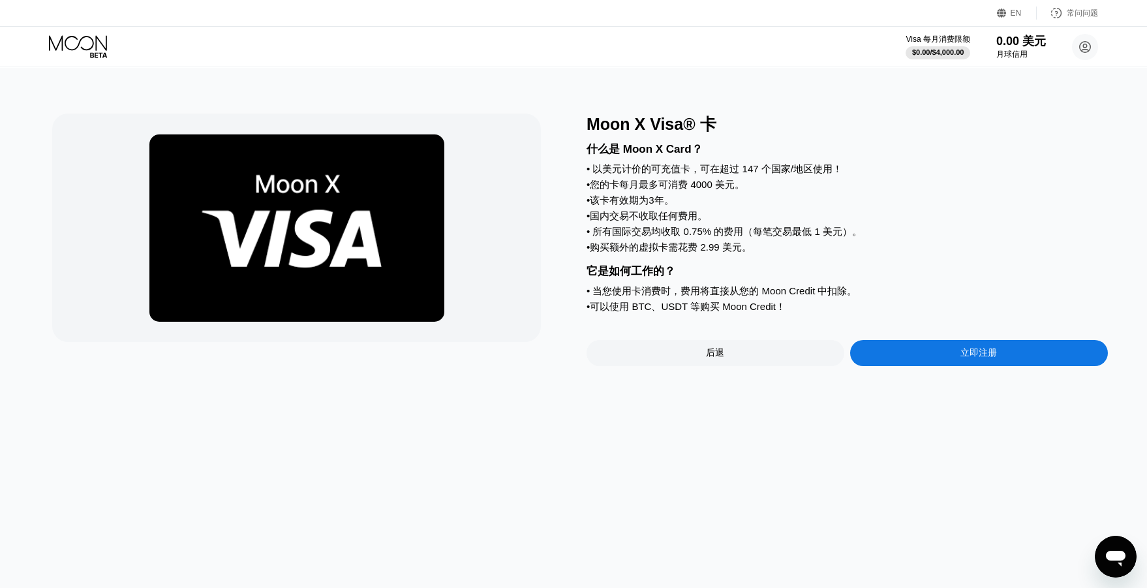
click at [879, 207] on div "• 该卡有效期为3年。" at bounding box center [846, 200] width 521 height 12
drag, startPoint x: 850, startPoint y: 213, endPoint x: 664, endPoint y: 179, distance: 189.0
click at [817, 207] on div "什么是 Moon X Card？ • 以美元计价的可充值卡，可在超过 147 个国家/地区使用！ • 您的卡每月最多可消费 4000 美元。 • 该卡有效期为…" at bounding box center [846, 225] width 521 height 181
click at [758, 174] on font "以美元计价的可充值卡，可在超过 147 个国家/地区使用！" at bounding box center [717, 168] width 250 height 11
click at [819, 198] on div "什么是 Moon X Card？ • 以美元计价的可充值卡，可在超过 147 个国家/地区使用！ • 您的卡每月最多可消费 4000 美元。 • 该卡有效期为…" at bounding box center [846, 225] width 521 height 181
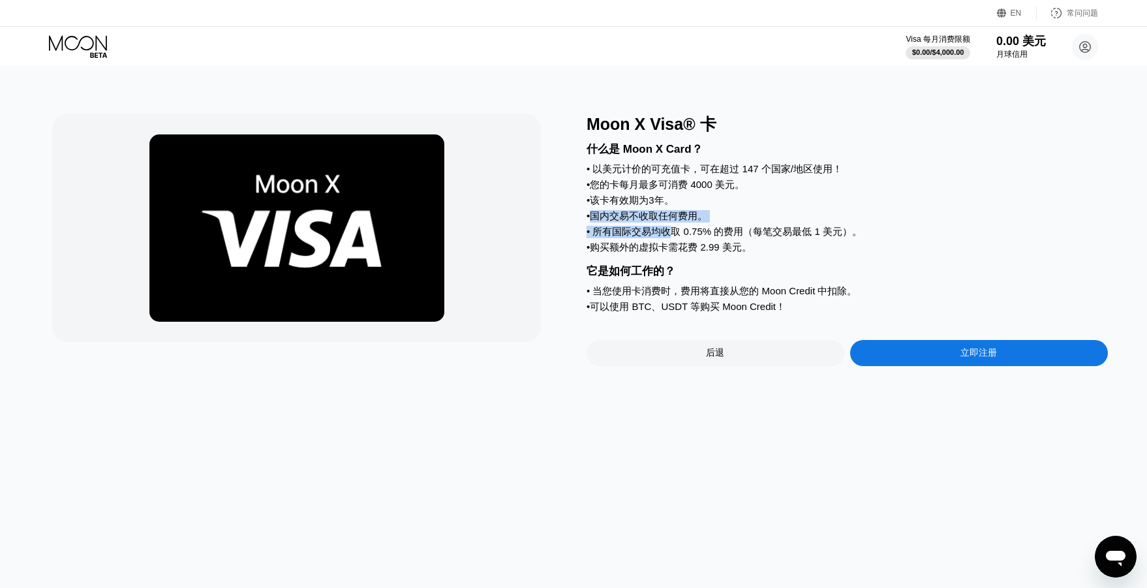
drag, startPoint x: 594, startPoint y: 228, endPoint x: 687, endPoint y: 244, distance: 94.0
click at [680, 242] on div "什么是 Moon X Card？ • 以美元计价的可充值卡，可在超过 147 个国家/地区使用！ • 您的卡每月最多可消费 4000 美元。 • 该卡有效期为…" at bounding box center [846, 225] width 521 height 181
click at [687, 238] on div "• 所有国际交易均收取 0.75% 的费用（每笔交易最低 1 美元）。" at bounding box center [846, 232] width 521 height 12
drag, startPoint x: 673, startPoint y: 247, endPoint x: 619, endPoint y: 228, distance: 57.6
click at [654, 244] on div "什么是 Moon X Card？ • 以美元计价的可充值卡，可在超过 147 个国家/地区使用！ • 您的卡每月最多可消费 4000 美元。 • 该卡有效期为…" at bounding box center [846, 225] width 521 height 181
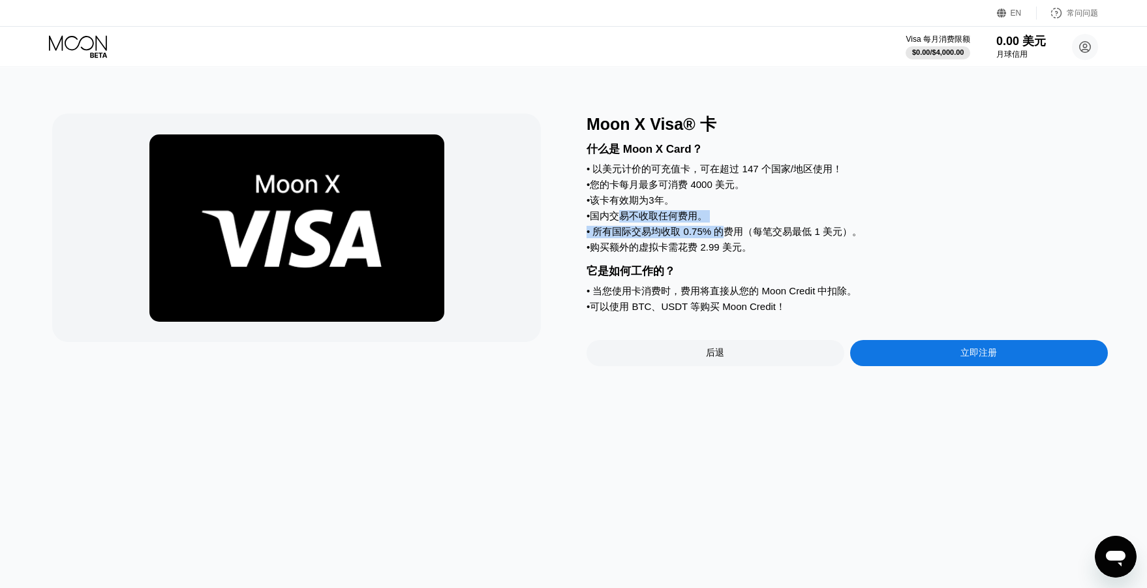
drag, startPoint x: 619, startPoint y: 228, endPoint x: 779, endPoint y: 253, distance: 161.8
click at [779, 253] on div "什么是 Moon X Card？ • 以美元计价的可充值卡，可在超过 147 个国家/地区使用！ • 您的卡每月最多可消费 4000 美元。 • 该卡有效期为…" at bounding box center [846, 225] width 521 height 181
click at [774, 254] on div "• 购买额外的虚拟卡需花费 2.99 美元。" at bounding box center [846, 247] width 521 height 12
drag, startPoint x: 772, startPoint y: 244, endPoint x: 777, endPoint y: 253, distance: 10.5
click at [777, 238] on div "• 所有国际交易均收取 0.75% 的费用（每笔交易最低 1 美元）。" at bounding box center [846, 232] width 521 height 12
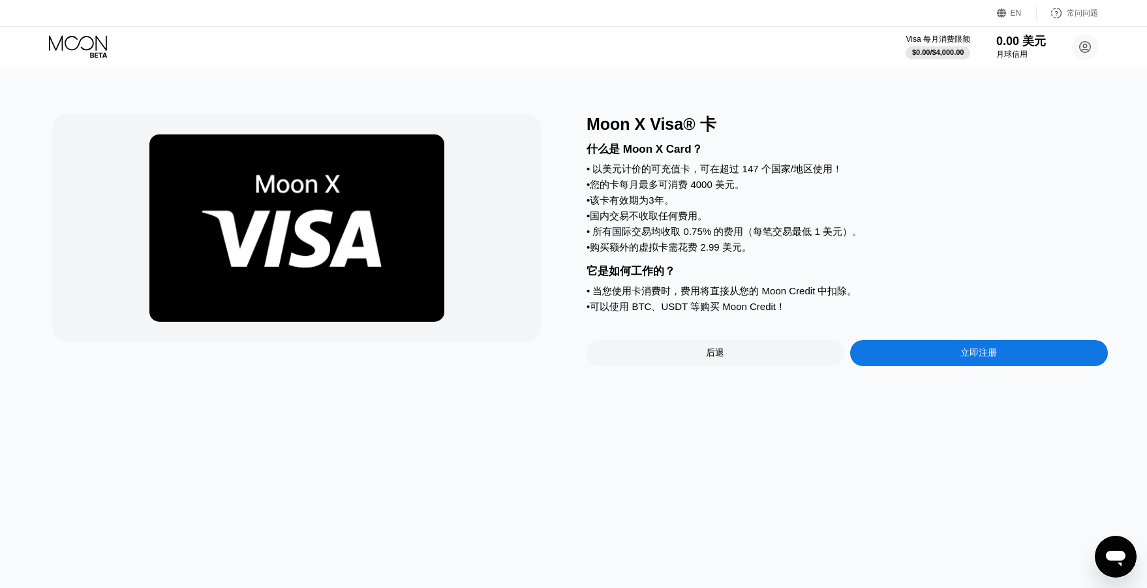
click at [774, 254] on div "• 购买额外的虚拟卡需花费 2.99 美元。" at bounding box center [846, 247] width 521 height 12
drag, startPoint x: 770, startPoint y: 258, endPoint x: 781, endPoint y: 256, distance: 11.3
click at [762, 254] on div "• 购买额外的虚拟卡需花费 2.99 美元。" at bounding box center [846, 247] width 521 height 12
drag, startPoint x: 776, startPoint y: 252, endPoint x: 732, endPoint y: 238, distance: 46.0
click at [732, 238] on div "什么是 Moon X Card？ • 以美元计价的可充值卡，可在超过 147 个国家/地区使用！ • 您的卡每月最多可消费 4000 美元。 • 该卡有效期为…" at bounding box center [846, 225] width 521 height 181
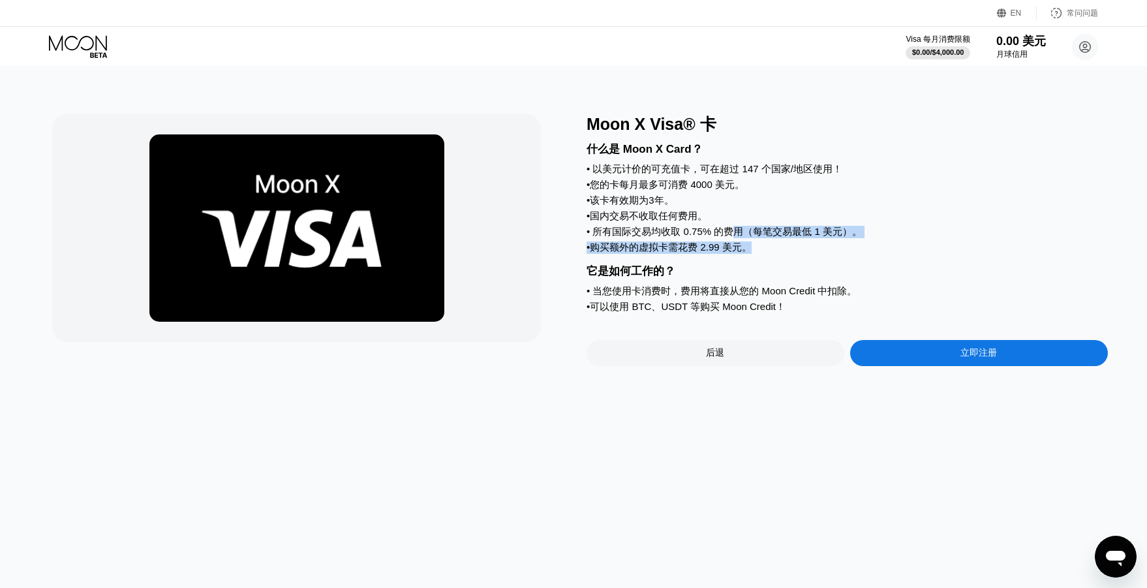
click at [757, 254] on div "• 购买额外的虚拟卡需花费 2.99 美元。" at bounding box center [846, 247] width 521 height 12
drag, startPoint x: 745, startPoint y: 264, endPoint x: 762, endPoint y: 256, distance: 18.4
click at [732, 262] on div "什么是 Moon X Card？ • 以美元计价的可充值卡，可在超过 147 个国家/地区使用！ • 您的卡每月最多可消费 4000 美元。 • 该卡有效期为…" at bounding box center [846, 225] width 521 height 181
drag, startPoint x: 762, startPoint y: 256, endPoint x: 693, endPoint y: 239, distance: 71.3
click at [692, 239] on div "什么是 Moon X Card？ • 以美元计价的可充值卡，可在超过 147 个国家/地区使用！ • 您的卡每月最多可消费 4000 美元。 • 该卡有效期为…" at bounding box center [846, 225] width 521 height 181
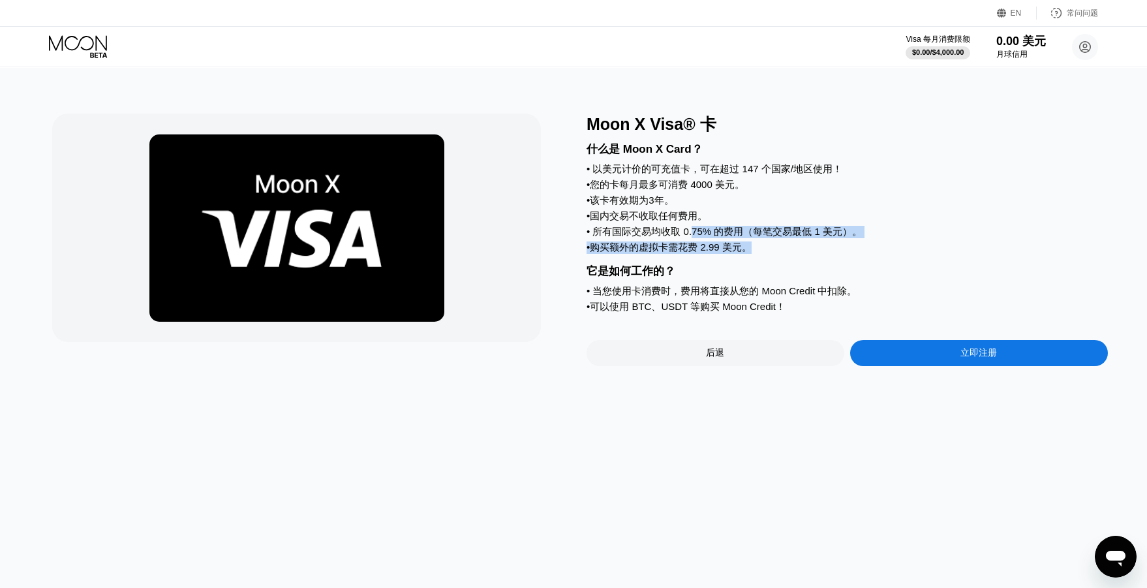
click at [737, 265] on div "什么是 Moon X Card？ • 以美元计价的可充值卡，可在超过 147 个国家/地区使用！ • 您的卡每月最多可消费 4000 美元。 • 该卡有效期为…" at bounding box center [846, 225] width 521 height 181
click at [888, 269] on div "什么是 Moon X Card？ • 以美元计价的可充值卡，可在超过 147 个国家/地区使用！ • 您的卡每月最多可消费 4000 美元。 • 该卡有效期为…" at bounding box center [846, 225] width 521 height 181
click at [927, 359] on div "立即注册" at bounding box center [979, 353] width 258 height 26
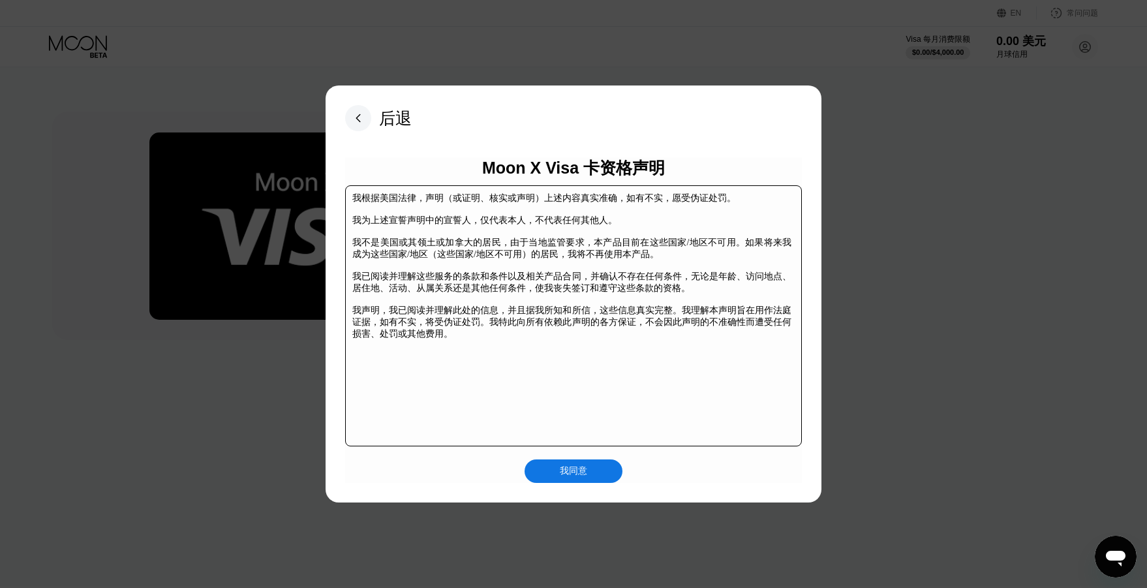
scroll to position [3, 0]
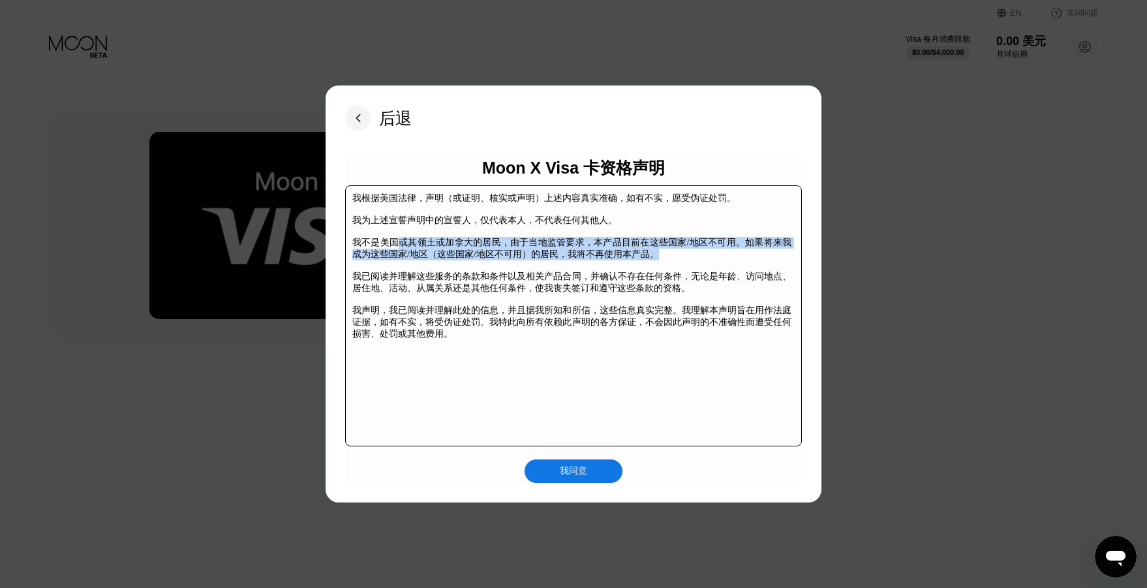
drag, startPoint x: 515, startPoint y: 241, endPoint x: 734, endPoint y: 262, distance: 220.2
click at [734, 262] on div "我根据美国法律，声明（或证明、核实或声明）上述内容真实准确，如有不实，愿受伪证处罚。 我为上述宣誓声明中的宣誓人，仅代表本人，不代表任何其他人。 我不是美国或…" at bounding box center [571, 265] width 439 height 147
drag, startPoint x: 680, startPoint y: 262, endPoint x: 667, endPoint y: 257, distance: 14.7
click at [680, 262] on div "我根据美国法律，声明（或证明、核实或声明）上述内容真实准确，如有不实，愿受伪证处罚。 我为上述宣誓声明中的宣誓人，仅代表本人，不代表任何其他人。 我不是美国或…" at bounding box center [571, 265] width 439 height 147
drag, startPoint x: 667, startPoint y: 257, endPoint x: 682, endPoint y: 266, distance: 18.1
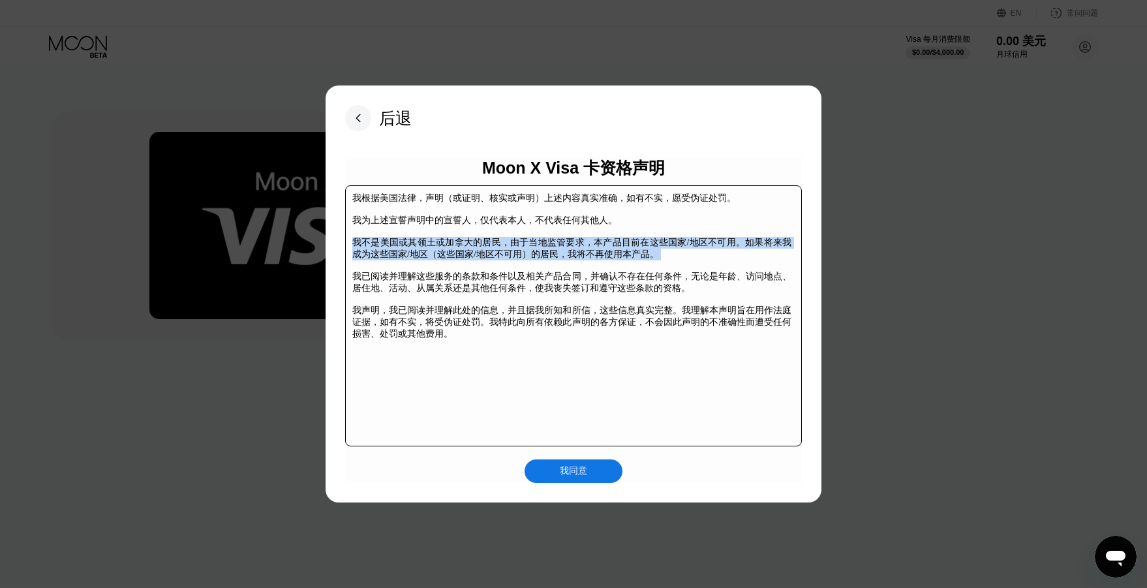
click at [660, 258] on font "我不是美国或其领土或加拿大的居民，由于当地监管要求，本产品目前在这些国家/地区不可用。如果将来我成为这些国家/地区（这些国家/地区不可用）的居民，我将不再使用…" at bounding box center [571, 248] width 439 height 22
drag, startPoint x: 682, startPoint y: 266, endPoint x: 357, endPoint y: 244, distance: 325.6
click at [357, 244] on div "我根据美国法律，声明（或证明、核实或声明）上述内容真实准确，如有不实，愿受伪证处罚。 我为上述宣誓声明中的宣誓人，仅代表本人，不代表任何其他人。 我不是美国或…" at bounding box center [571, 265] width 439 height 147
drag, startPoint x: 438, startPoint y: 266, endPoint x: 423, endPoint y: 268, distance: 15.1
click at [438, 267] on div "我根据美国法律，声明（或证明、核实或声明）上述内容真实准确，如有不实，愿受伪证处罚。 我为上述宣誓声明中的宣誓人，仅代表本人，不代表任何其他人。 我不是美国或…" at bounding box center [571, 265] width 439 height 147
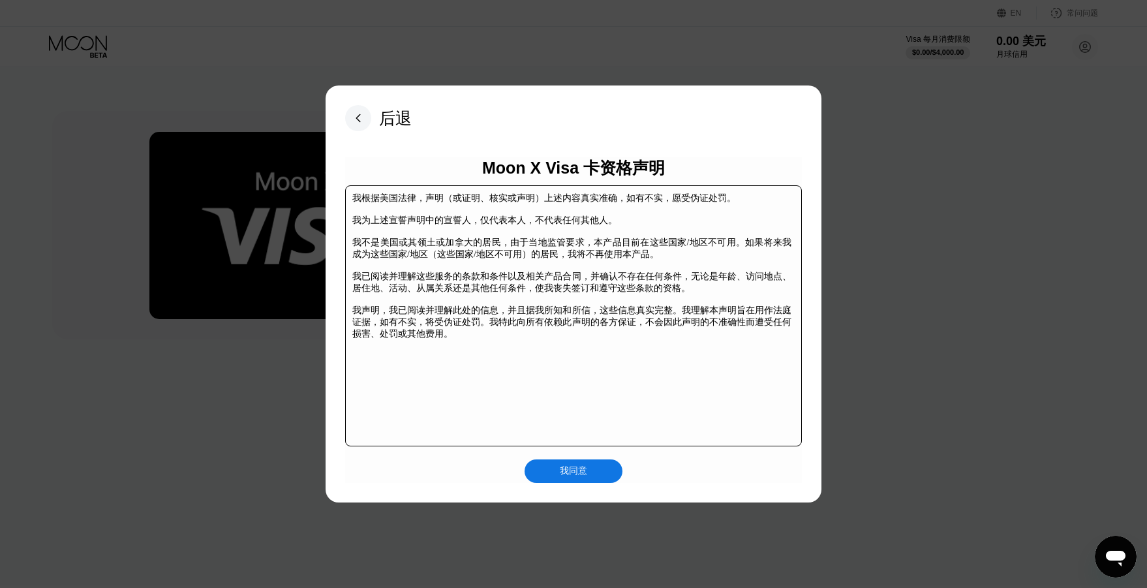
drag, startPoint x: 423, startPoint y: 268, endPoint x: 391, endPoint y: 250, distance: 36.5
click at [409, 269] on div "我根据美国法律，声明（或证明、核实或声明）上述内容真实准确，如有不实，愿受伪证处罚。 我为上述宣誓声明中的宣誓人，仅代表本人，不代表任何其他人。 我不是美国或…" at bounding box center [571, 265] width 439 height 147
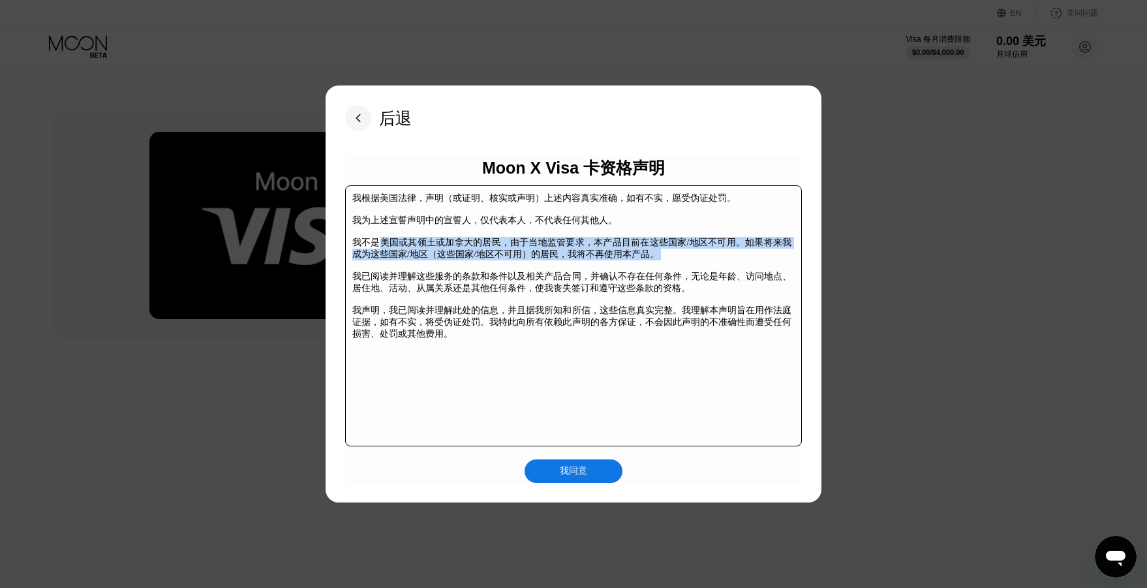
drag, startPoint x: 384, startPoint y: 247, endPoint x: 534, endPoint y: 287, distance: 155.8
click at [537, 278] on div "我根据美国法律，声明（或证明、核实或声明）上述内容真实准确，如有不实，愿受伪证处罚。 我为上述宣誓声明中的宣誓人，仅代表本人，不代表任何其他人。 我不是美国或…" at bounding box center [571, 265] width 439 height 147
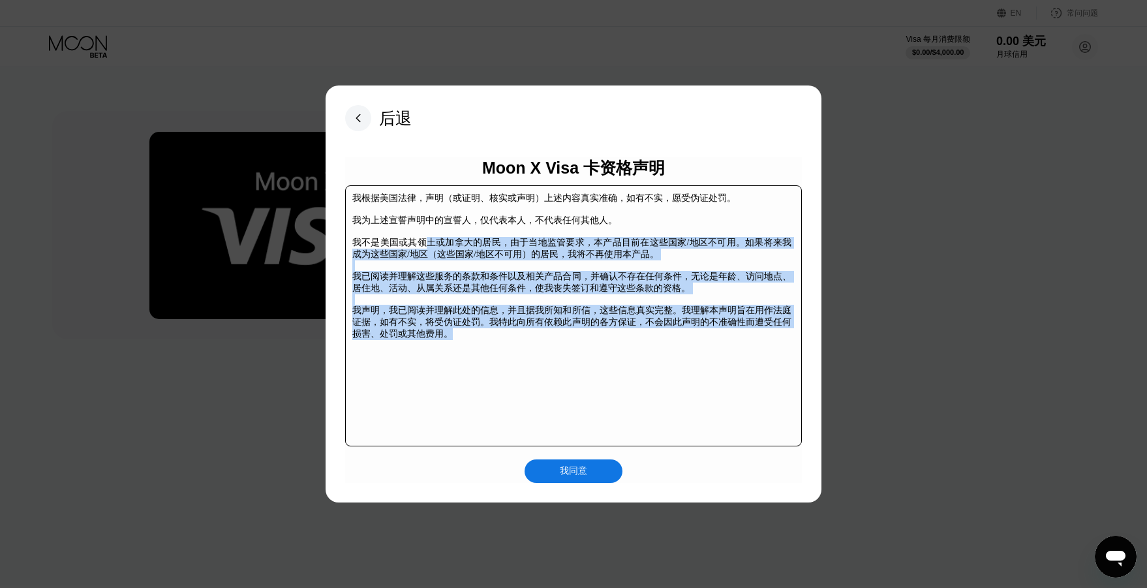
drag, startPoint x: 517, startPoint y: 346, endPoint x: 524, endPoint y: 352, distance: 8.9
click at [524, 340] on div "我根据美国法律，声明（或证明、核实或声明）上述内容真实准确，如有不实，愿受伪证处罚。 我为上述宣誓声明中的宣誓人，仅代表本人，不代表任何其他人。 我不是美国或…" at bounding box center [571, 265] width 439 height 147
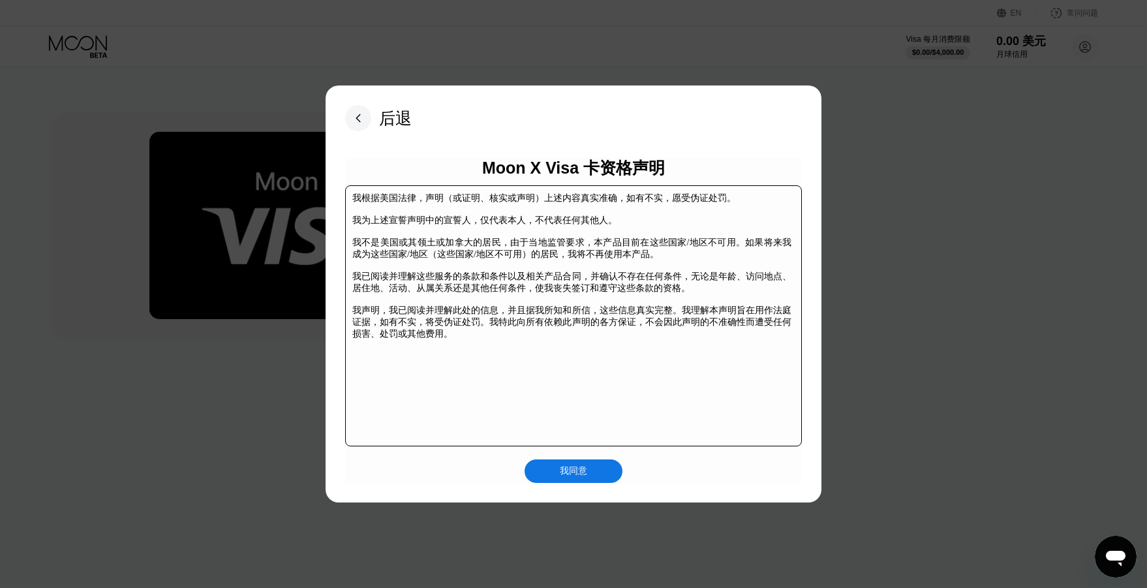
drag, startPoint x: 524, startPoint y: 352, endPoint x: 579, endPoint y: 430, distance: 95.5
click at [528, 355] on div "我根据美国法律，声明（或证明、核实或声明）上述内容真实准确，如有不实，愿受伪证处罚。 我为上述宣誓声明中的宣誓人，仅代表本人，不代表任何其他人。 我不是美国或…" at bounding box center [573, 315] width 457 height 261
click at [573, 466] on font "我同意" at bounding box center [573, 470] width 27 height 10
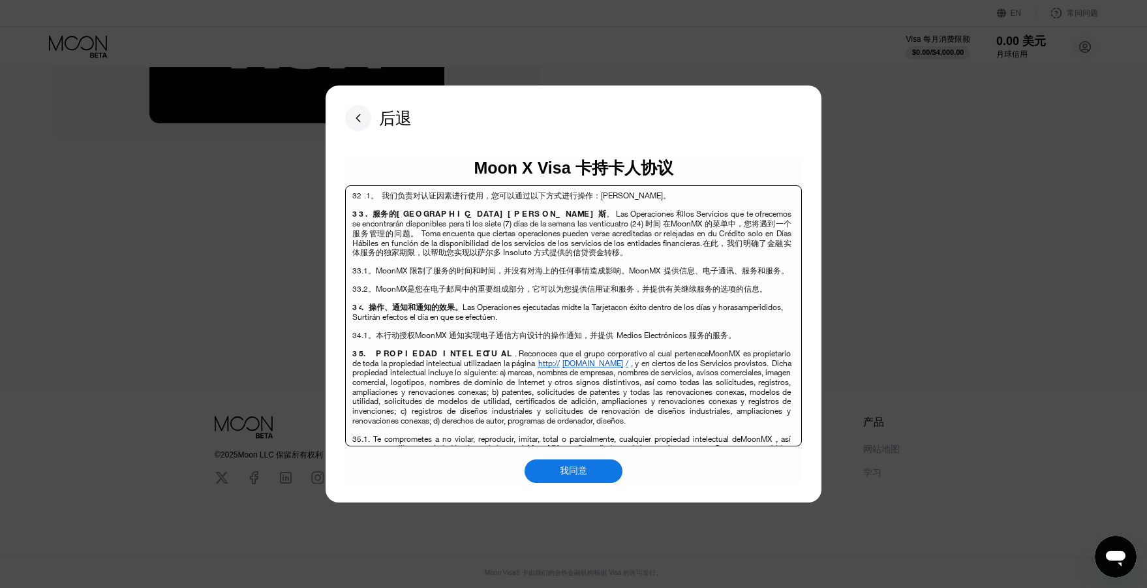
scroll to position [203, 0]
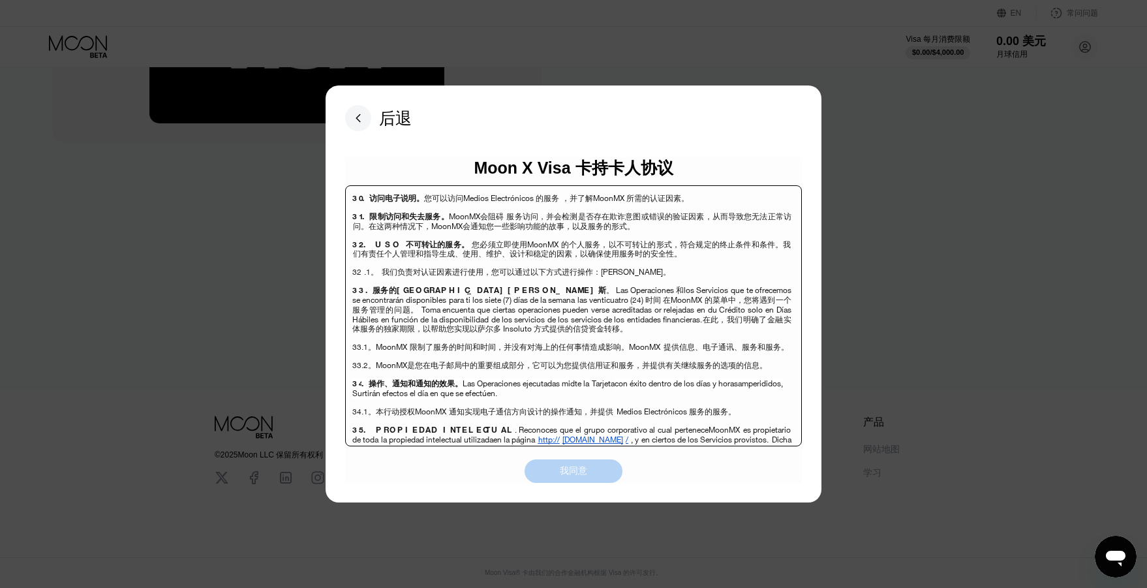
click at [586, 473] on font "我同意" at bounding box center [573, 470] width 27 height 10
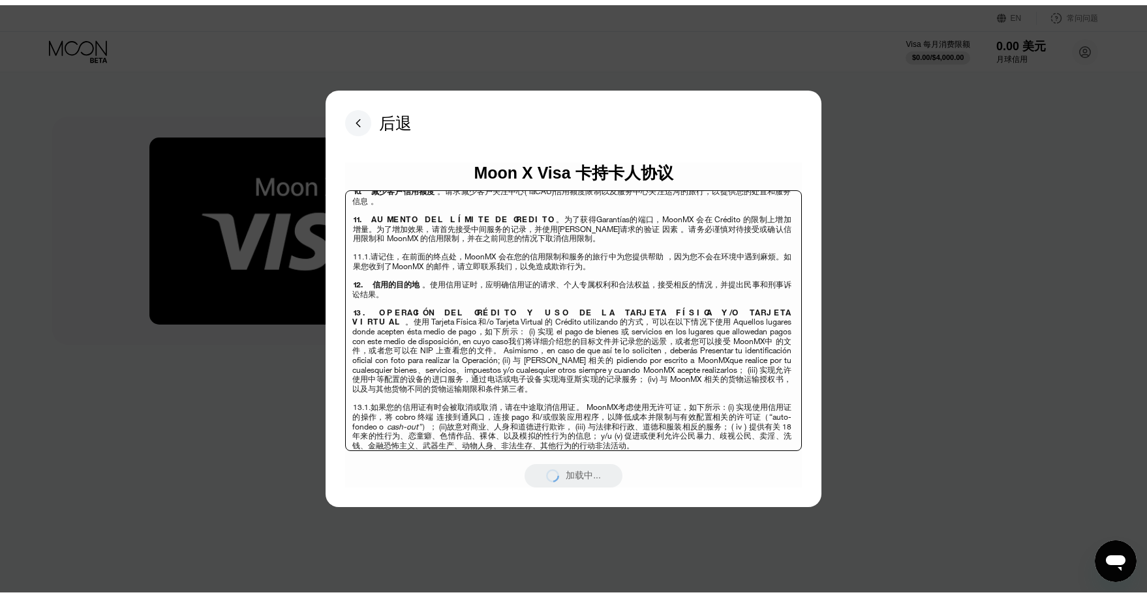
scroll to position [0, 0]
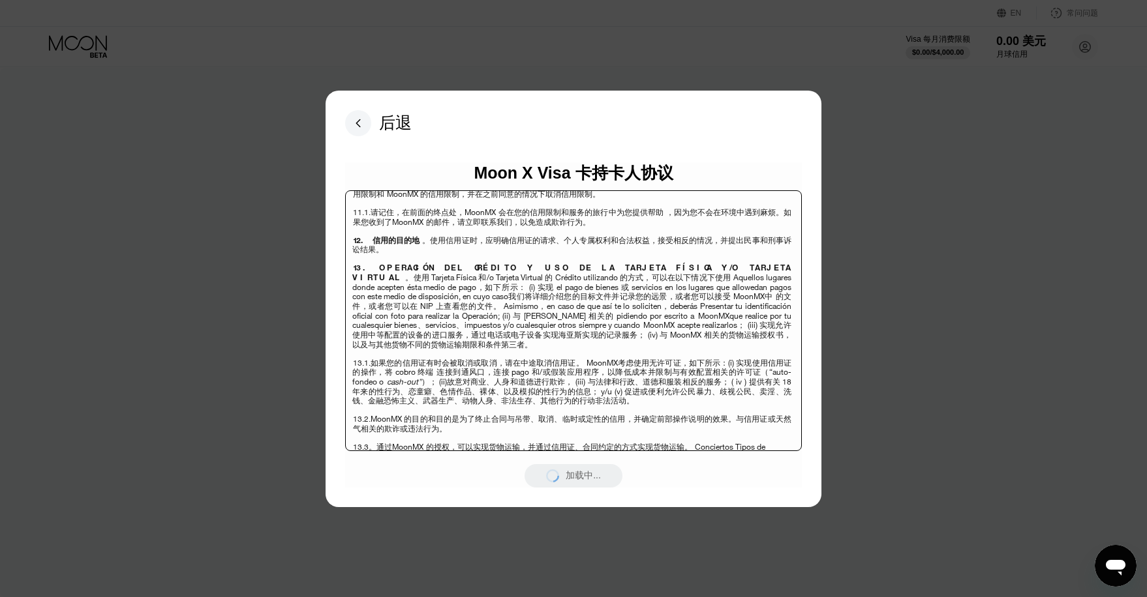
scroll to position [2959, 0]
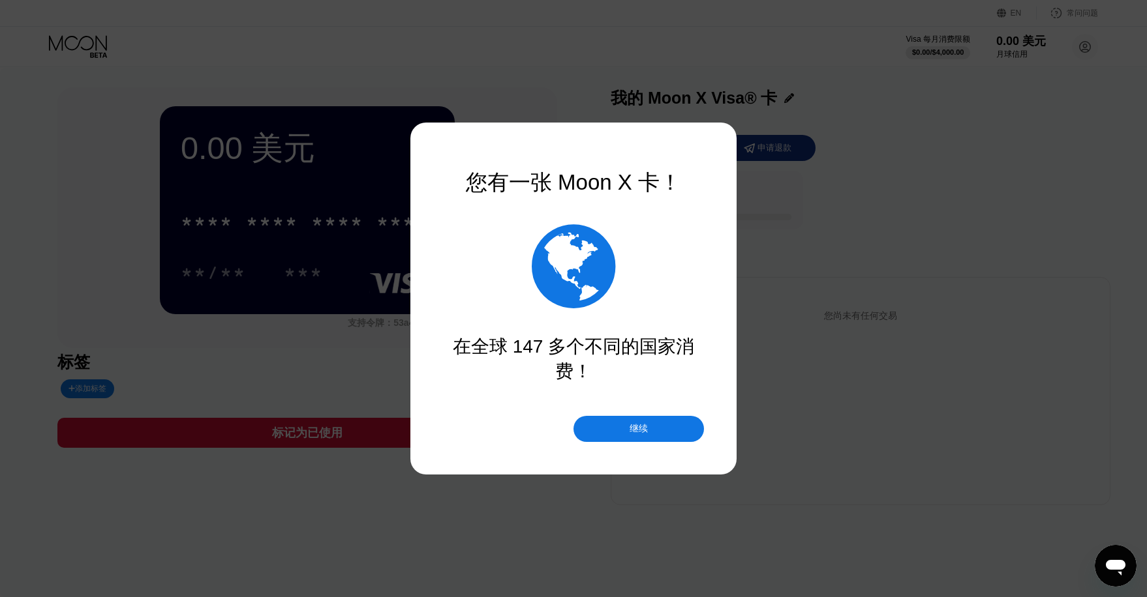
click at [639, 430] on font "继续" at bounding box center [638, 428] width 18 height 10
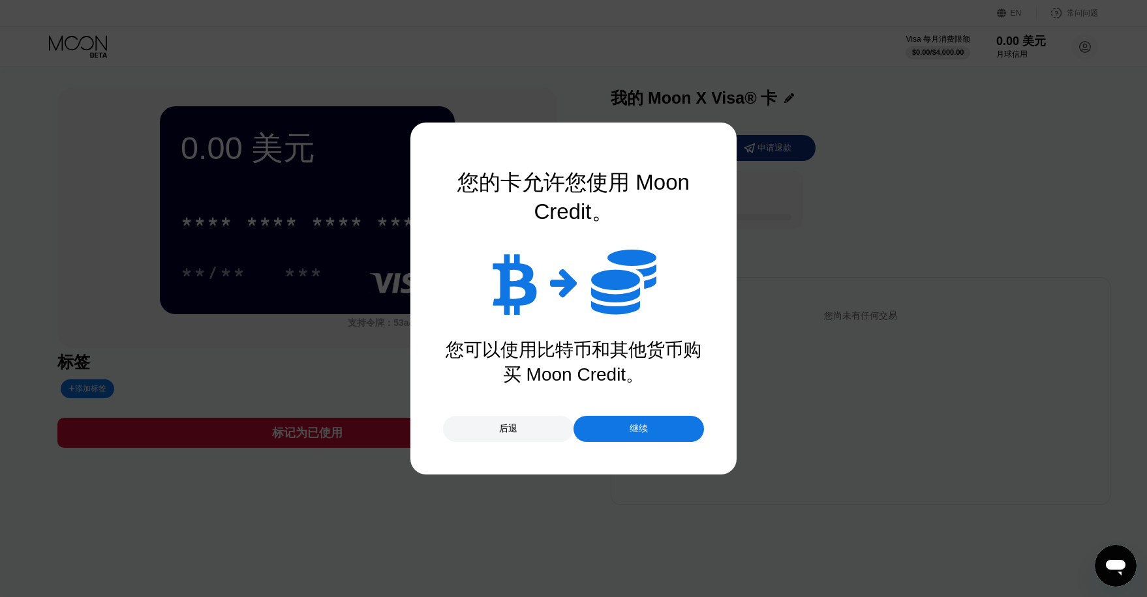
click at [639, 430] on font "继续" at bounding box center [638, 428] width 18 height 10
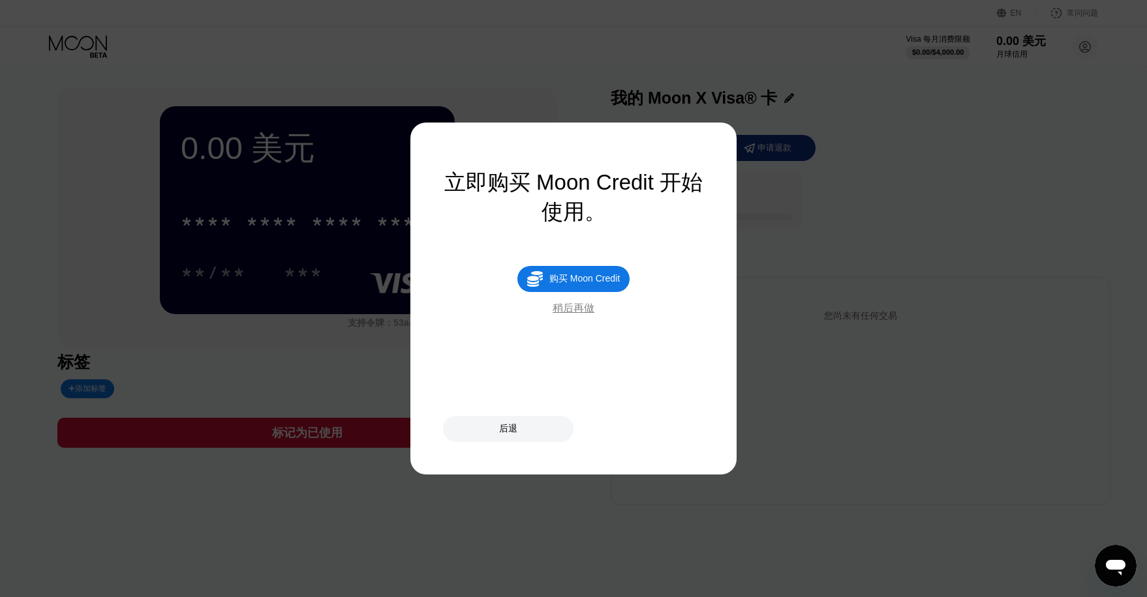
click at [504, 432] on font "后退" at bounding box center [508, 428] width 18 height 10
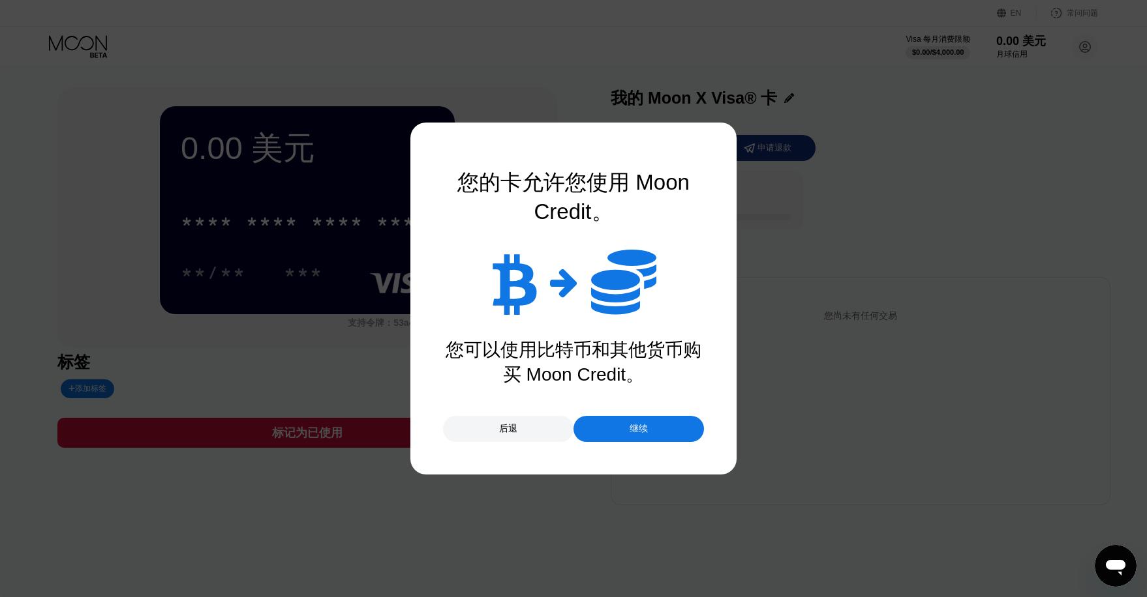
click at [622, 426] on div "继续" at bounding box center [638, 429] width 130 height 26
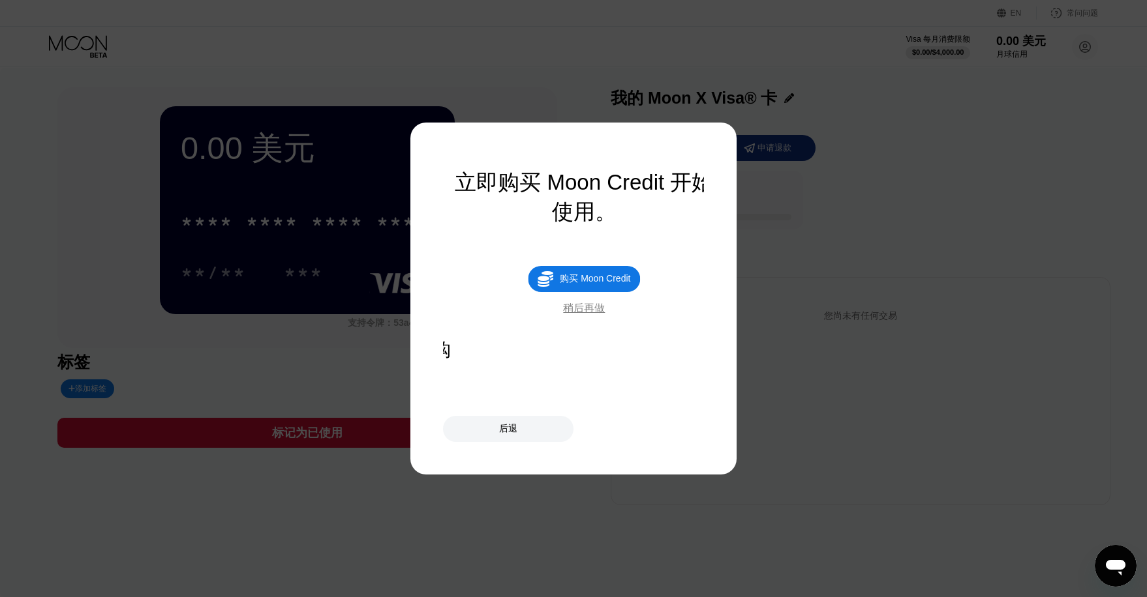
click at [635, 433] on div "后退" at bounding box center [573, 429] width 261 height 26
click at [578, 312] on font "稍后再做" at bounding box center [573, 308] width 42 height 11
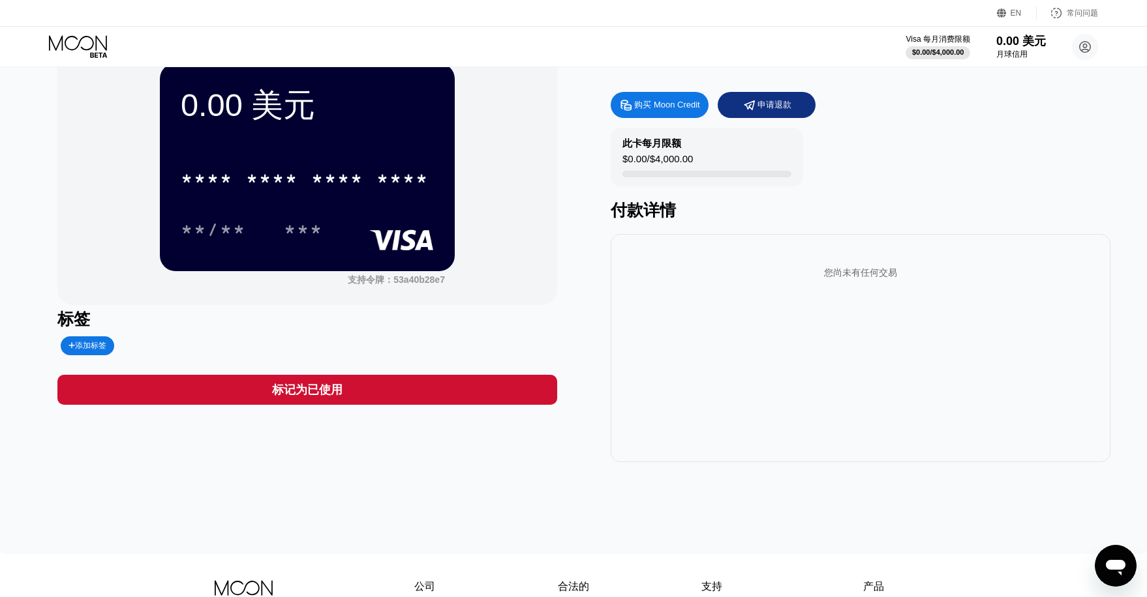
scroll to position [44, 0]
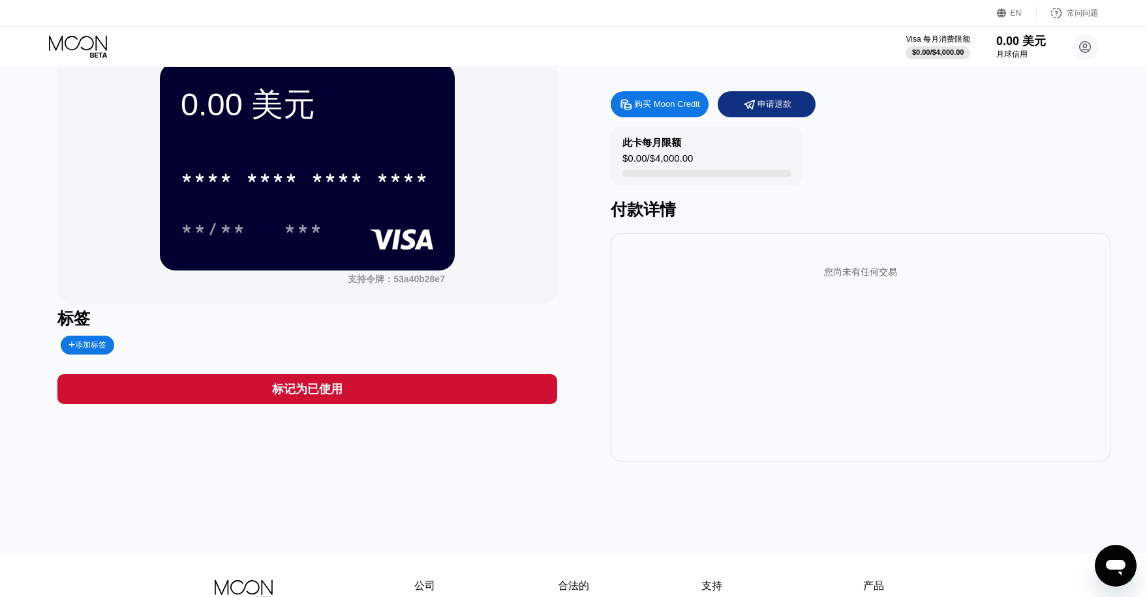
drag, startPoint x: 310, startPoint y: 357, endPoint x: 305, endPoint y: 352, distance: 7.9
click at [310, 356] on div "0.00 美元 * * * * * * * * * * * * **** **/** *** 支持令牌： 53a40b28e7 标签 添加标签 标记为已使用" at bounding box center [307, 253] width 500 height 418
click at [282, 344] on div "添加标签" at bounding box center [204, 345] width 295 height 19
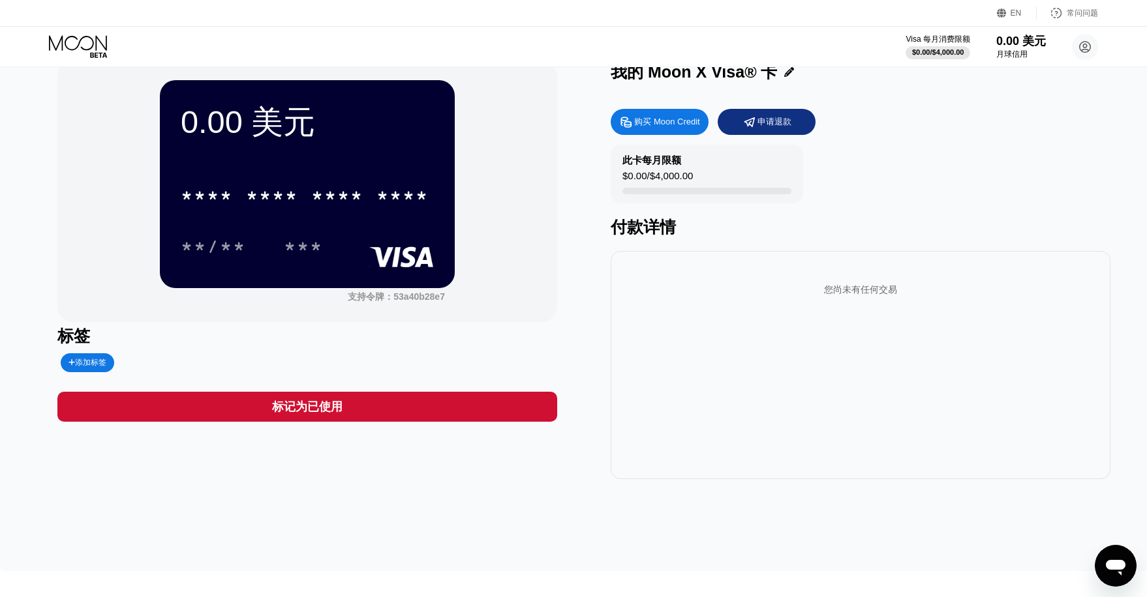
scroll to position [0, 0]
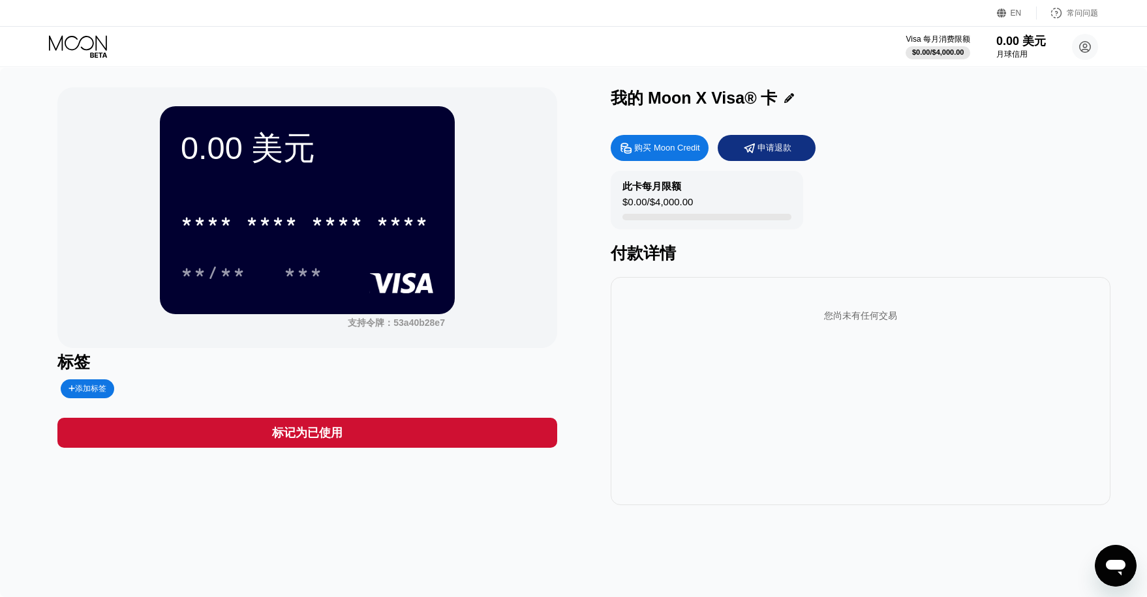
click at [871, 210] on div "此卡每月限额 $0.00 / $4,000.00 付款详情" at bounding box center [861, 217] width 500 height 93
drag, startPoint x: 853, startPoint y: 204, endPoint x: 683, endPoint y: 153, distance: 176.9
click at [841, 198] on div "此卡每月限额 $0.00 / $4,000.00 付款详情" at bounding box center [861, 217] width 500 height 93
drag, startPoint x: 647, startPoint y: 100, endPoint x: 837, endPoint y: 117, distance: 190.6
click at [809, 109] on div "我的 Moon X Visa® 卡" at bounding box center [861, 98] width 500 height 22
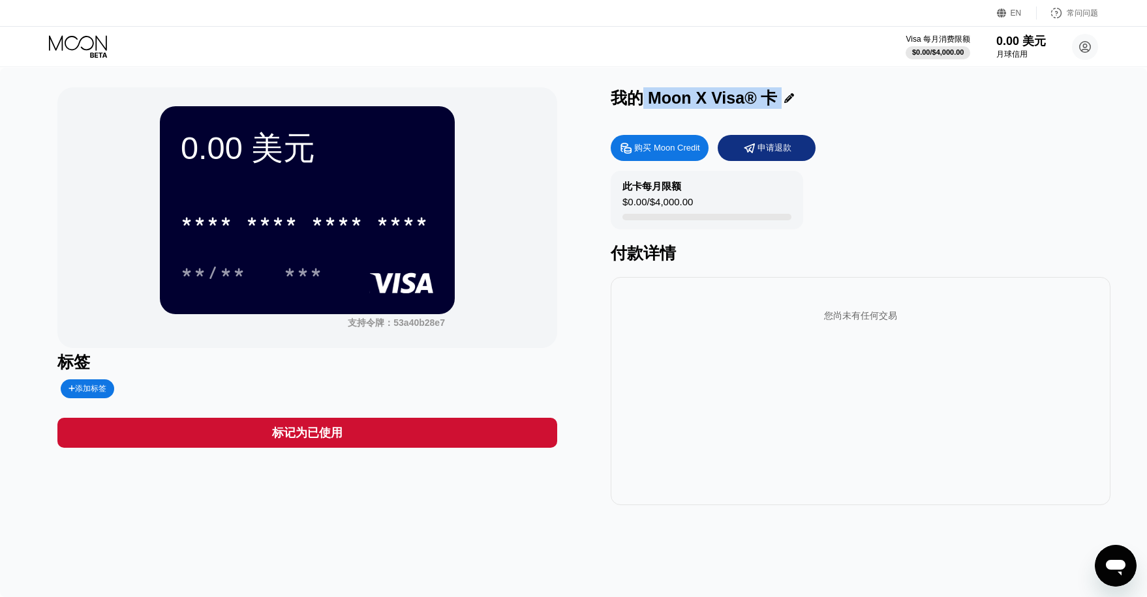
drag, startPoint x: 884, startPoint y: 145, endPoint x: 749, endPoint y: 140, distance: 135.8
click at [880, 145] on div "购买 Moon Credit 申请退款" at bounding box center [861, 148] width 500 height 26
click at [924, 179] on div "此卡每月限额 $0.00 / $4,000.00 付款详情" at bounding box center [861, 217] width 500 height 93
drag, startPoint x: 911, startPoint y: 175, endPoint x: 884, endPoint y: 178, distance: 26.9
click at [899, 170] on div "购买 Moon Credit 申请退款 此卡每月限额 $0.00 / $4,000.00 付款详情 您尚未有任何交易" at bounding box center [861, 316] width 500 height 377
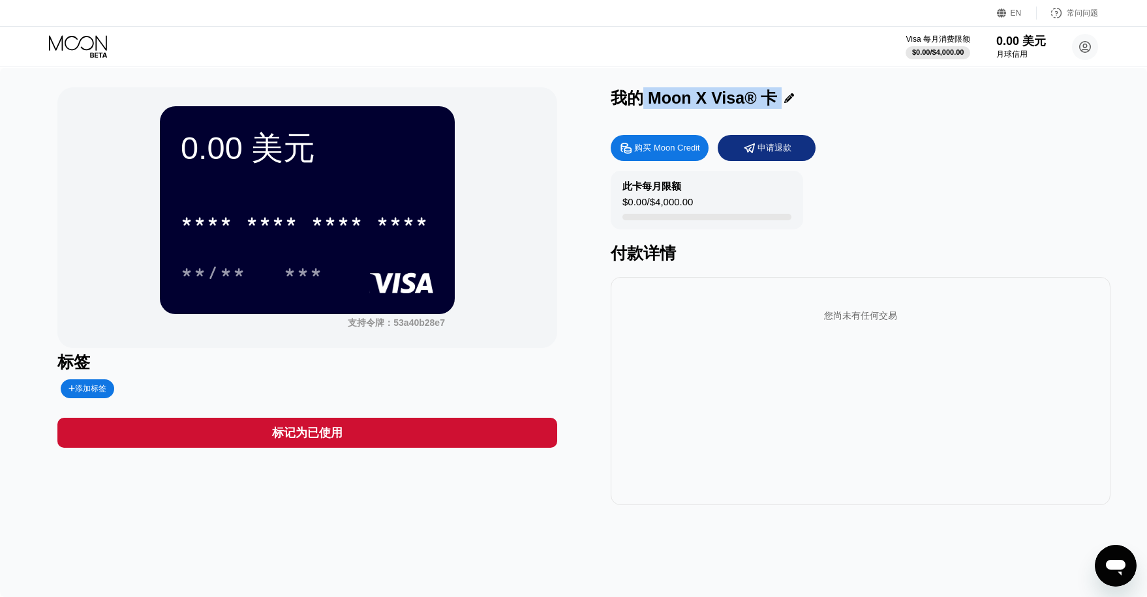
click at [659, 157] on div "购买 Moon Credit" at bounding box center [660, 148] width 98 height 26
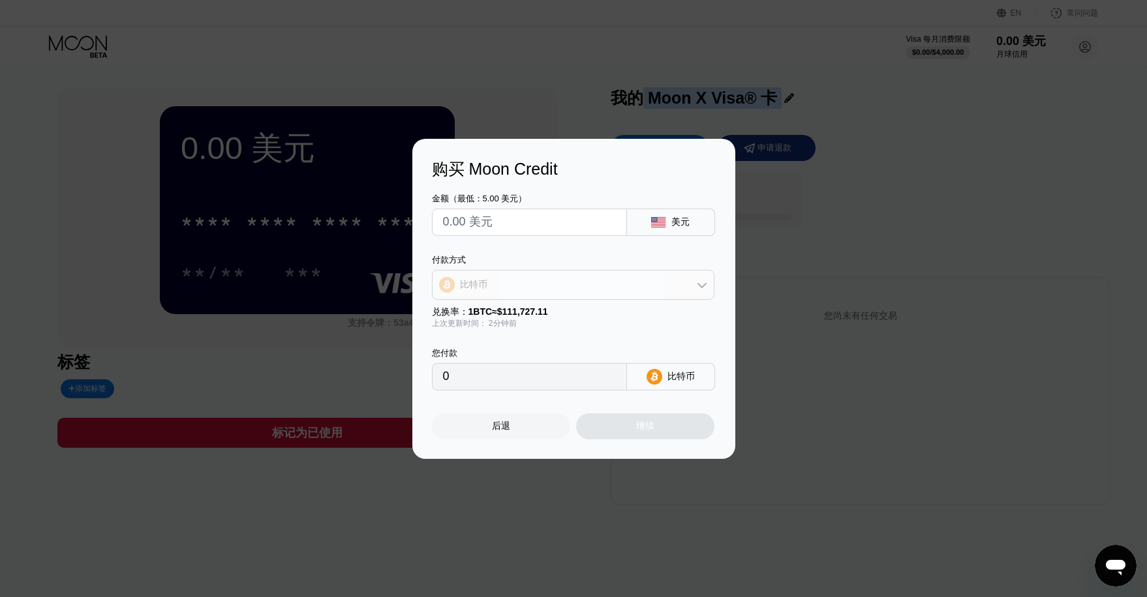
click at [559, 287] on div "比特币" at bounding box center [572, 285] width 281 height 26
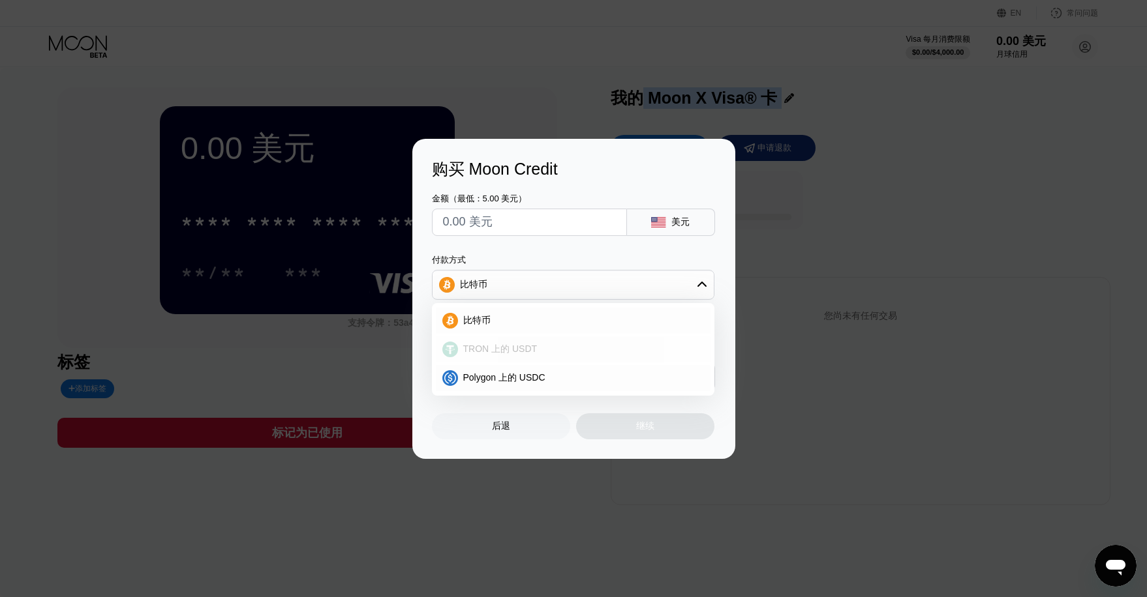
click at [531, 350] on font "TRON 上的 USDT" at bounding box center [500, 349] width 74 height 10
type input "0.00"
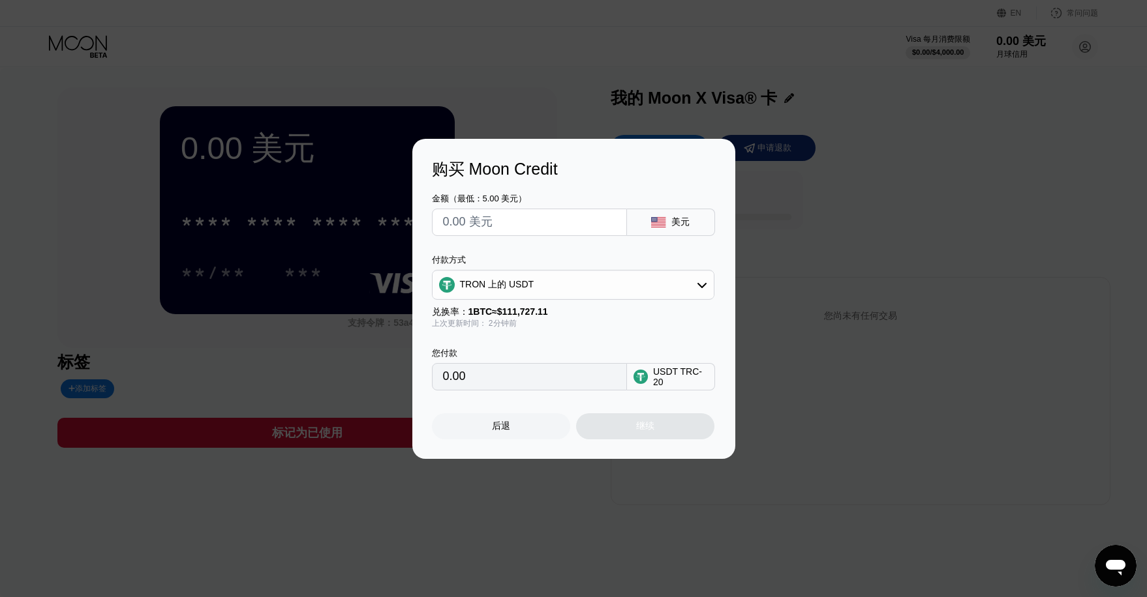
click at [534, 225] on input "text" at bounding box center [529, 222] width 173 height 26
type input "$1"
type input "1.01"
type input "$10"
type input "10.10"
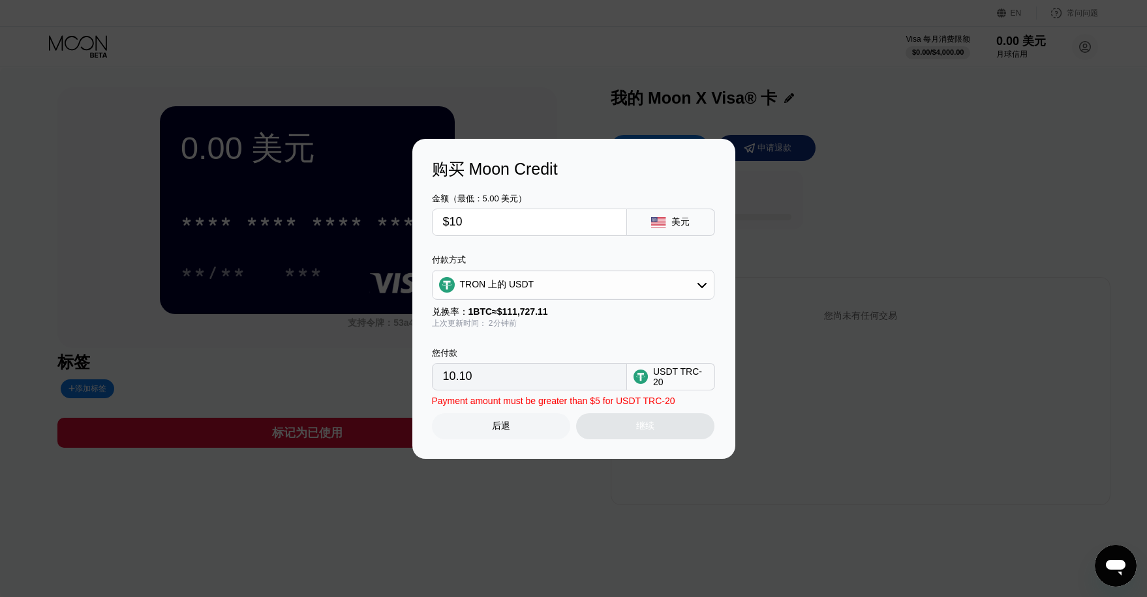
type input "$100"
type input "101.01"
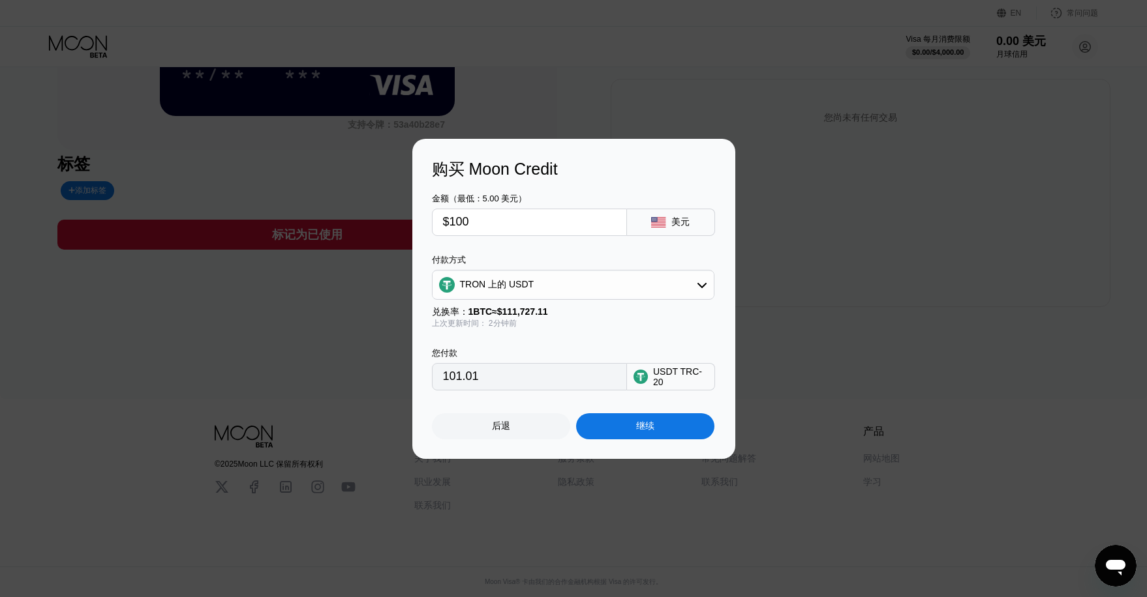
type input "$100"
click at [505, 430] on font "后退" at bounding box center [501, 426] width 18 height 10
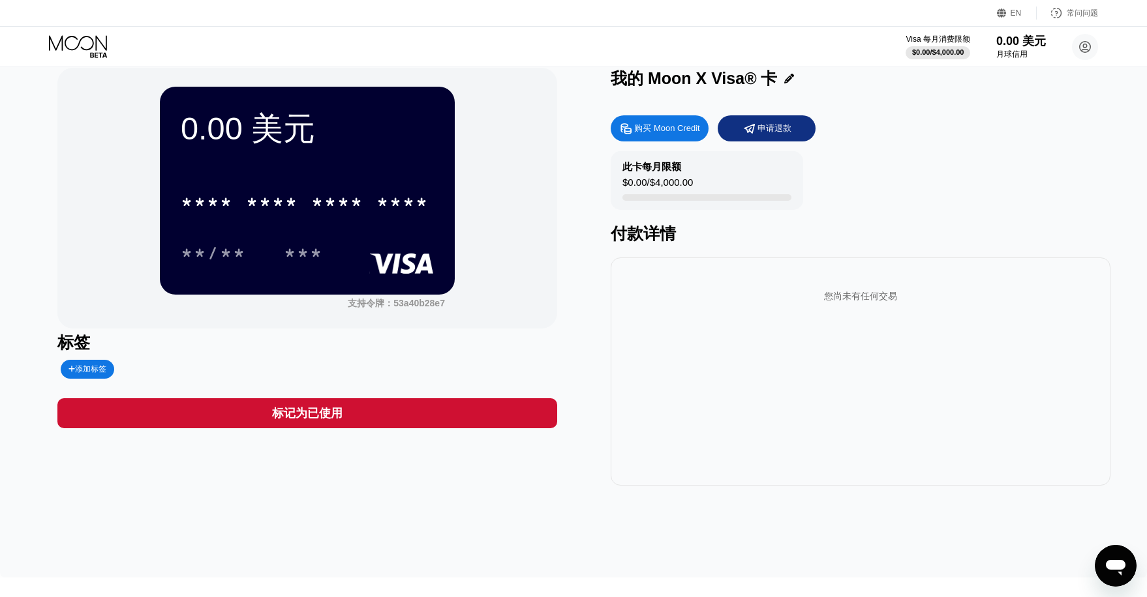
drag, startPoint x: 452, startPoint y: 351, endPoint x: 348, endPoint y: 281, distance: 125.5
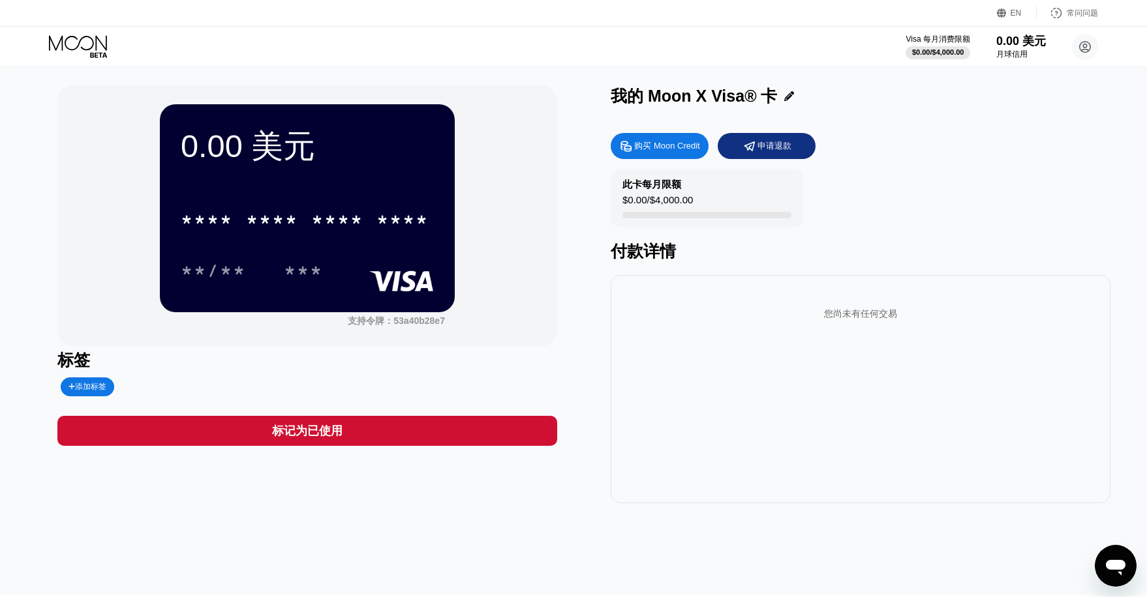
scroll to position [0, 0]
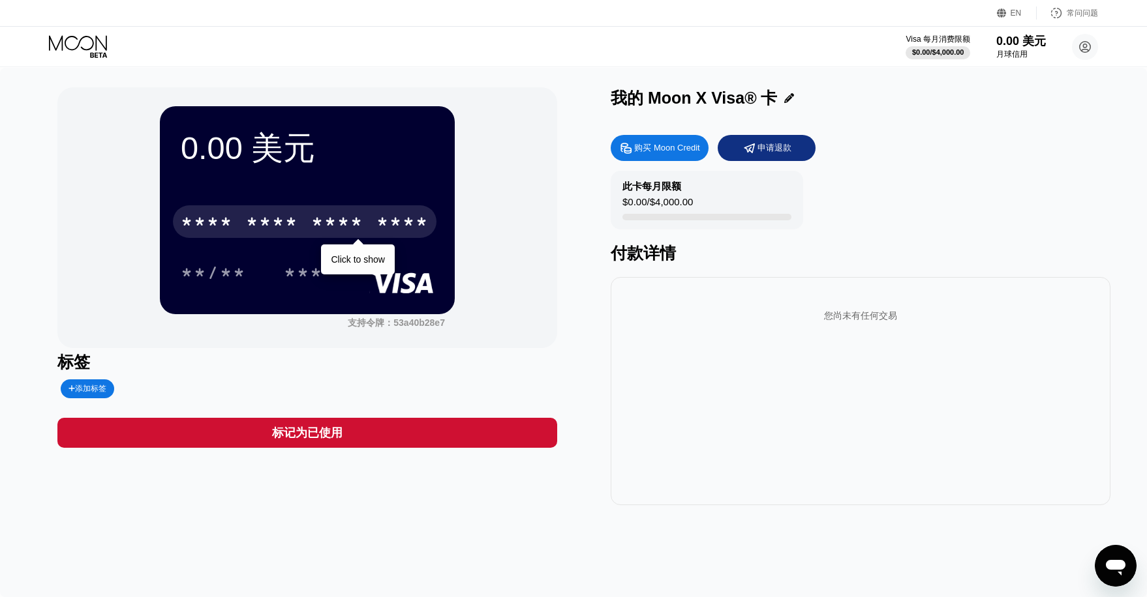
click at [301, 238] on div "* * * * * * * * * * * * ****" at bounding box center [305, 221] width 264 height 33
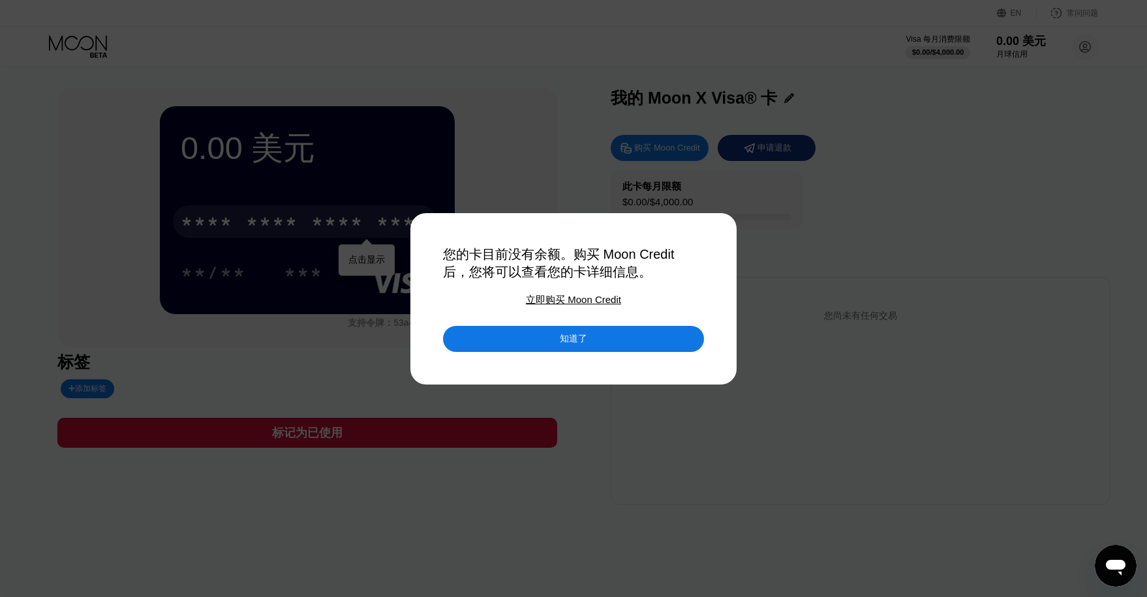
drag, startPoint x: 497, startPoint y: 255, endPoint x: 598, endPoint y: 261, distance: 101.3
click at [596, 261] on div "您的卡目前没有余额。购买 Moon Credit 后，您将可以查看您的卡详细信息。" at bounding box center [573, 263] width 261 height 35
click at [661, 273] on div "您的卡目前没有余额。购买 Moon Credit 后，您将可以查看您的卡详细信息。" at bounding box center [573, 263] width 261 height 35
click at [597, 335] on div "知道了" at bounding box center [573, 339] width 261 height 26
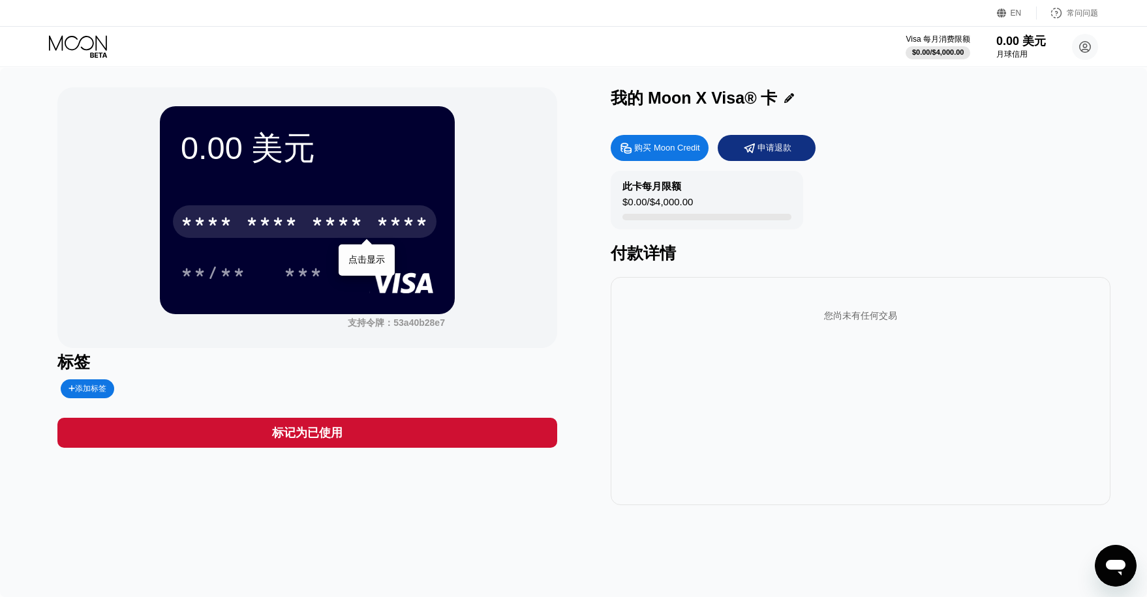
click at [395, 374] on div "标签 添加标签" at bounding box center [307, 375] width 500 height 47
drag, startPoint x: 382, startPoint y: 375, endPoint x: 389, endPoint y: 341, distance: 34.7
click at [376, 372] on div "标签 添加标签" at bounding box center [307, 375] width 500 height 47
click at [401, 328] on font "53a40b28e7" at bounding box center [419, 323] width 52 height 10
click at [497, 381] on div "标签 添加标签" at bounding box center [307, 375] width 500 height 47
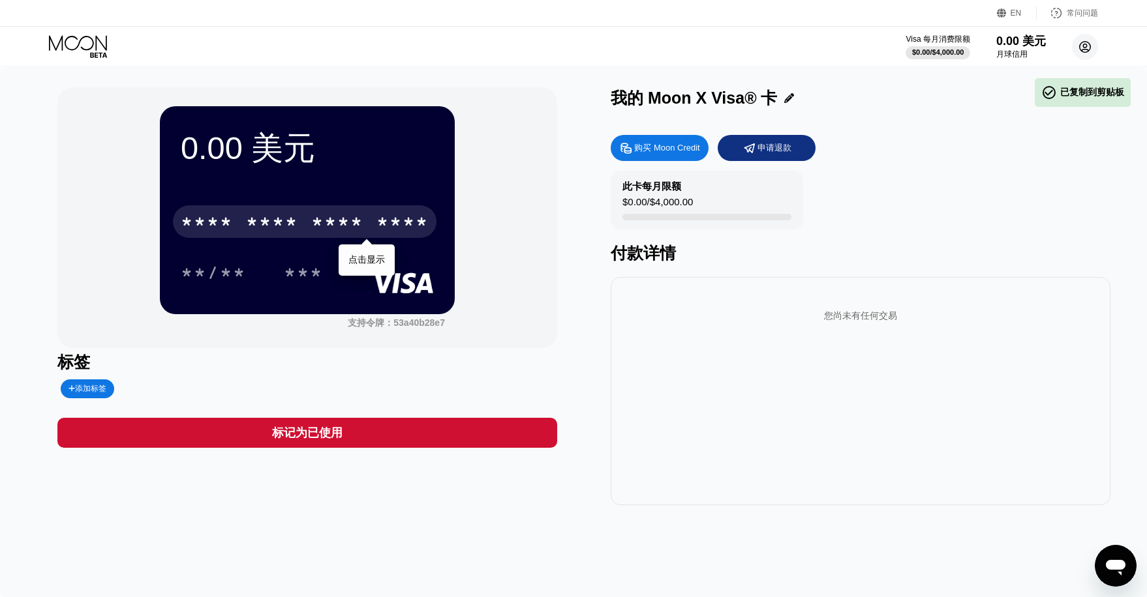
click at [1086, 48] on icon at bounding box center [1084, 47] width 7 height 7
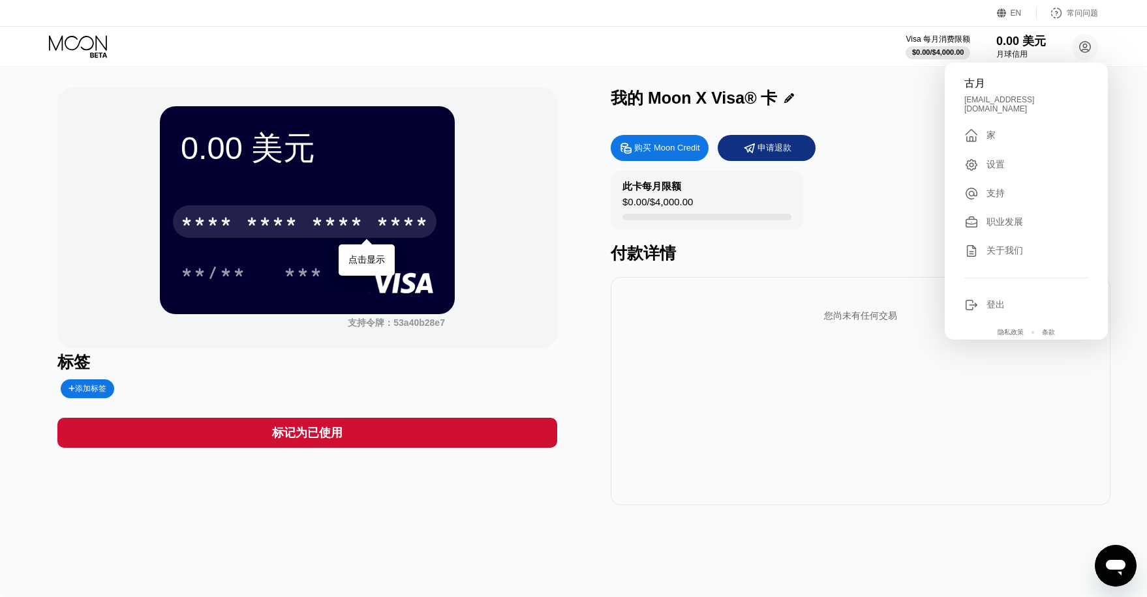
click at [989, 130] on font "家" at bounding box center [990, 135] width 9 height 10
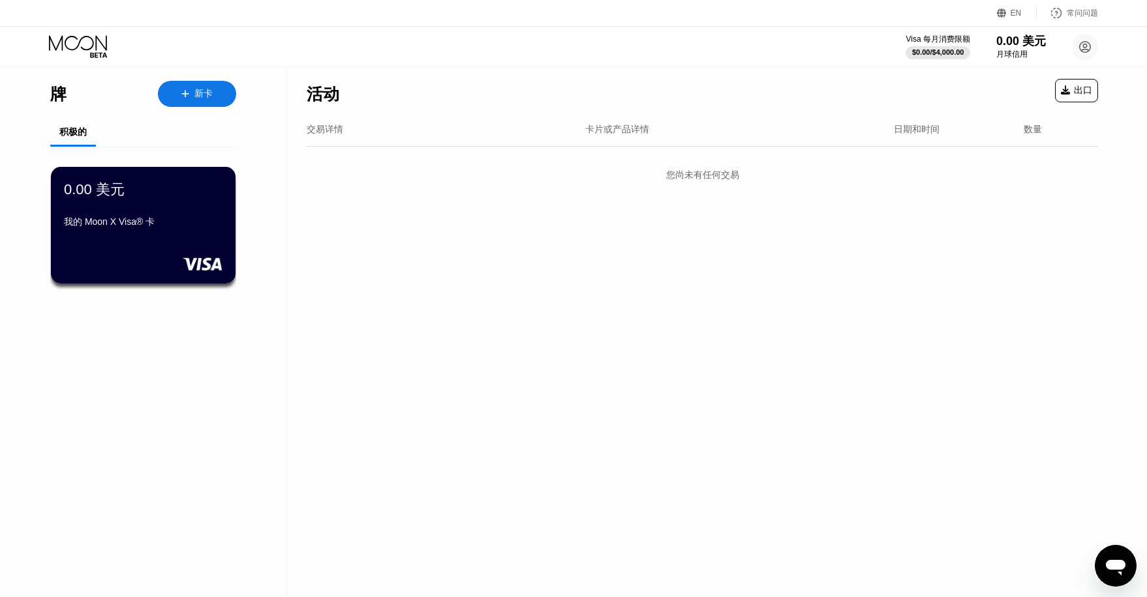
drag, startPoint x: 344, startPoint y: 250, endPoint x: 264, endPoint y: 157, distance: 122.6
click at [325, 236] on div "活动 出口 交易详情 卡片或产品详情 日期和时间 数量 您尚未有任何交易" at bounding box center [702, 333] width 830 height 530
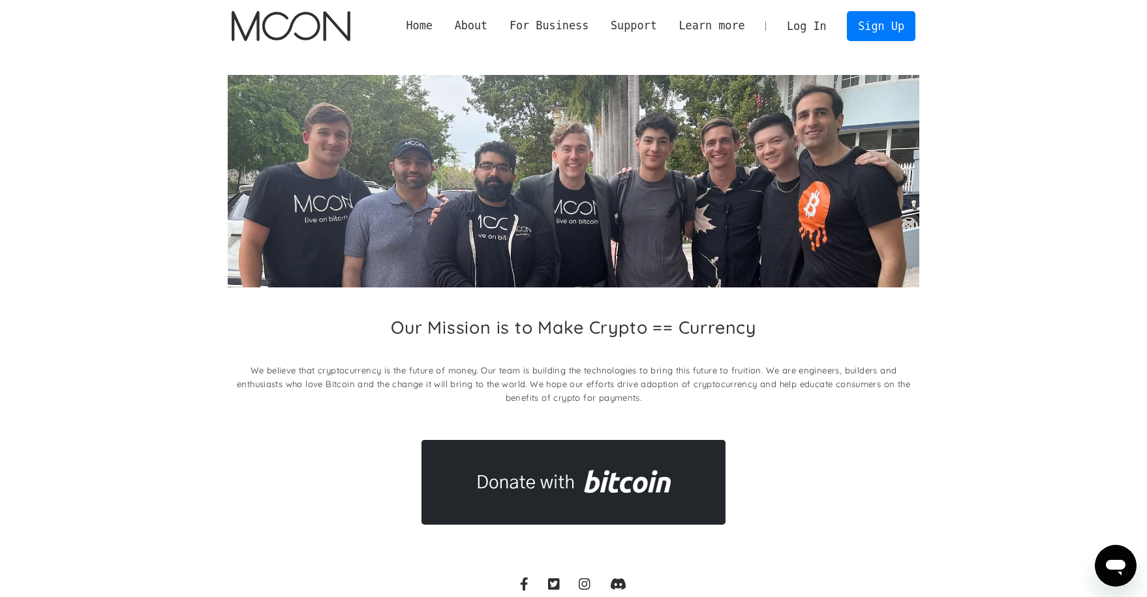
drag, startPoint x: 263, startPoint y: 289, endPoint x: 253, endPoint y: 294, distance: 10.8
click at [262, 290] on div "Our Mission is to Make Crypto == Currency We believe that cryptocurrency is the…" at bounding box center [574, 300] width 692 height 450
click at [242, 298] on div "Our Mission is to Make Crypto == Currency We believe that cryptocurrency is the…" at bounding box center [574, 300] width 692 height 450
